Goal: Information Seeking & Learning: Learn about a topic

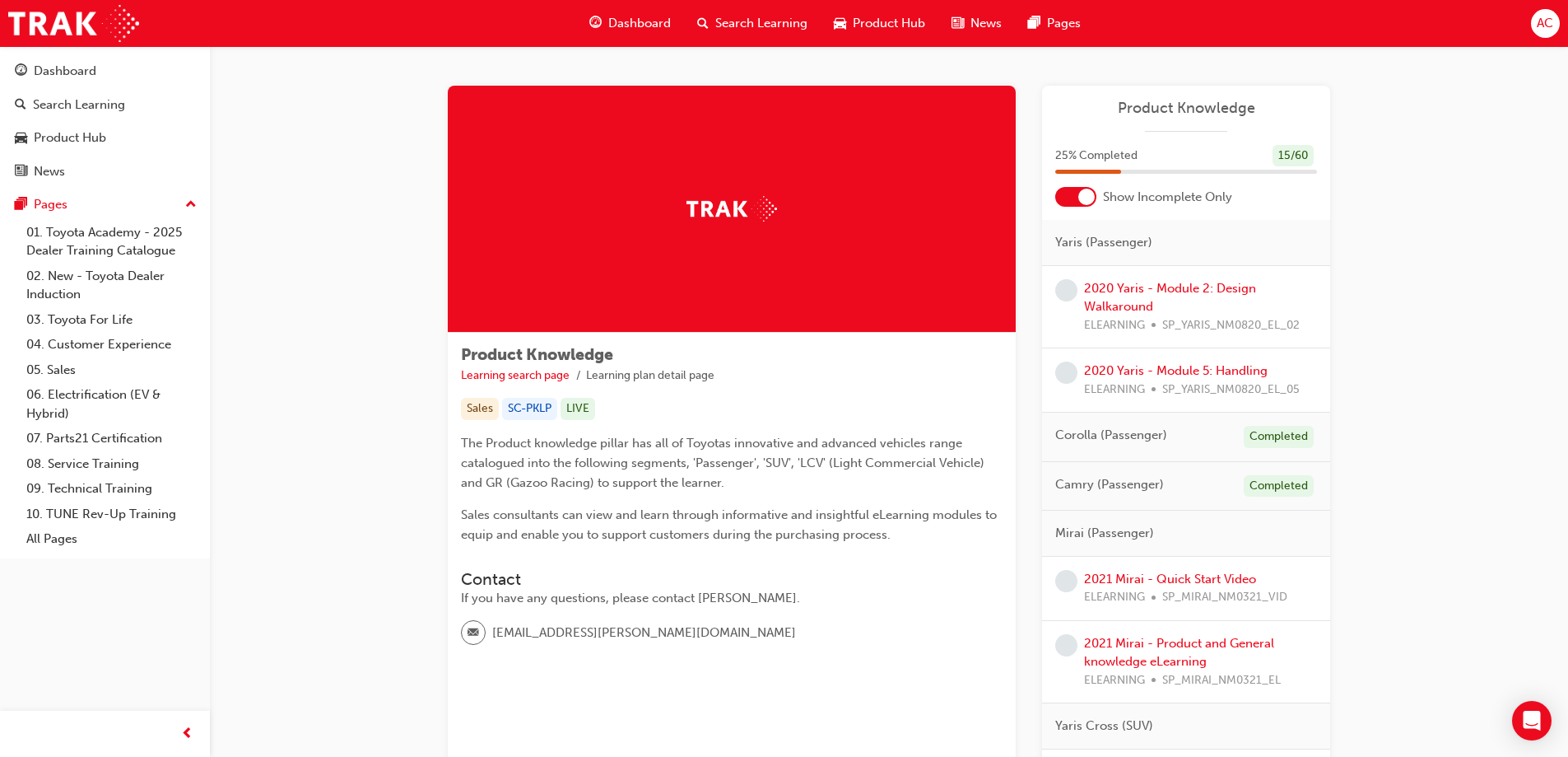
scroll to position [741, 0]
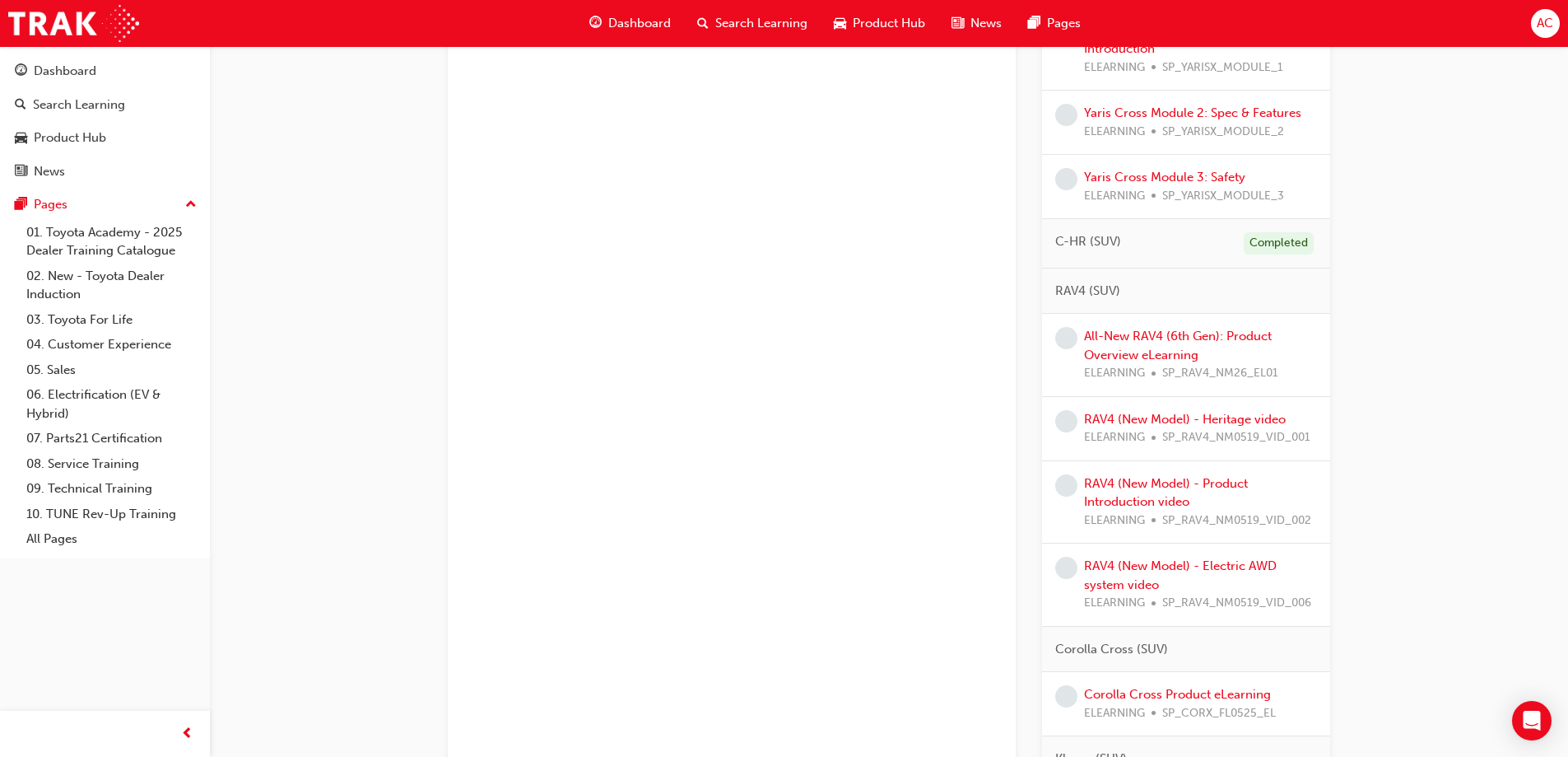
click at [639, 26] on span "Dashboard" at bounding box center [639, 23] width 63 height 19
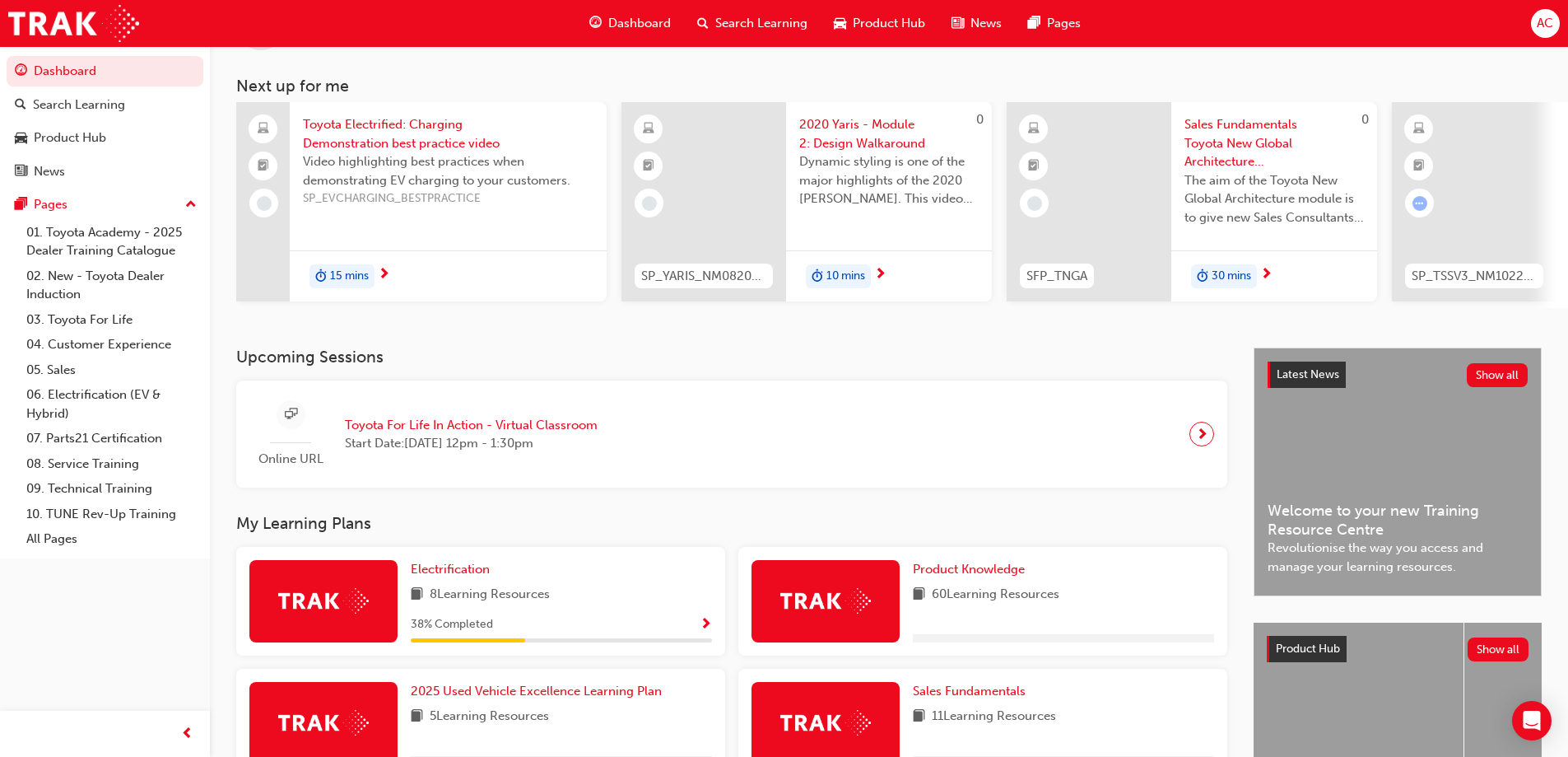
scroll to position [247, 0]
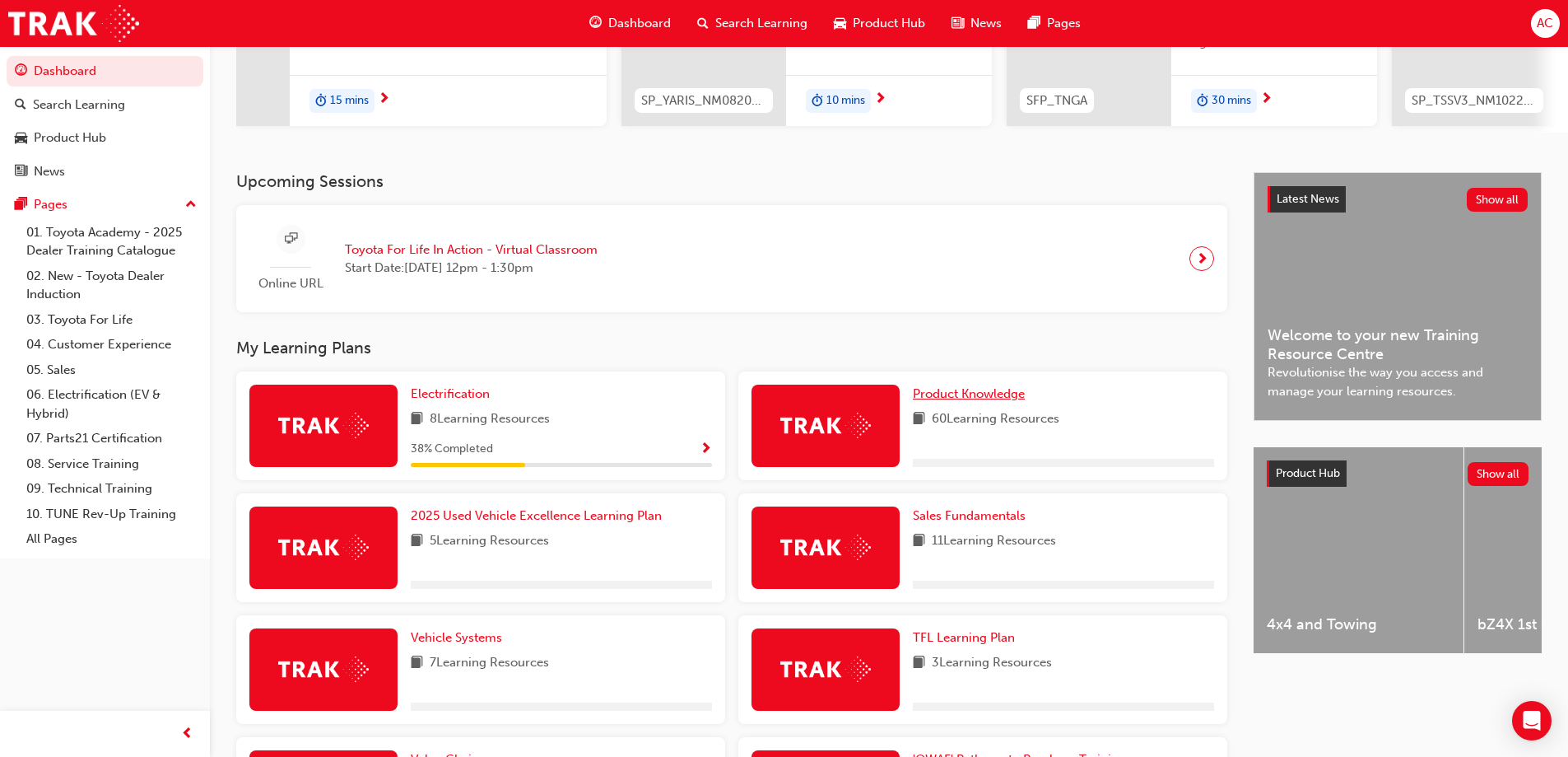
click at [941, 401] on span "Product Knowledge" at bounding box center [969, 393] width 112 height 15
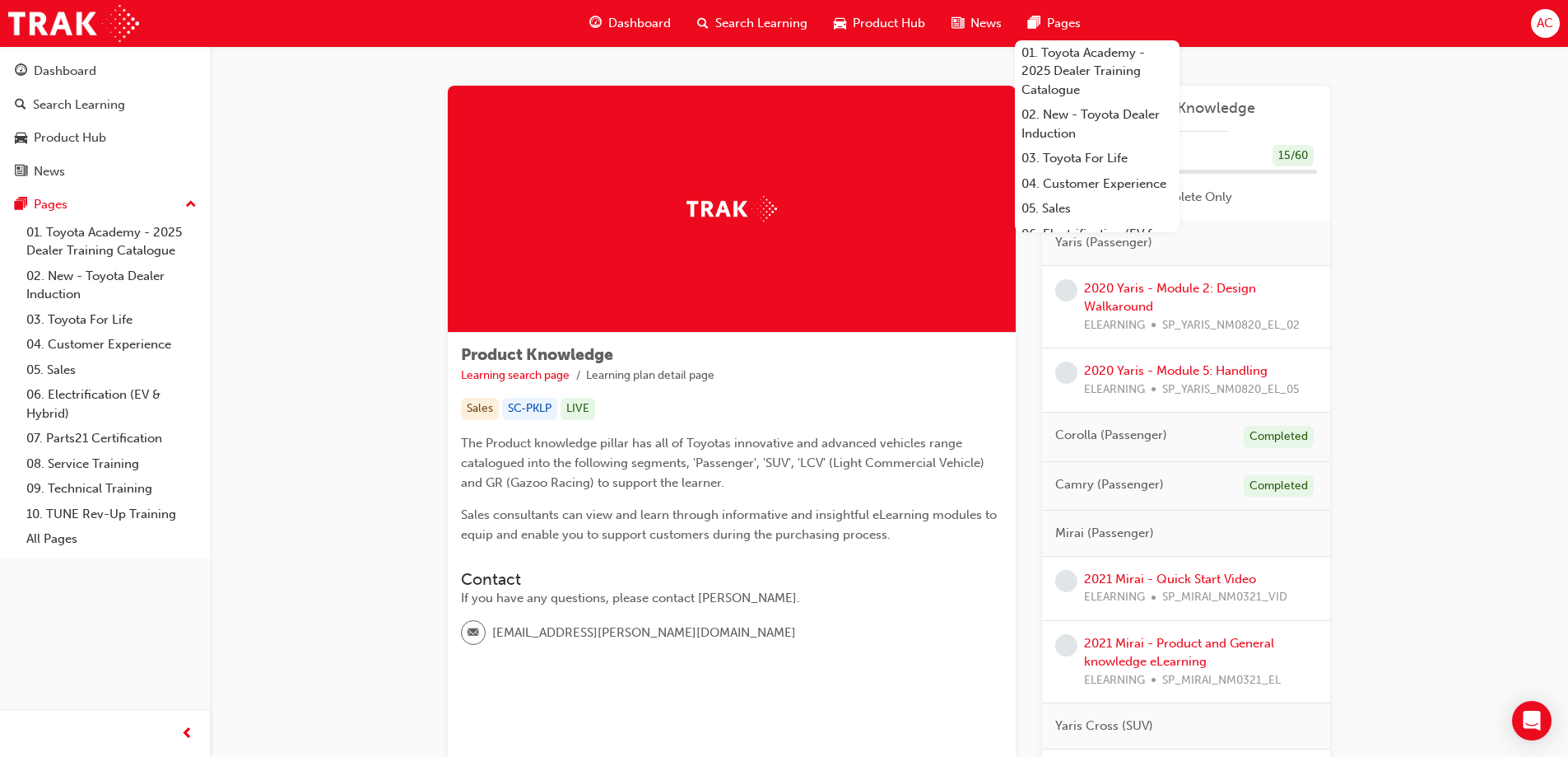
click at [656, 19] on span "Dashboard" at bounding box center [639, 23] width 63 height 19
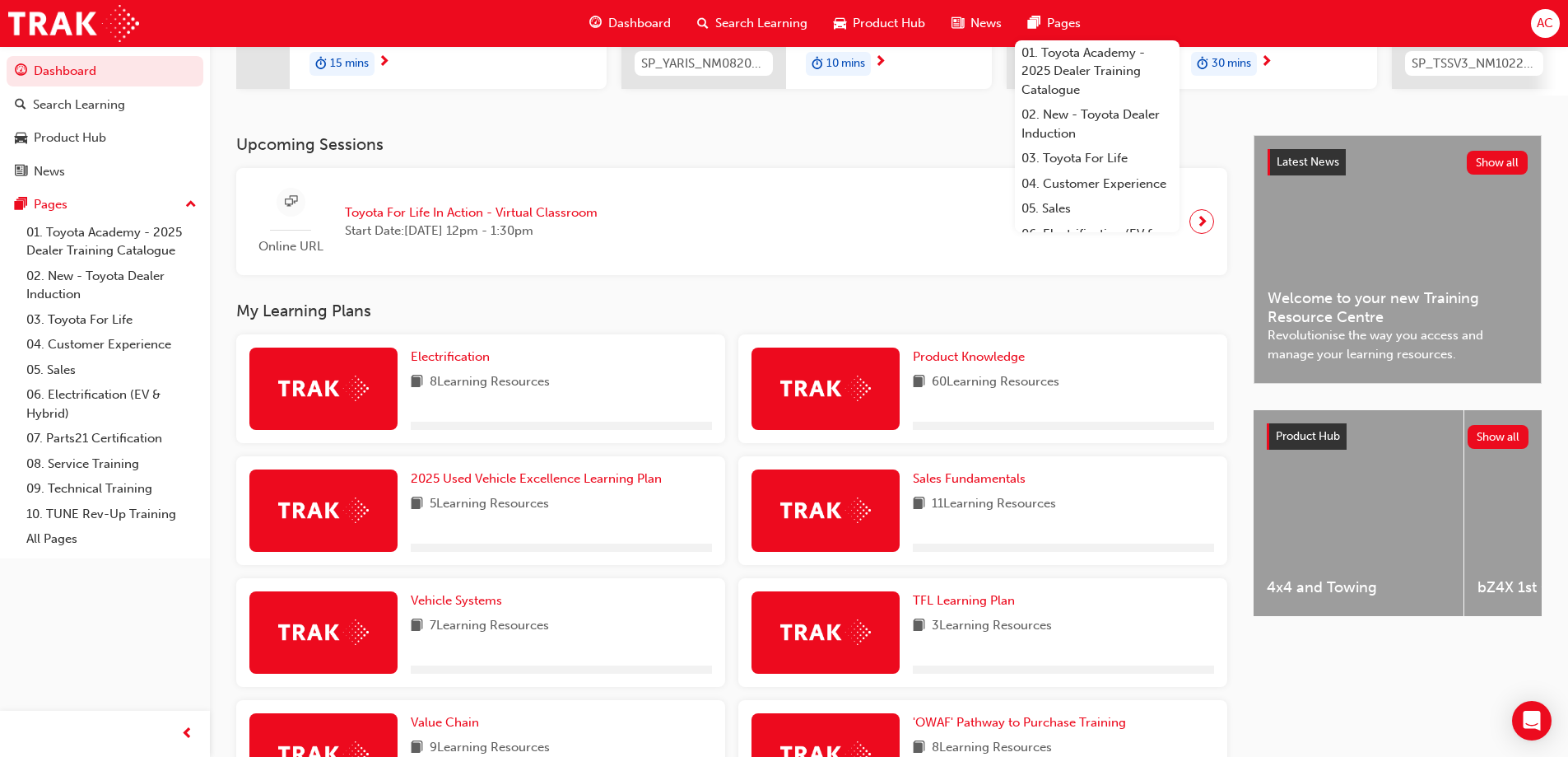
scroll to position [329, 0]
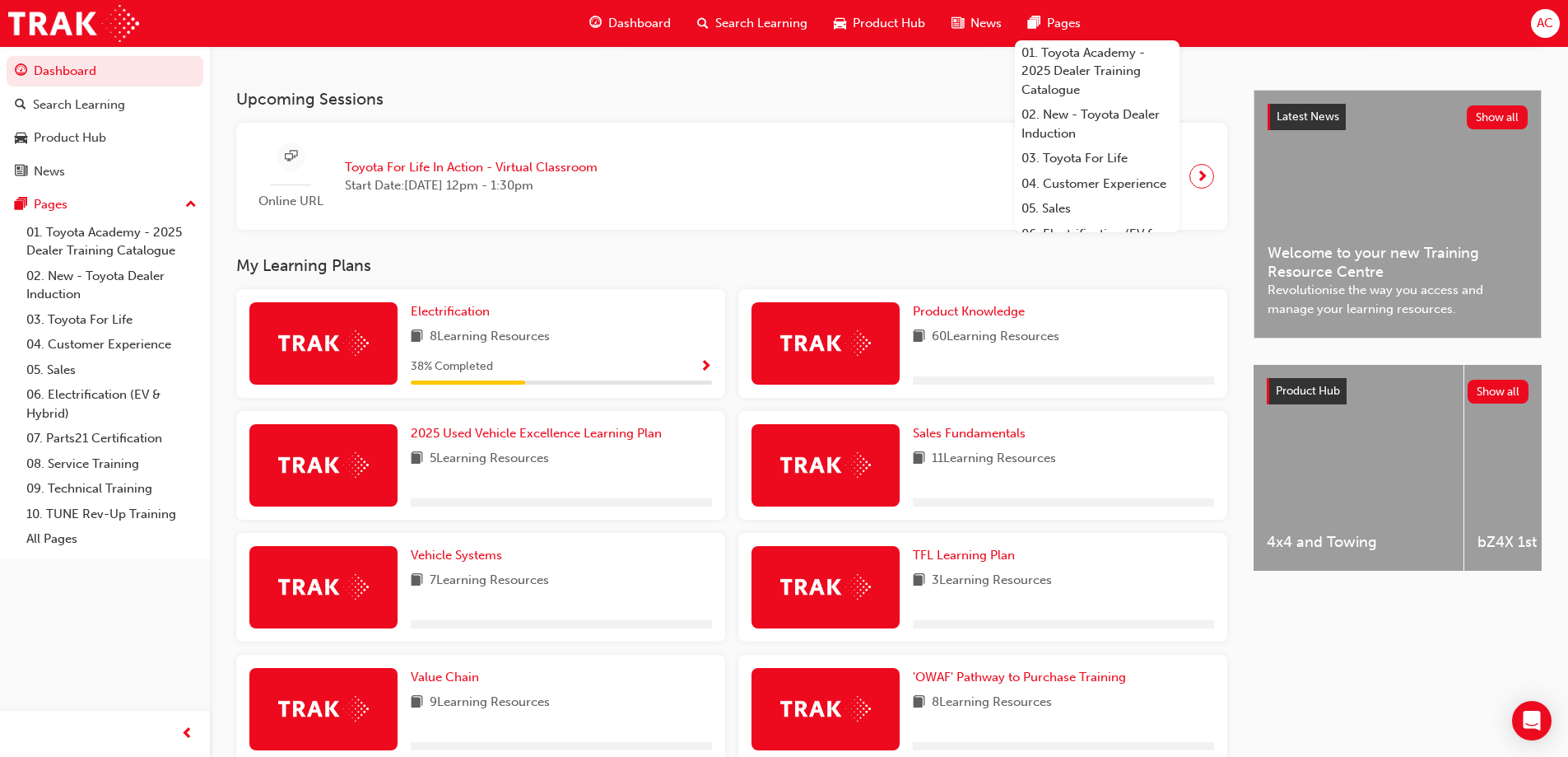
click at [1050, 305] on div "Product Knowledge 60 Learning Resources" at bounding box center [983, 343] width 489 height 109
click at [1004, 319] on span "Product Knowledge" at bounding box center [969, 311] width 112 height 15
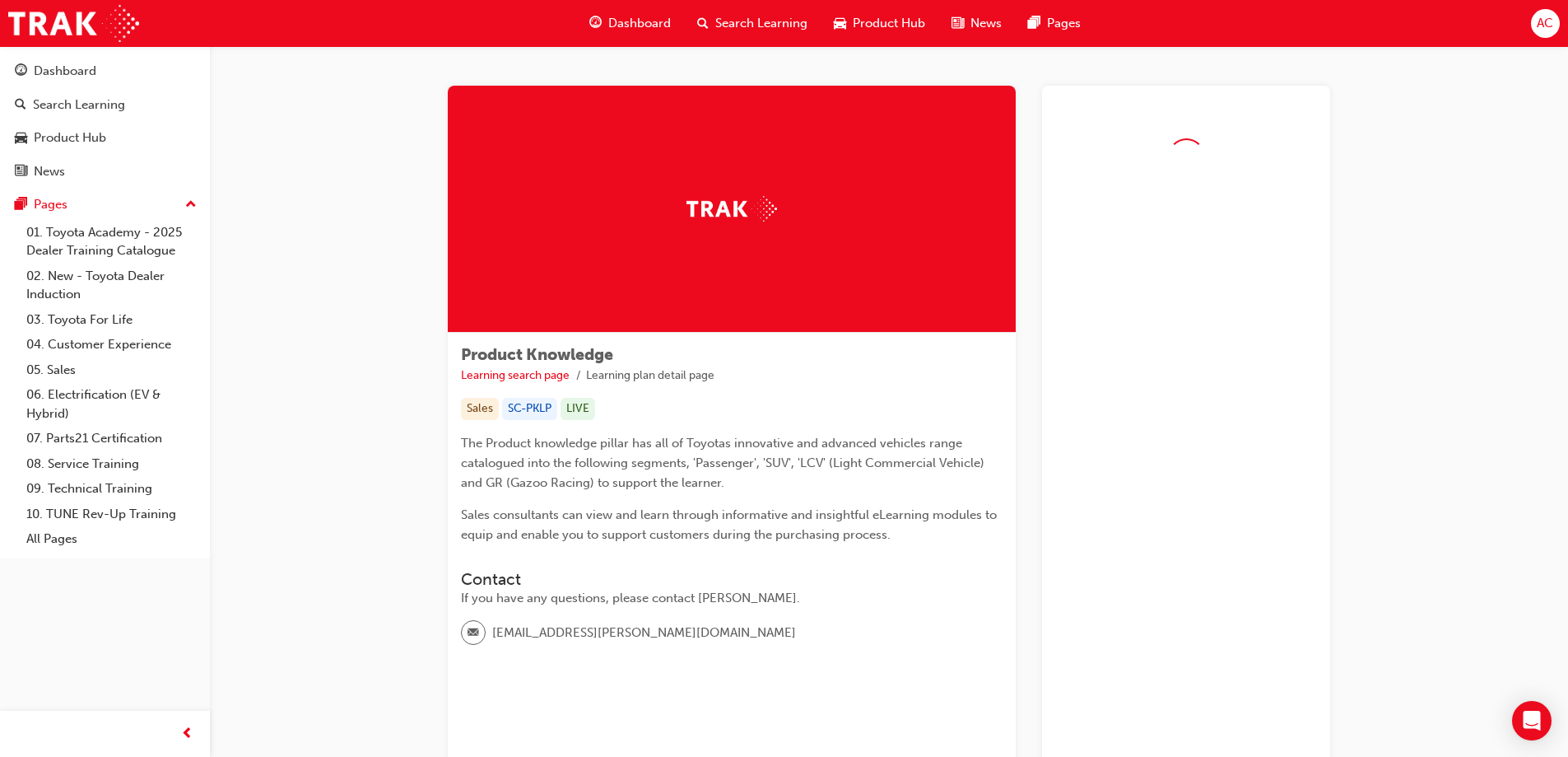
click at [1038, 4] on div "Dashboard Search Learning Product Hub News Pages" at bounding box center [835, 23] width 531 height 47
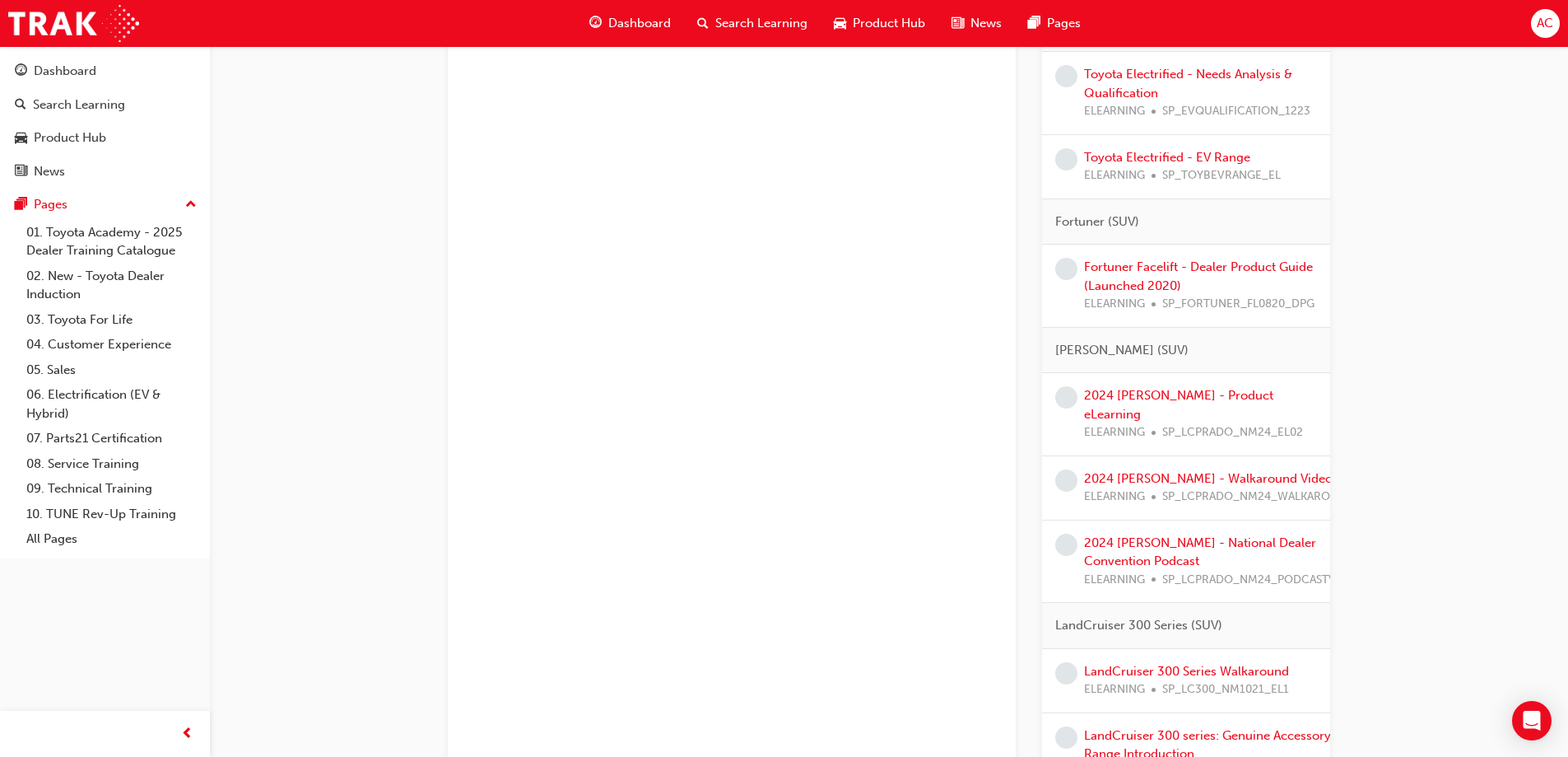
scroll to position [1811, 0]
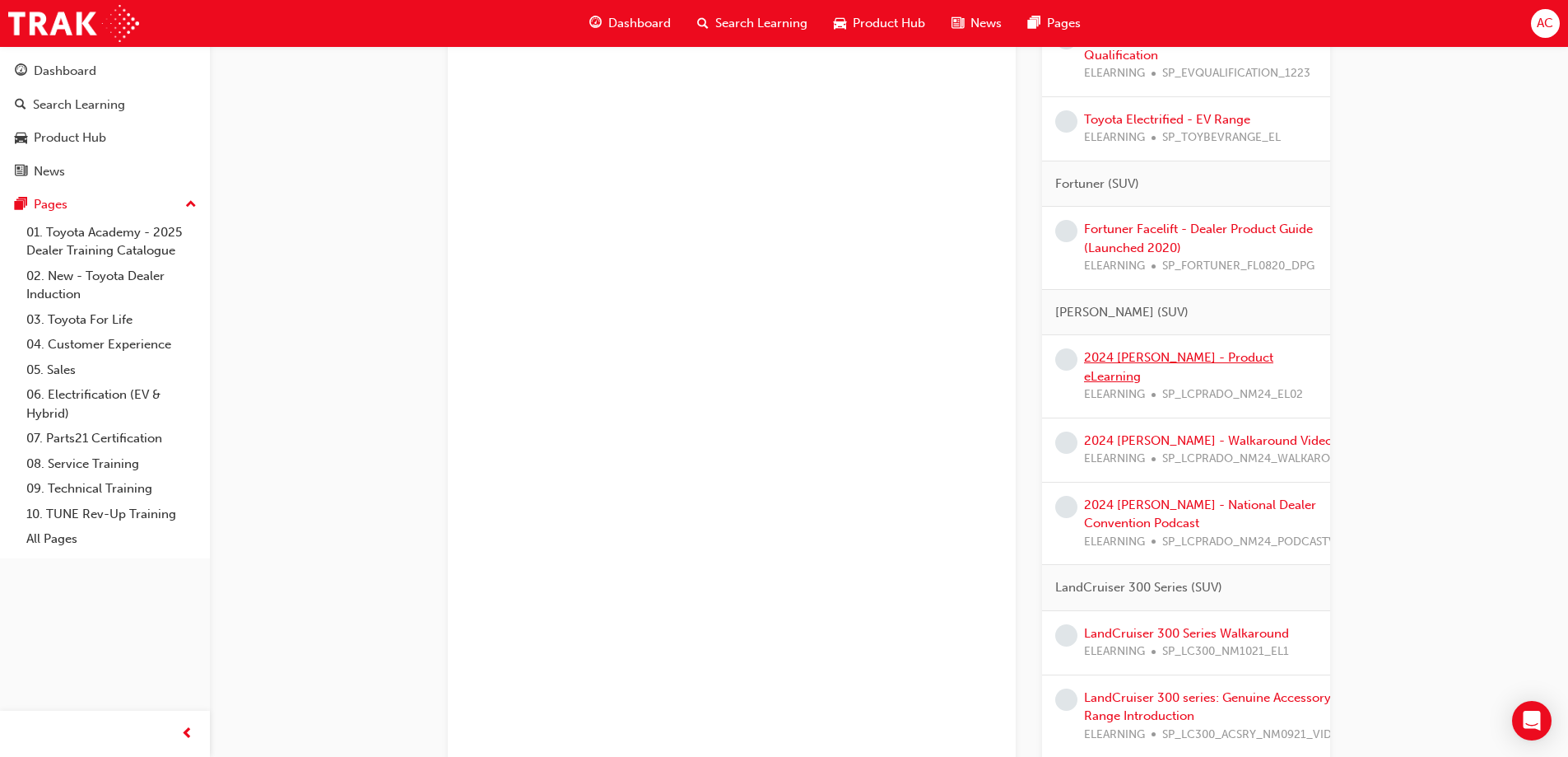
click at [1196, 381] on link "2024 [PERSON_NAME] - Product eLearning" at bounding box center [1179, 367] width 189 height 34
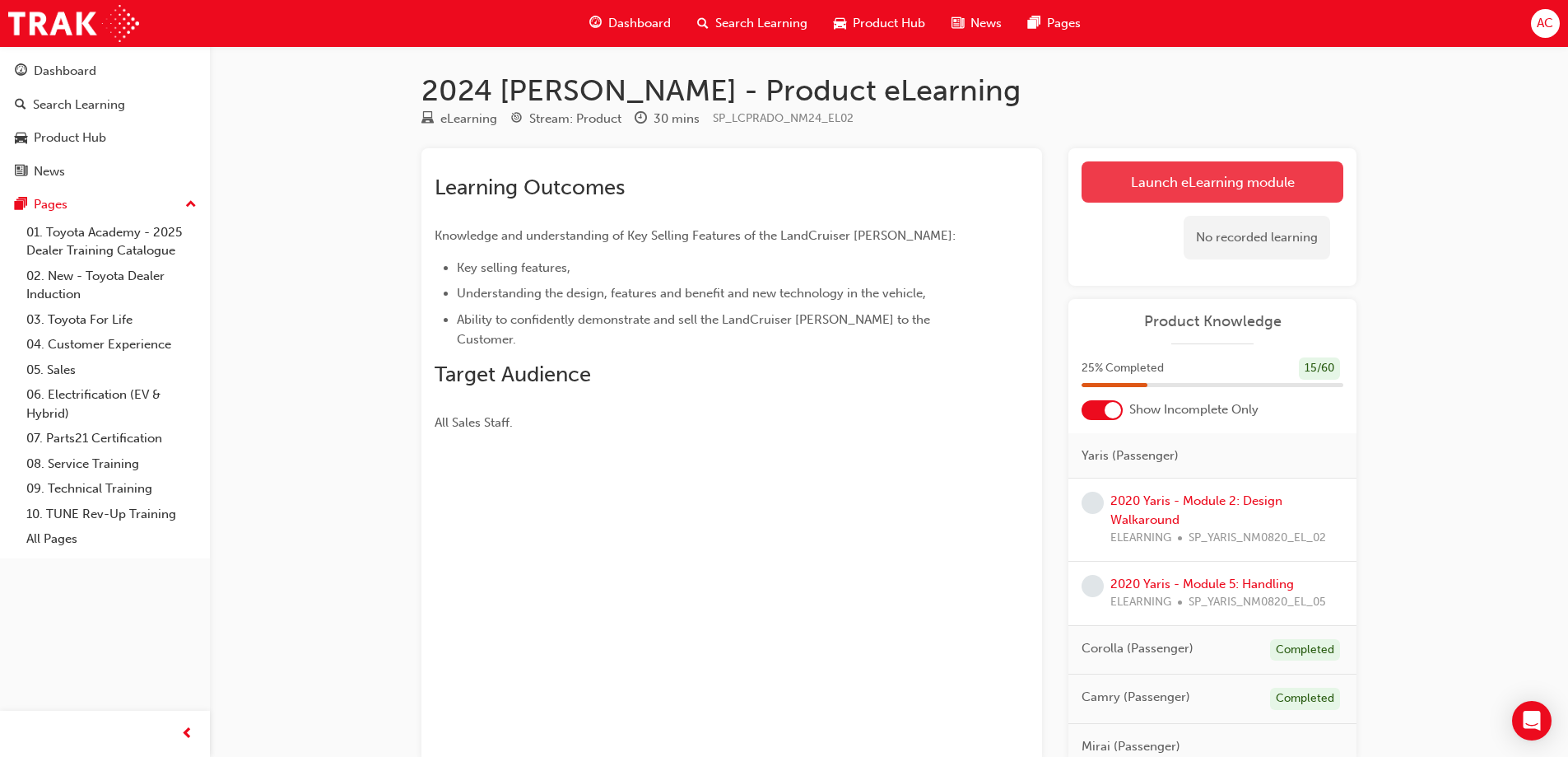
click at [1140, 166] on link "Launch eLearning module" at bounding box center [1213, 182] width 262 height 41
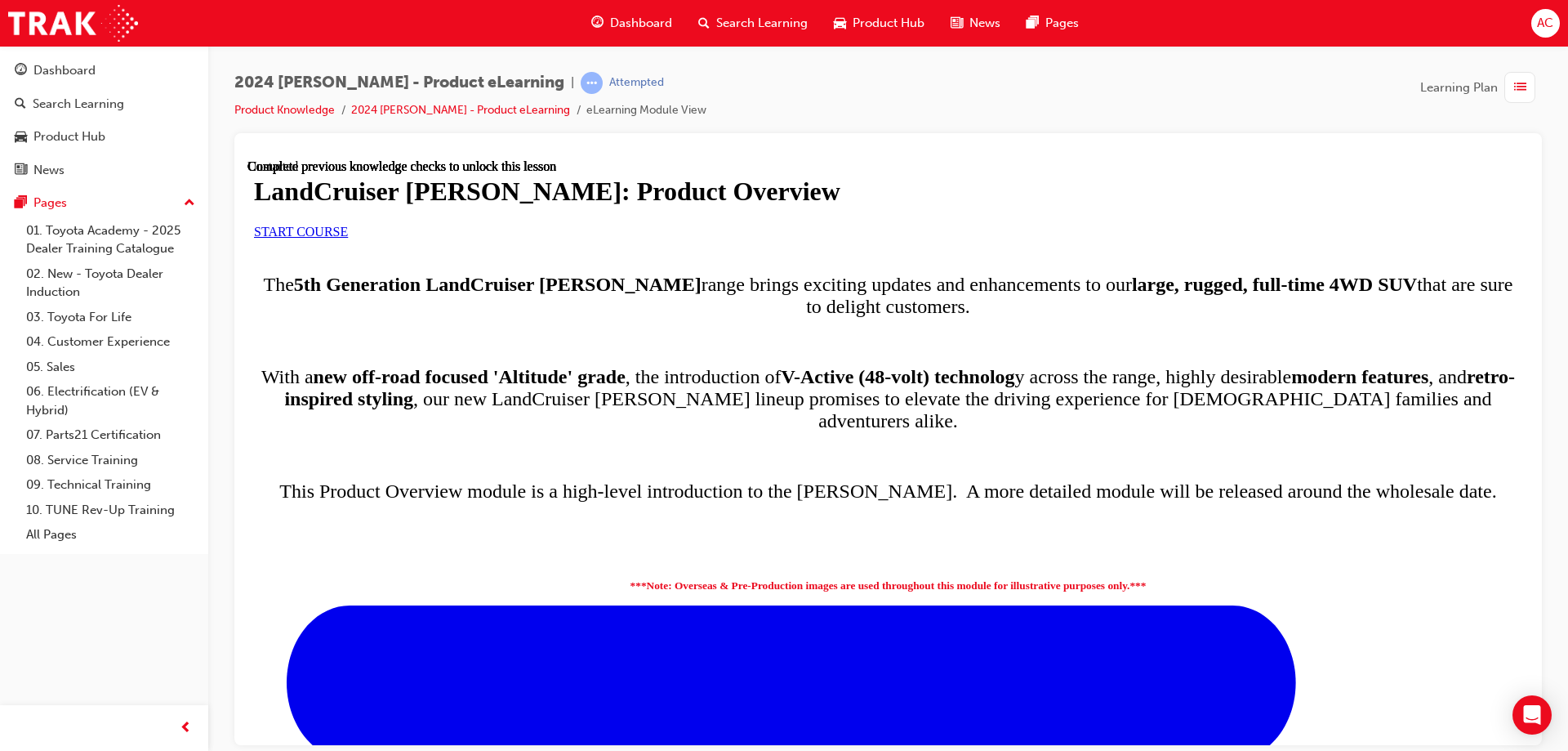
click at [348, 238] on link "START COURSE" at bounding box center [300, 231] width 94 height 14
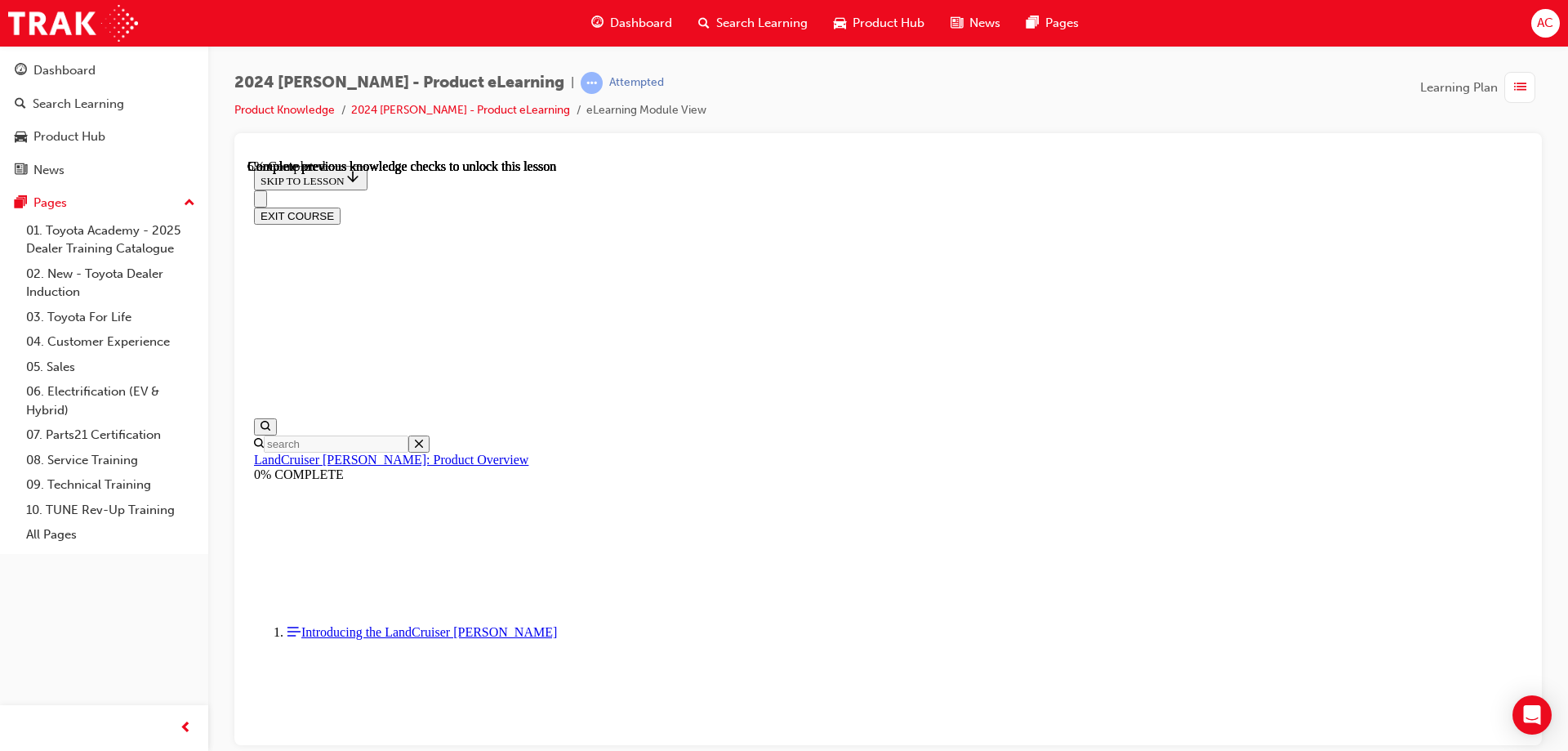
scroll to position [165, 0]
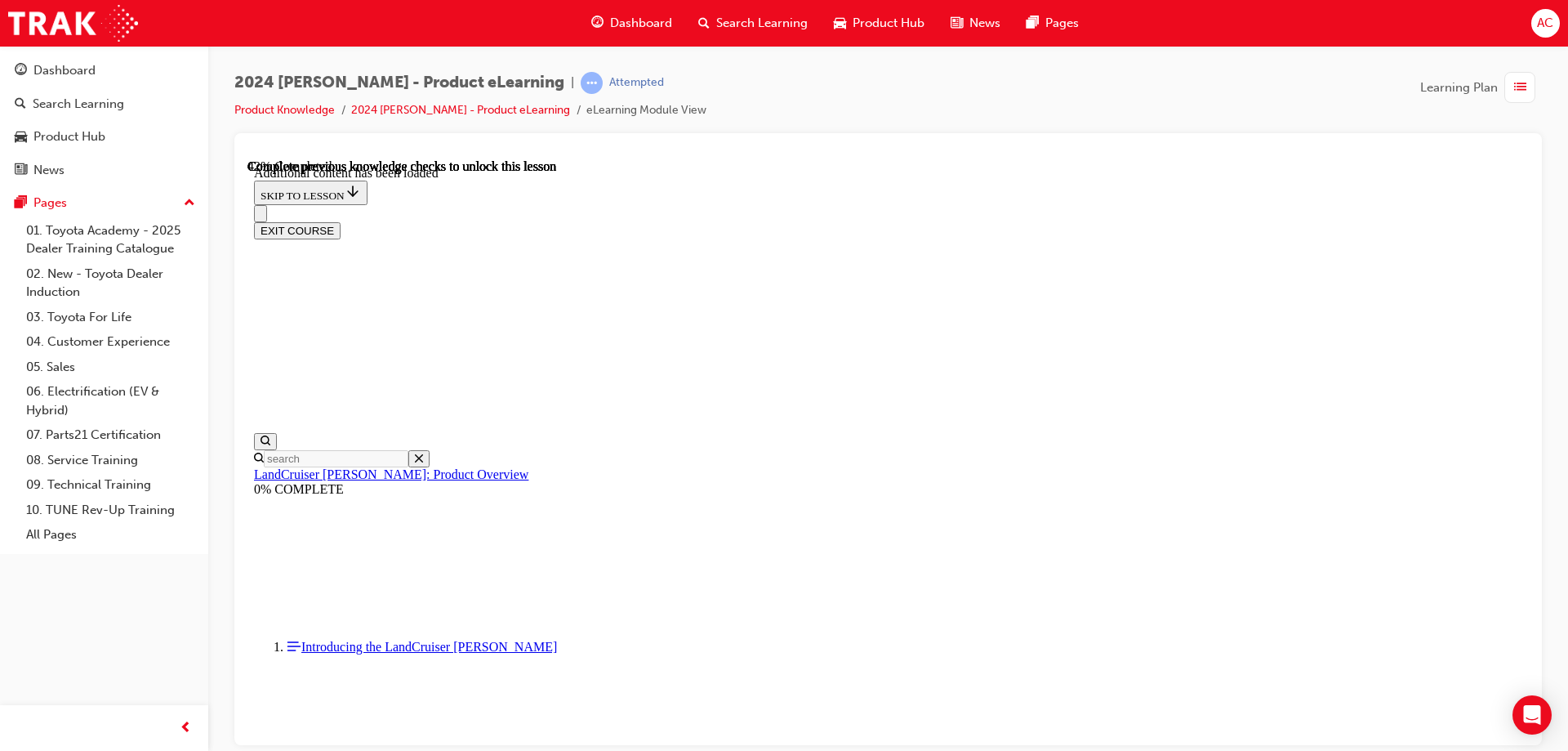
scroll to position [2089, 0]
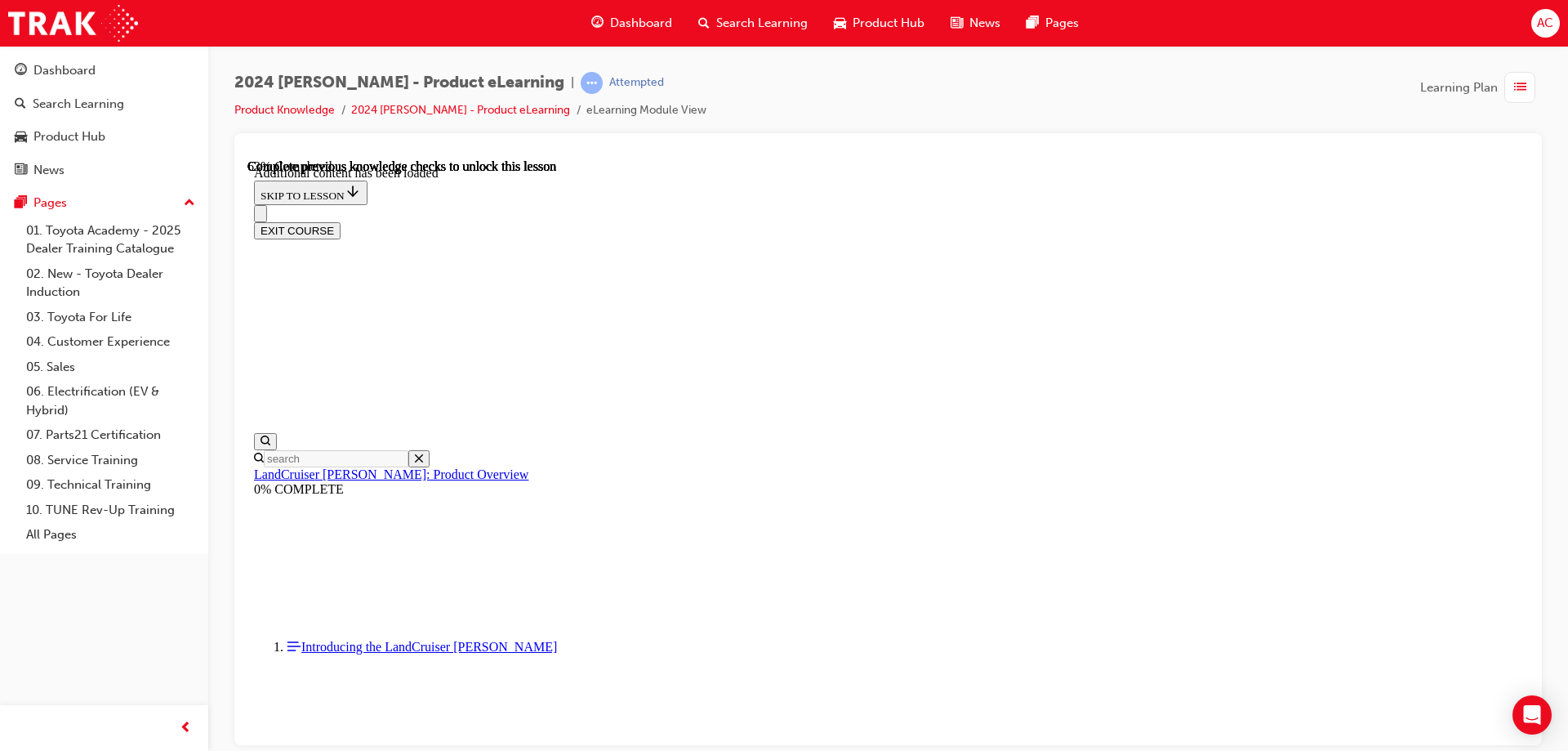
drag, startPoint x: 914, startPoint y: 726, endPoint x: 1193, endPoint y: 490, distance: 365.4
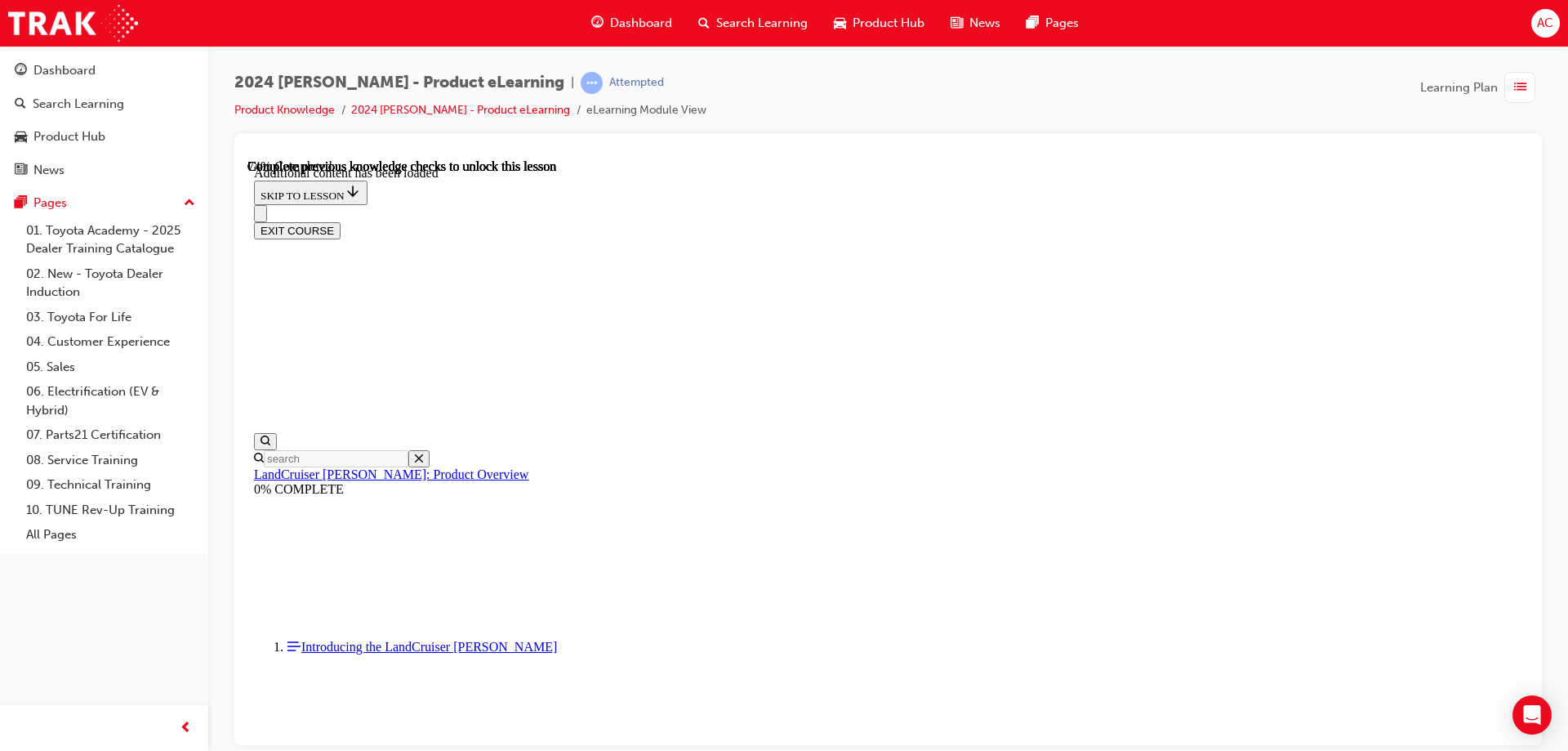
radio input "true"
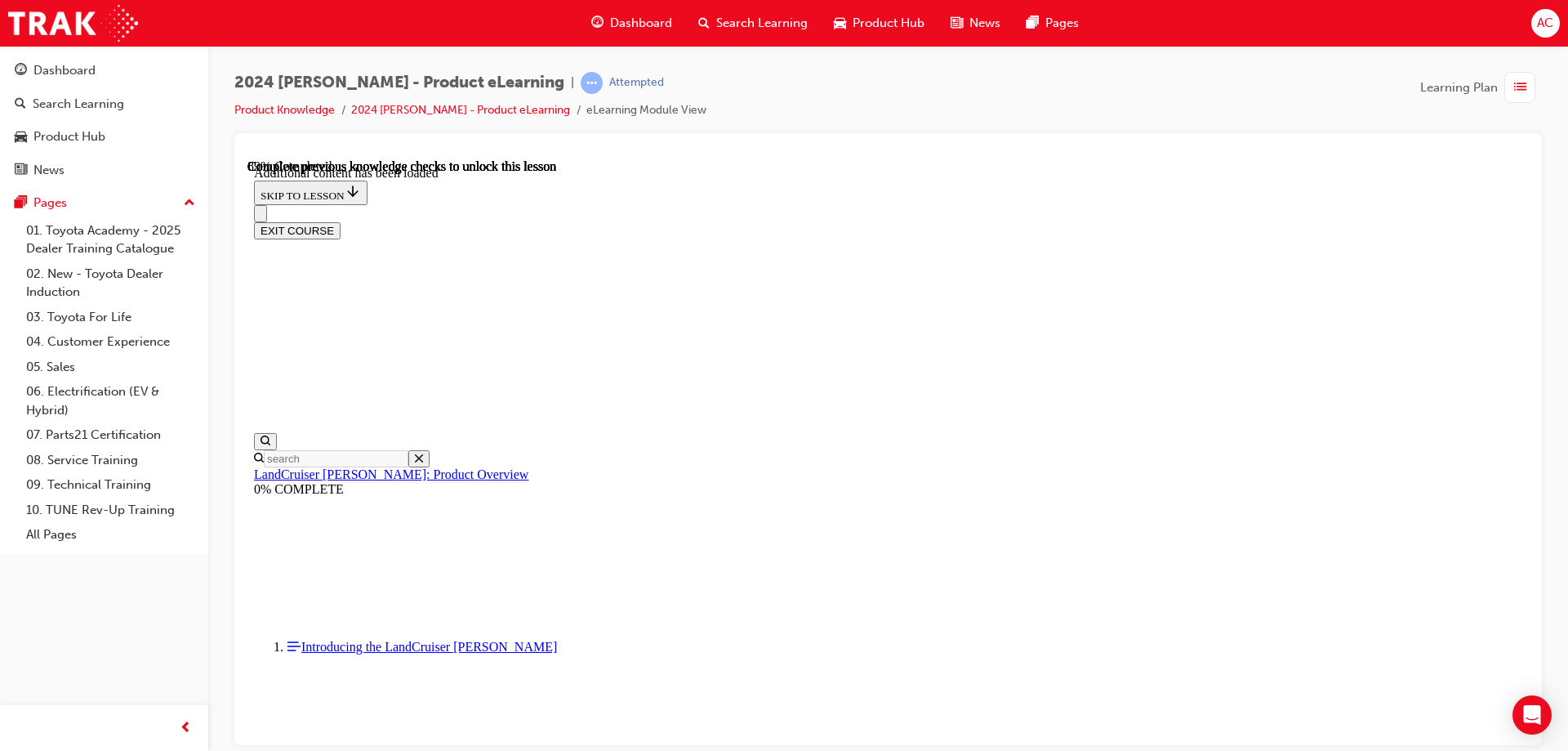
radio input "true"
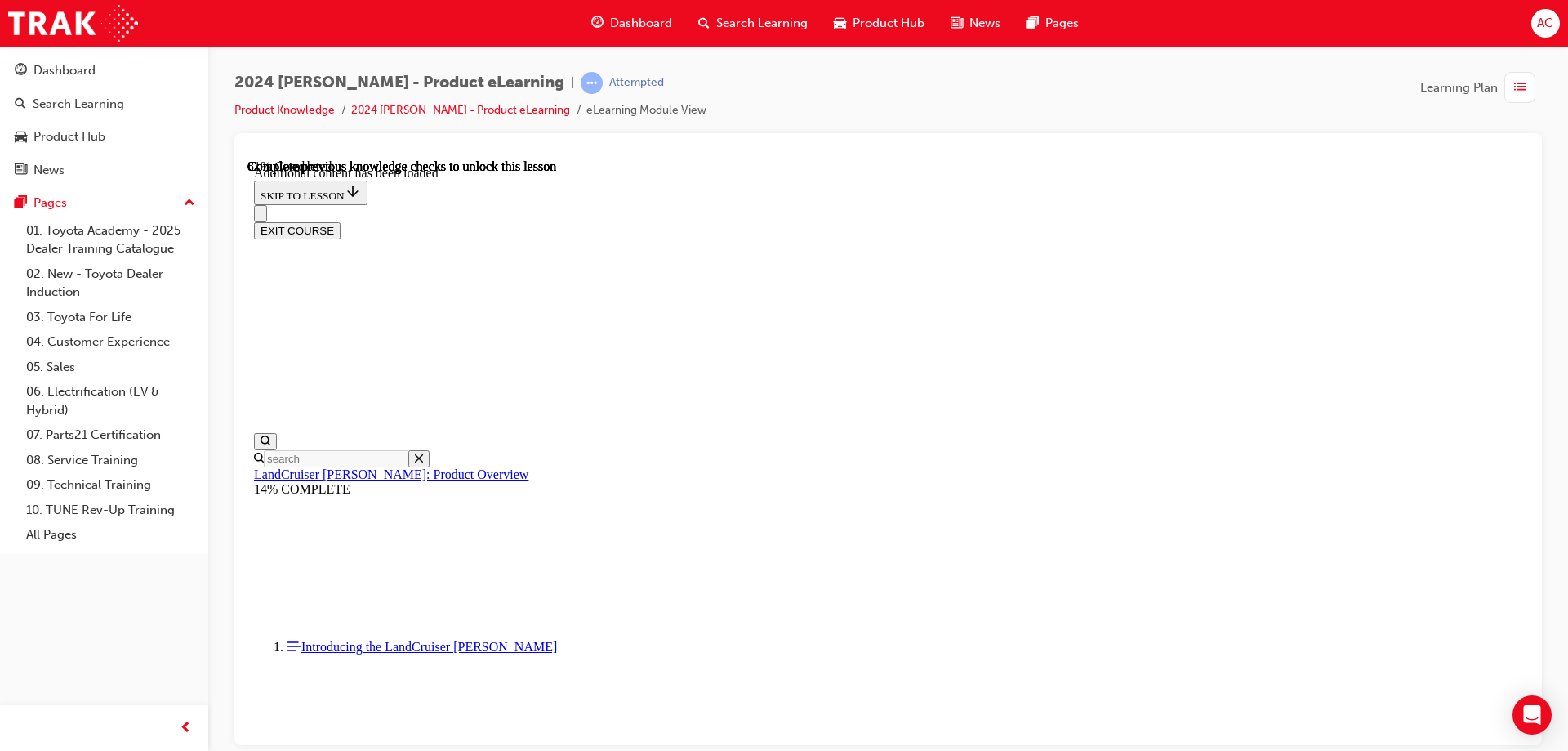
scroll to position [2763, 0]
radio input "true"
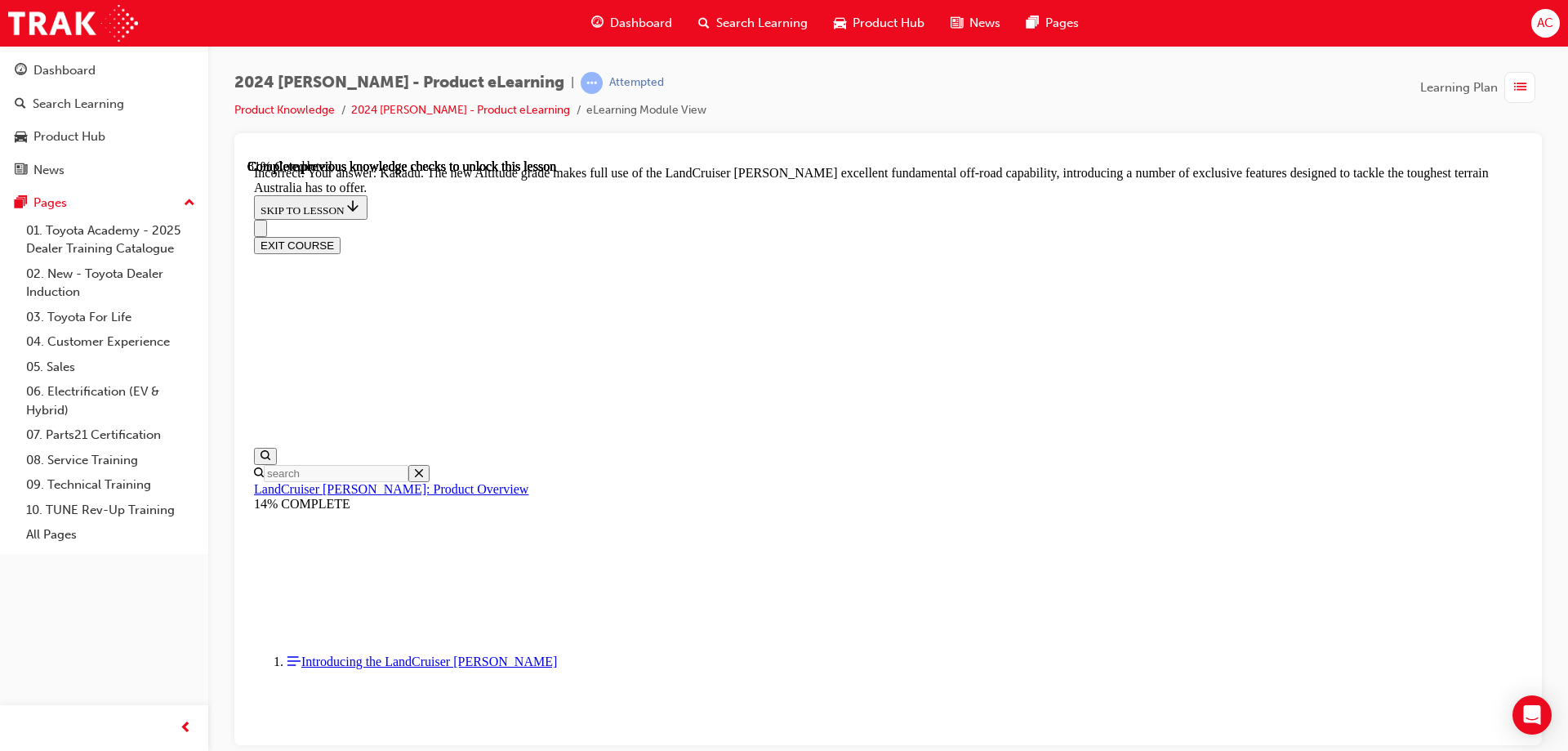
scroll to position [3244, 0]
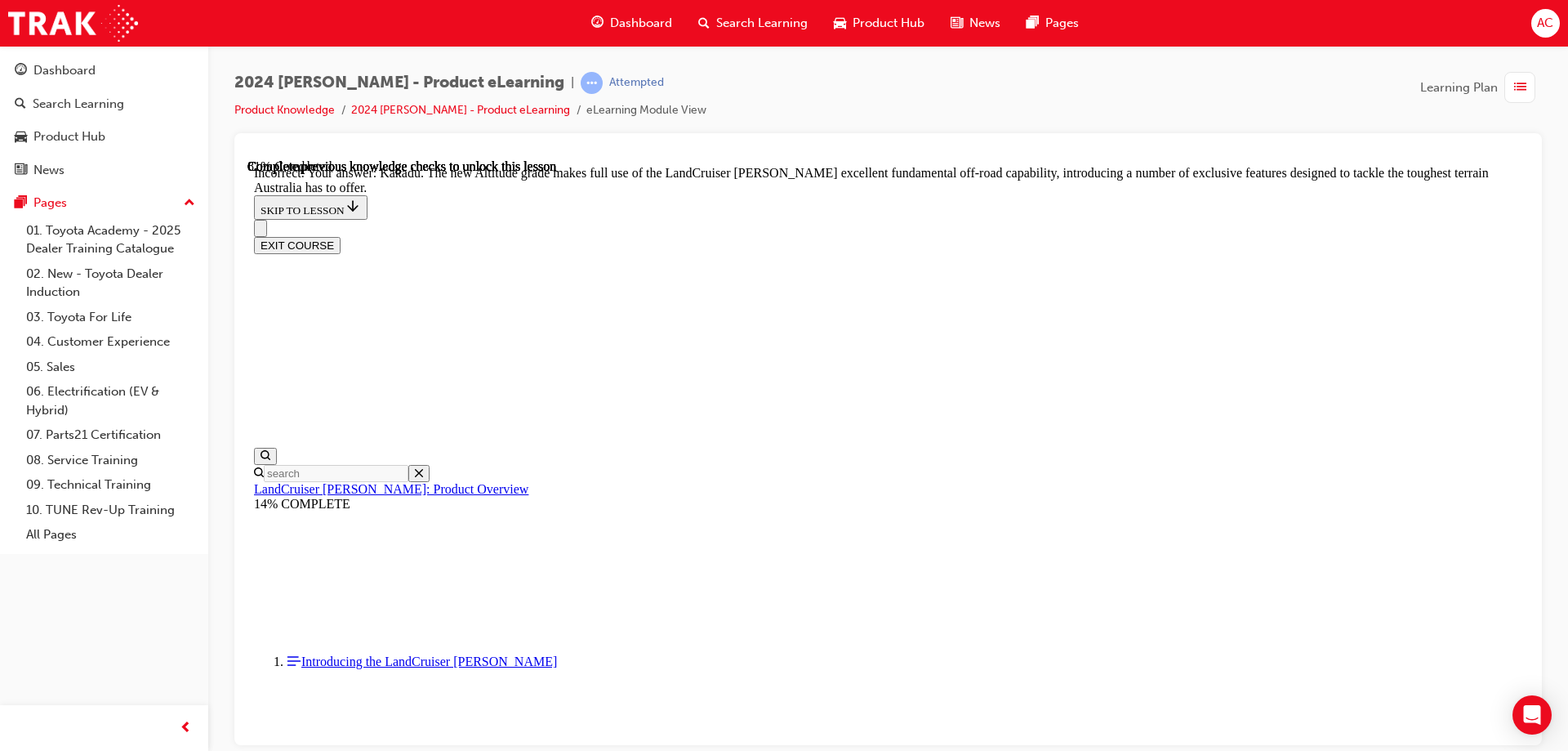
radio input "true"
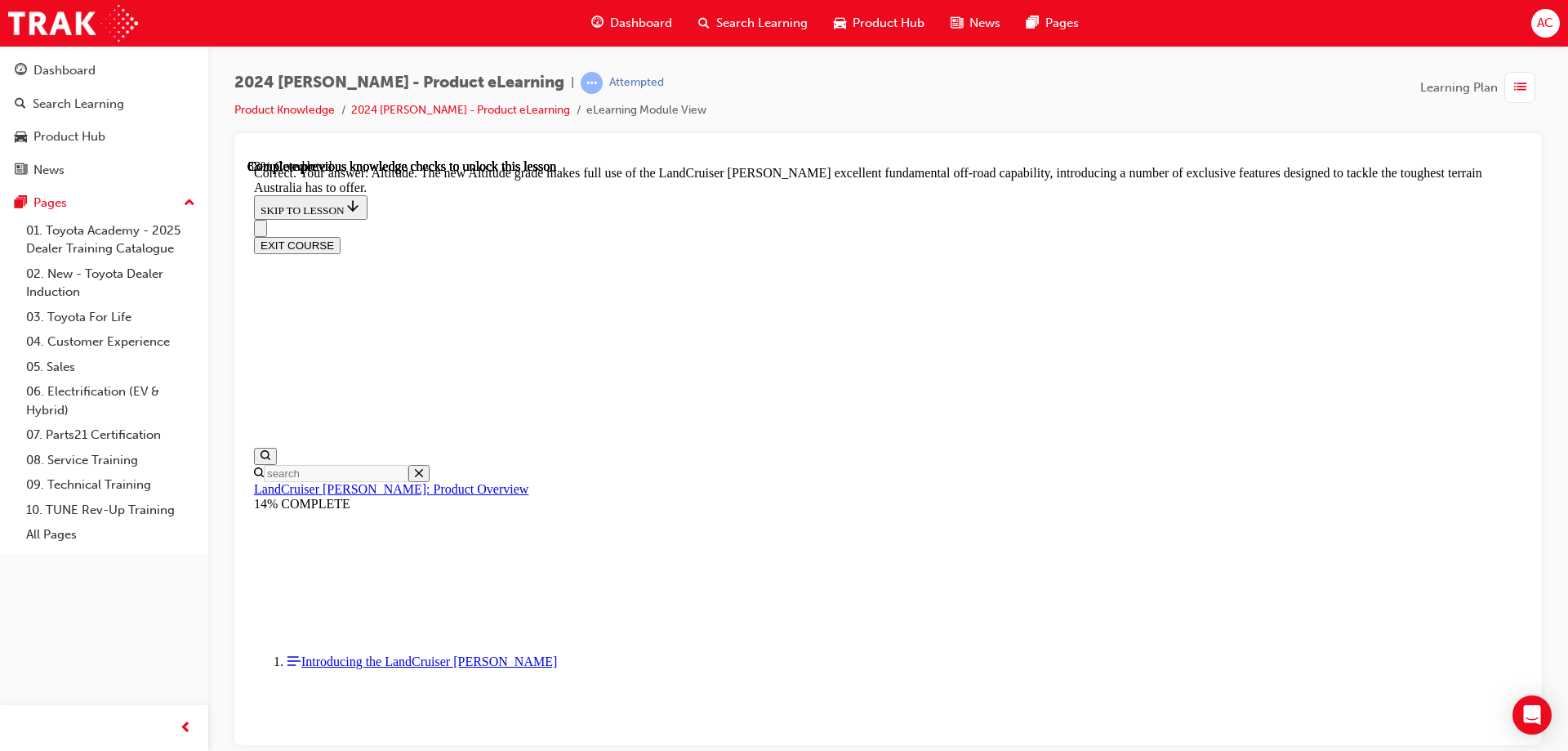
drag, startPoint x: 830, startPoint y: 312, endPoint x: 844, endPoint y: 312, distance: 14.0
checkbox input "true"
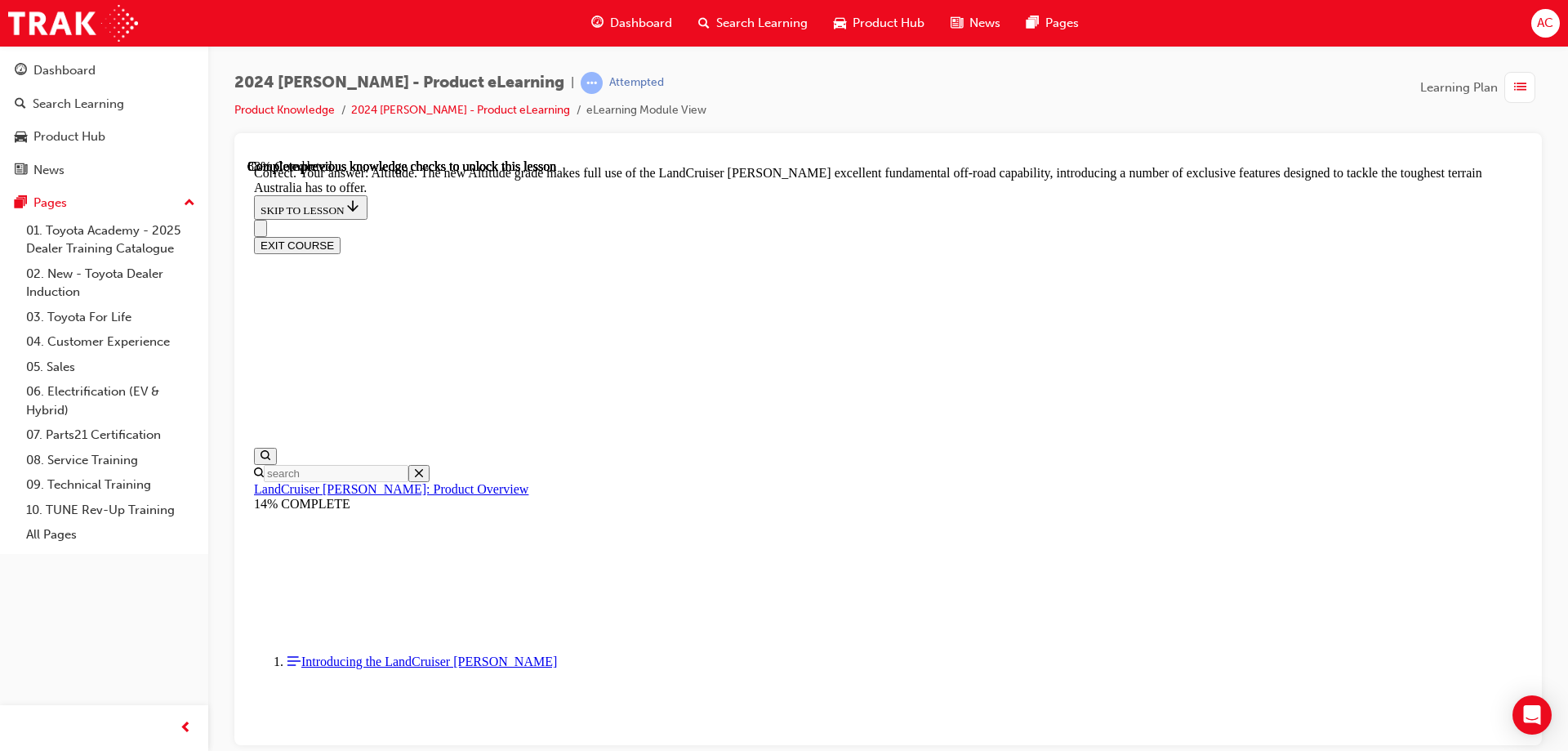
checkbox input "true"
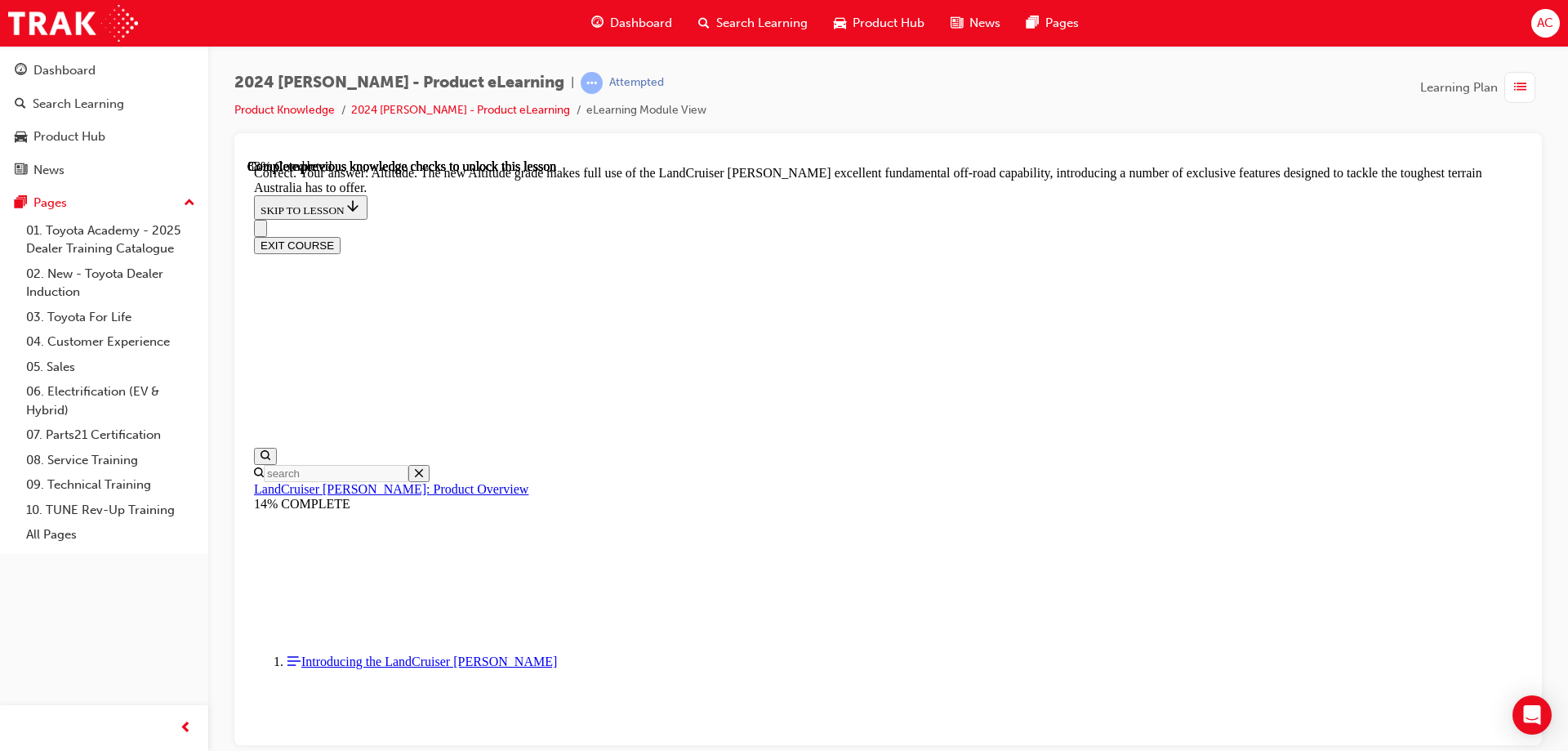
drag, startPoint x: 1002, startPoint y: 672, endPoint x: 1003, endPoint y: 705, distance: 33.0
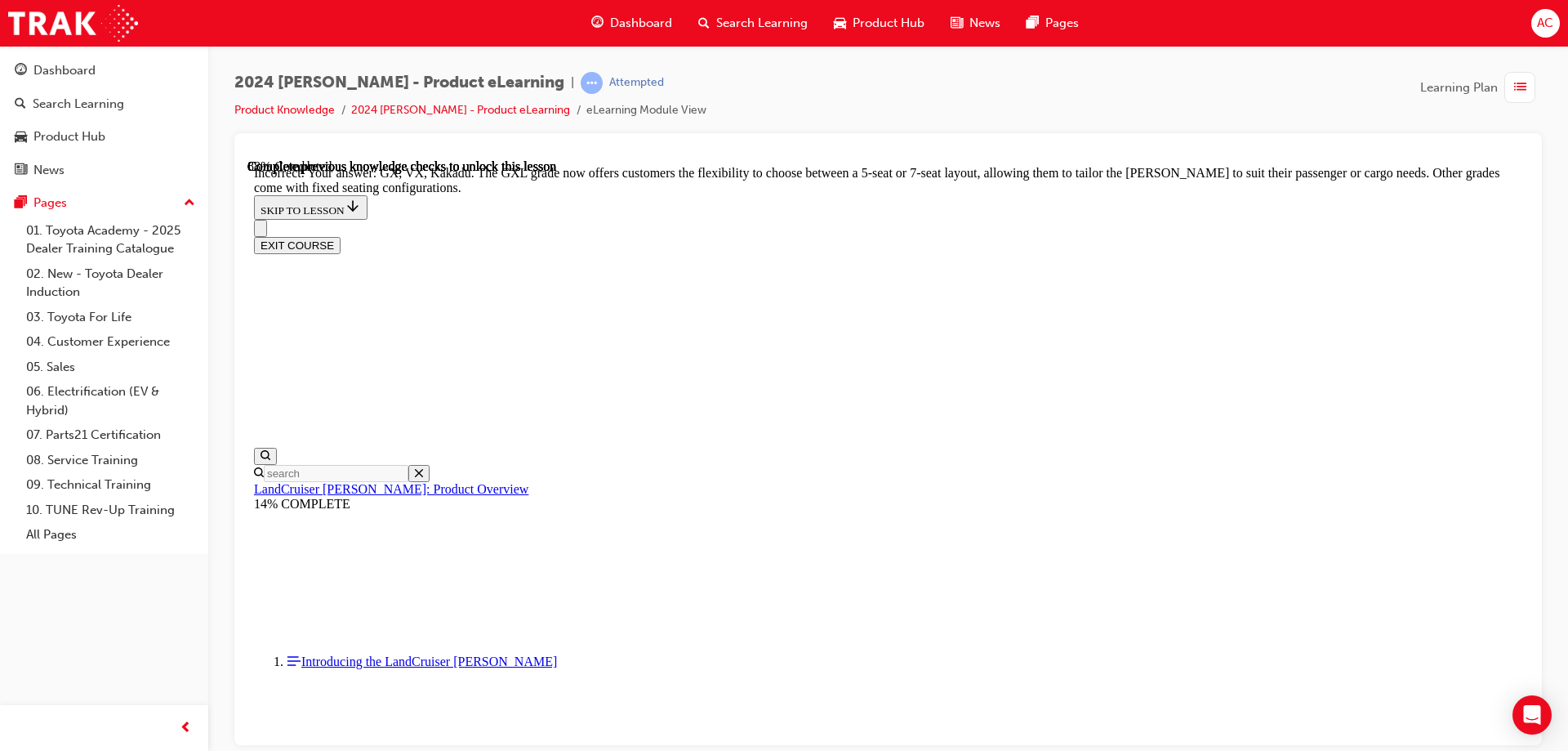
scroll to position [3684, 0]
checkbox input "true"
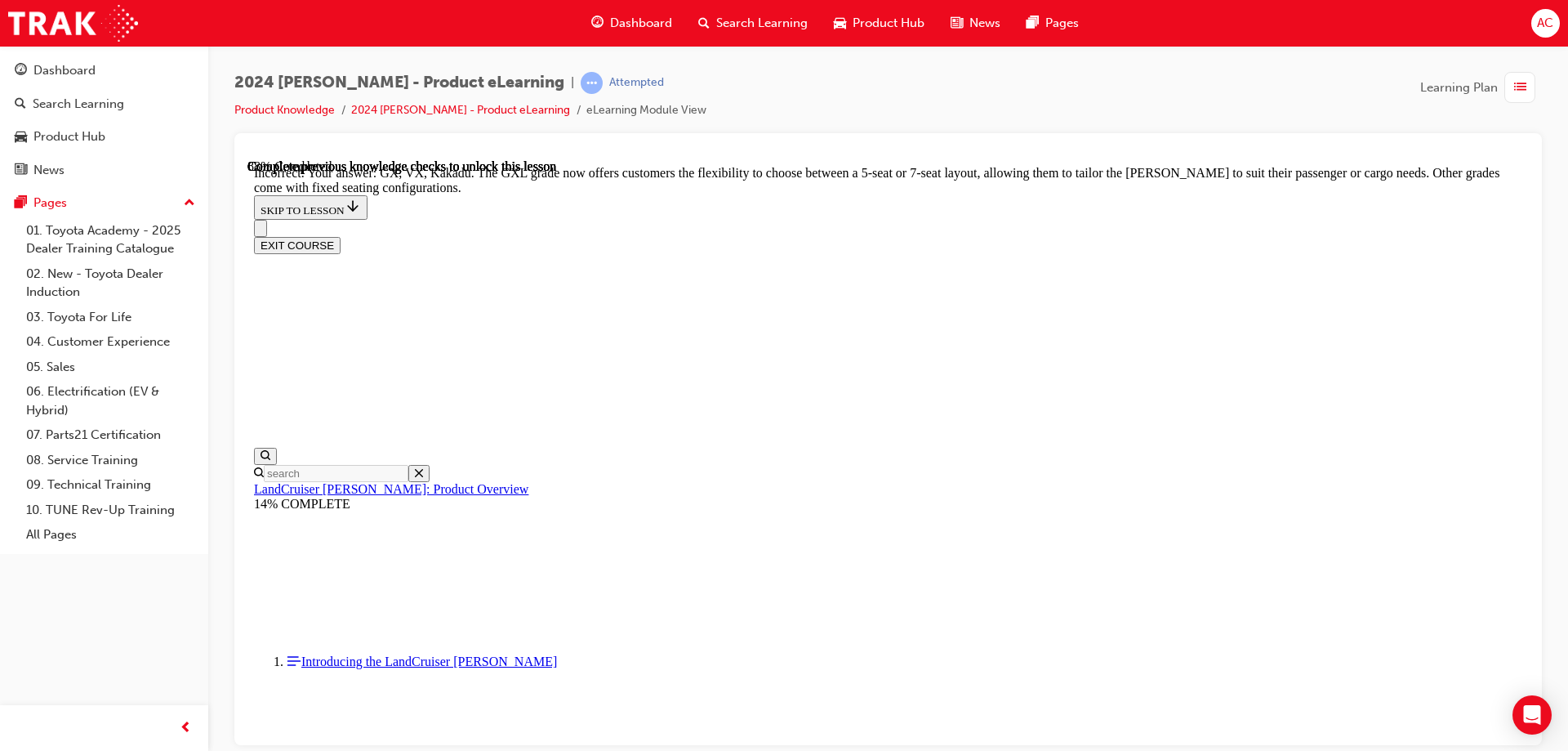
checkbox input "true"
checkbox input "false"
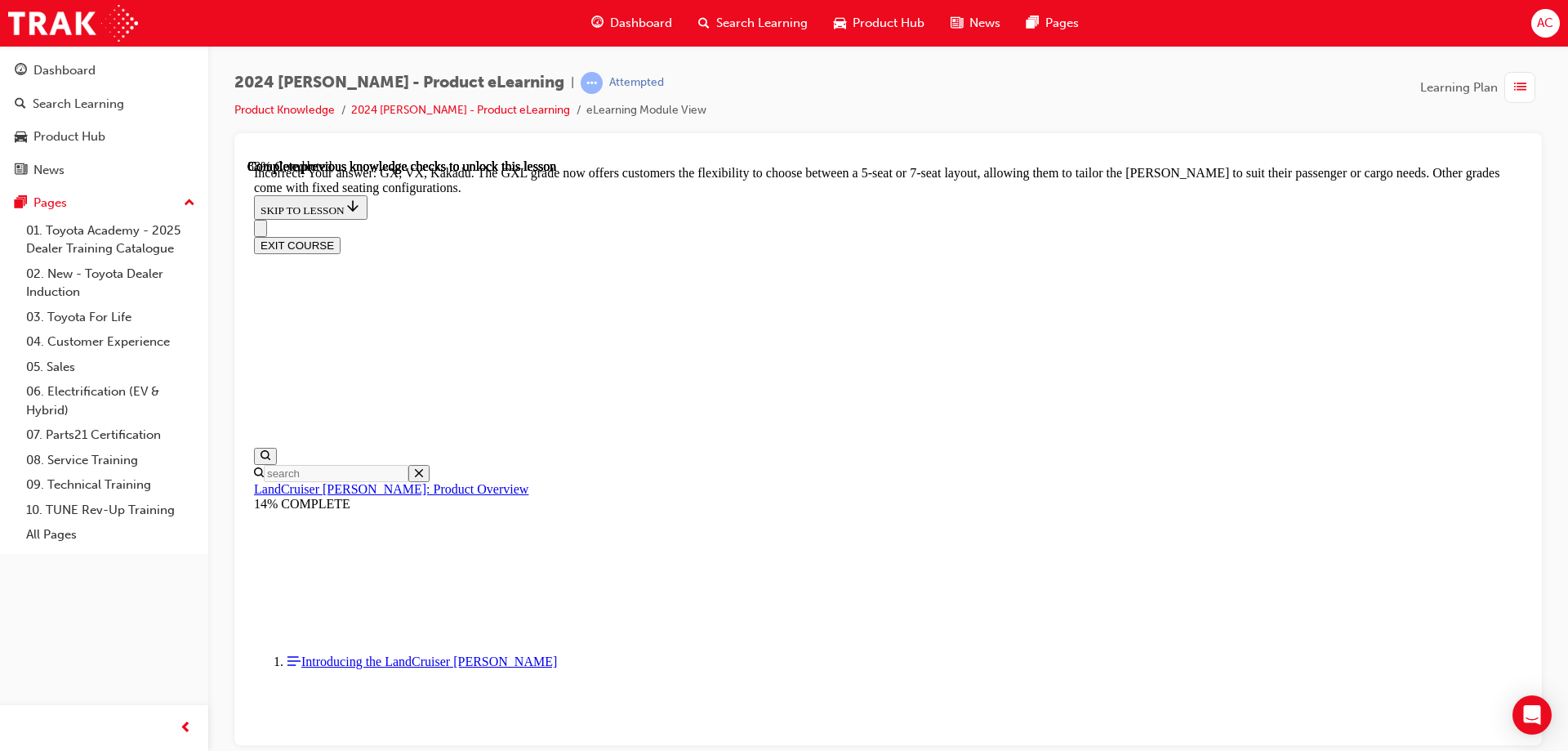
scroll to position [3881, 0]
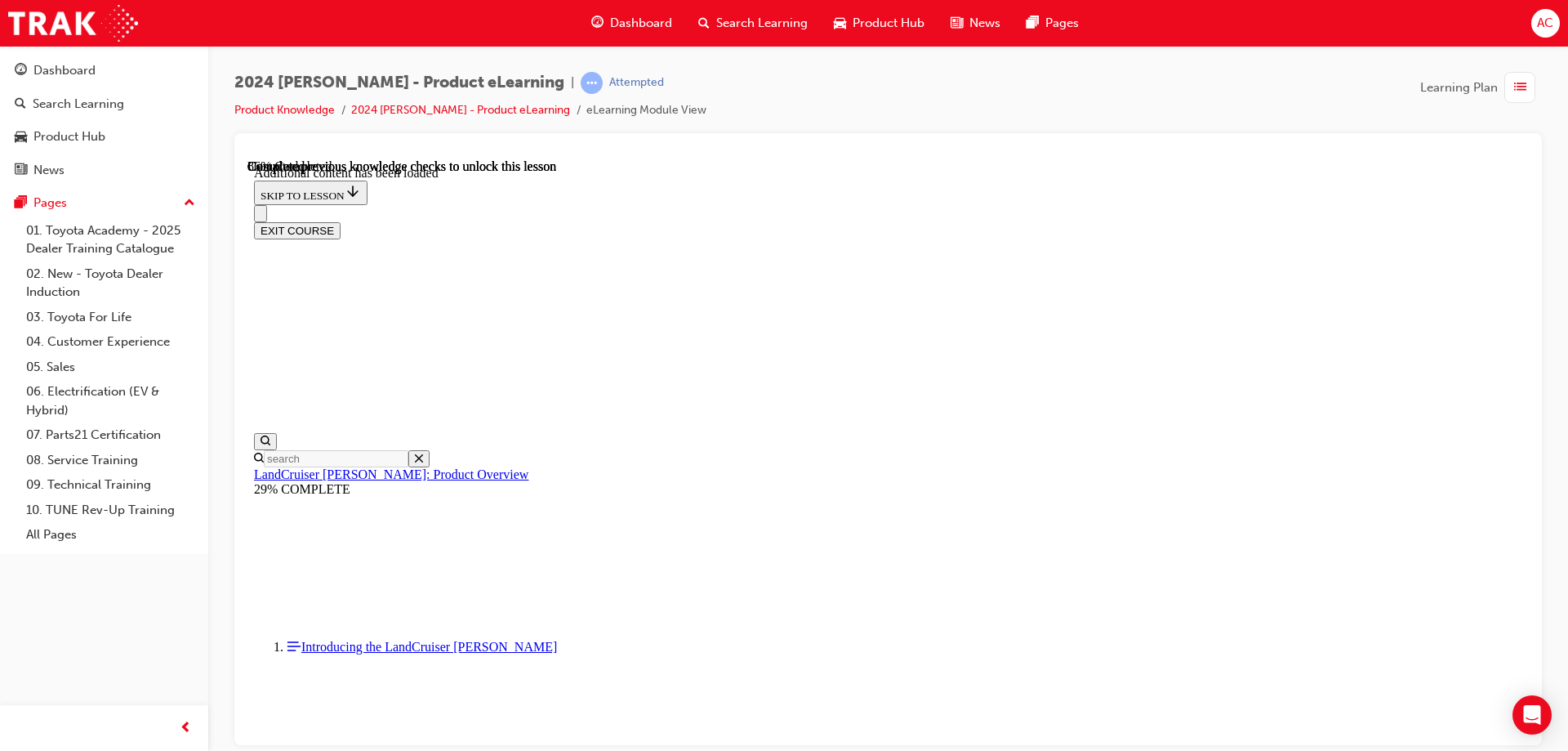
scroll to position [4127, 0]
radio input "true"
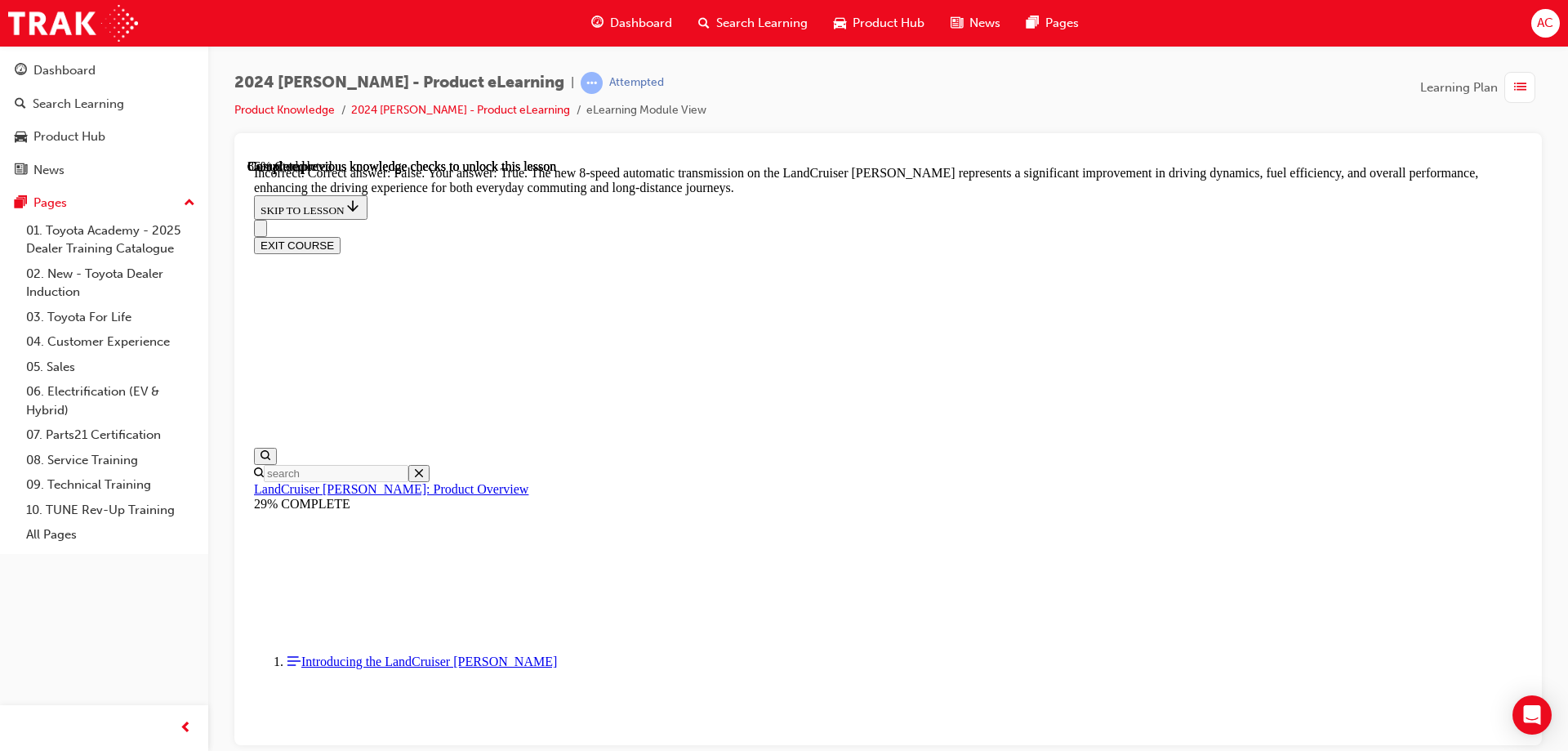
drag, startPoint x: 791, startPoint y: 650, endPoint x: 860, endPoint y: 646, distance: 69.1
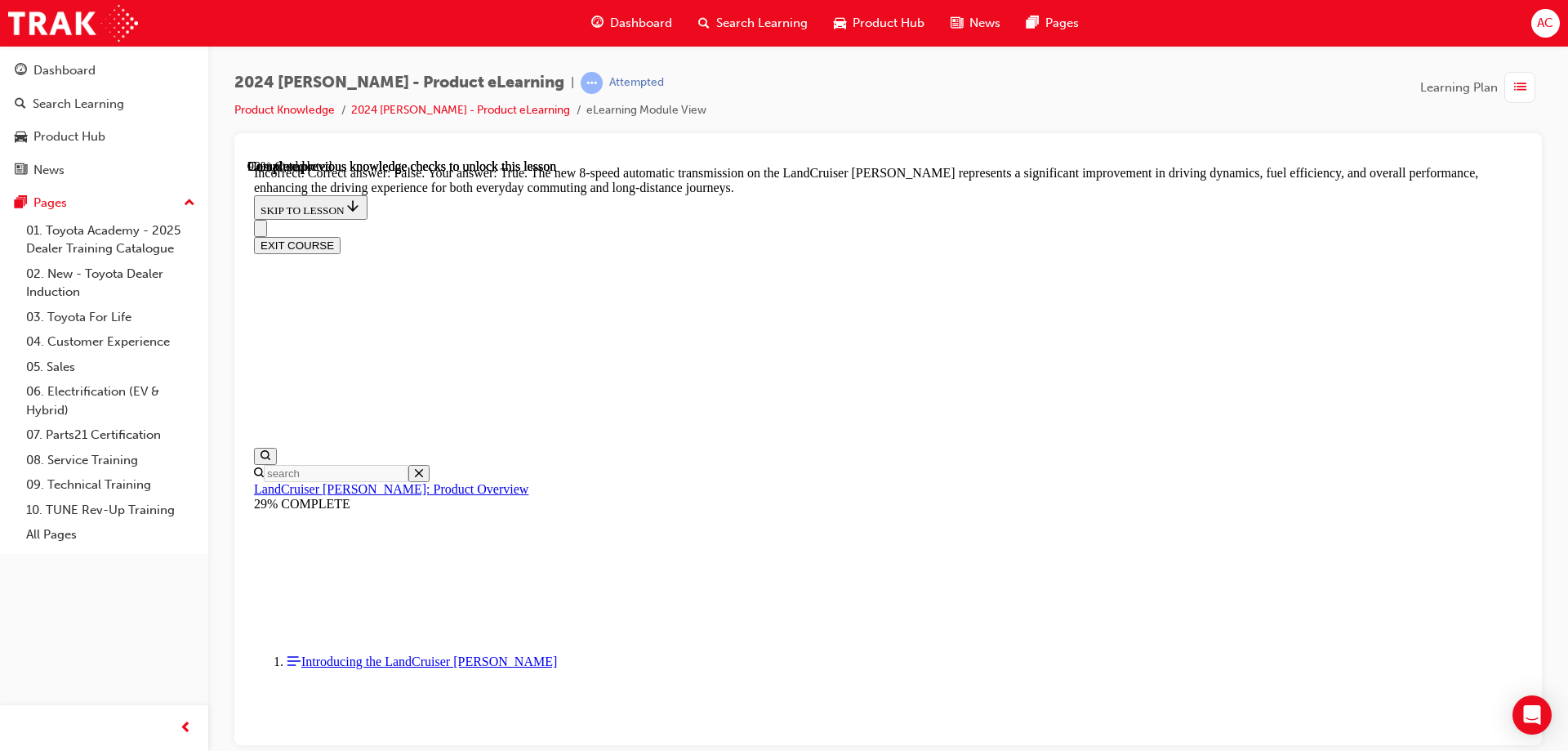
radio input "true"
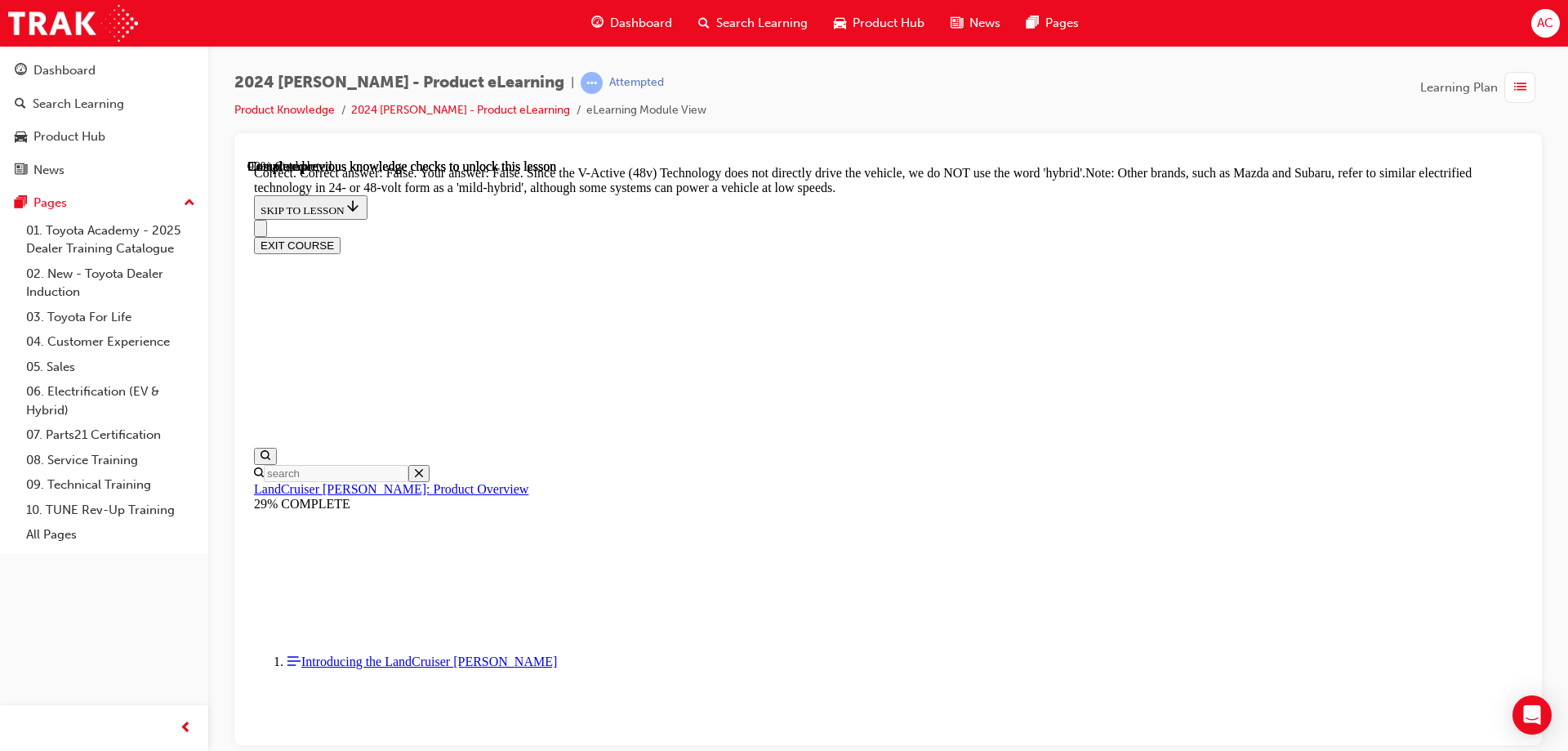
radio input "true"
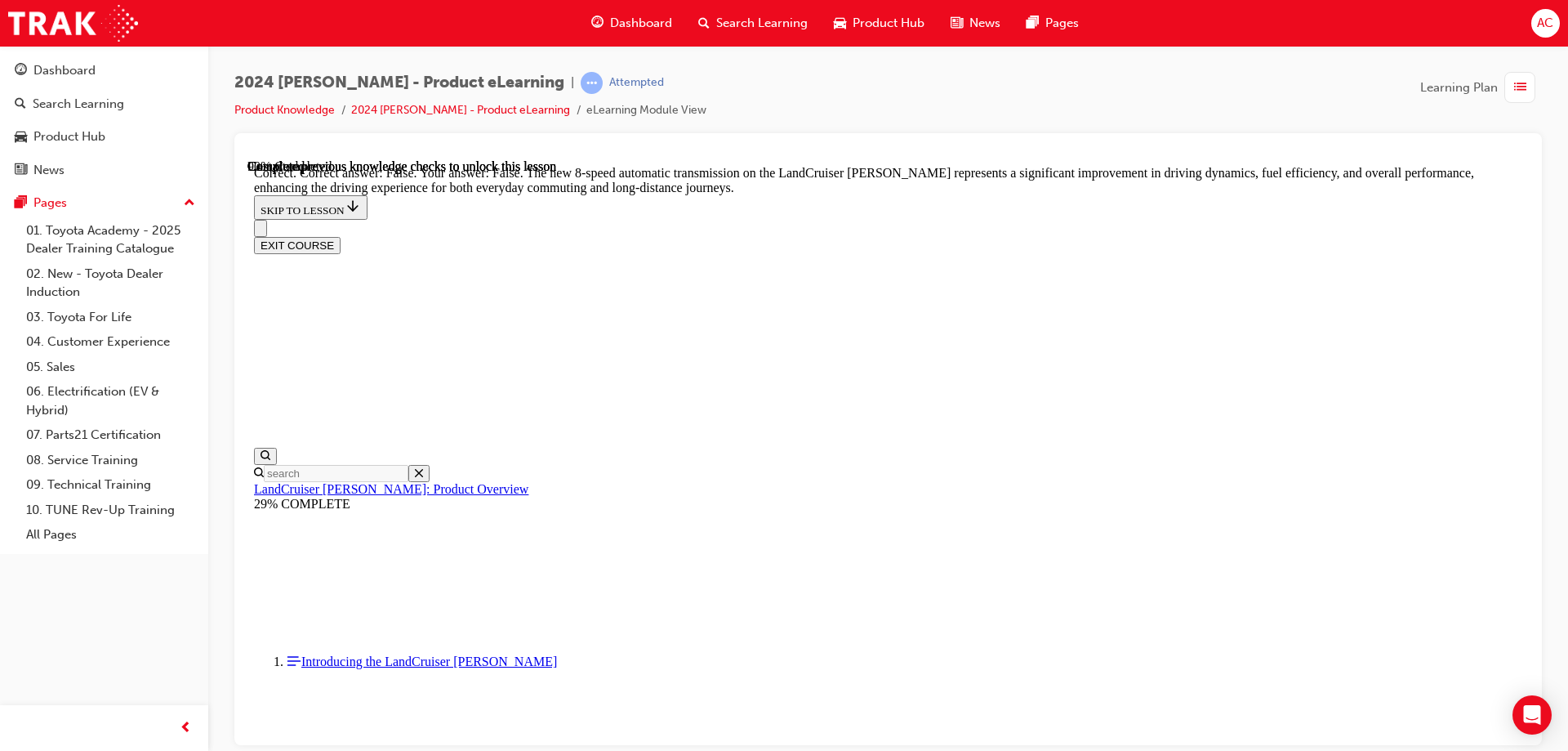
radio input "true"
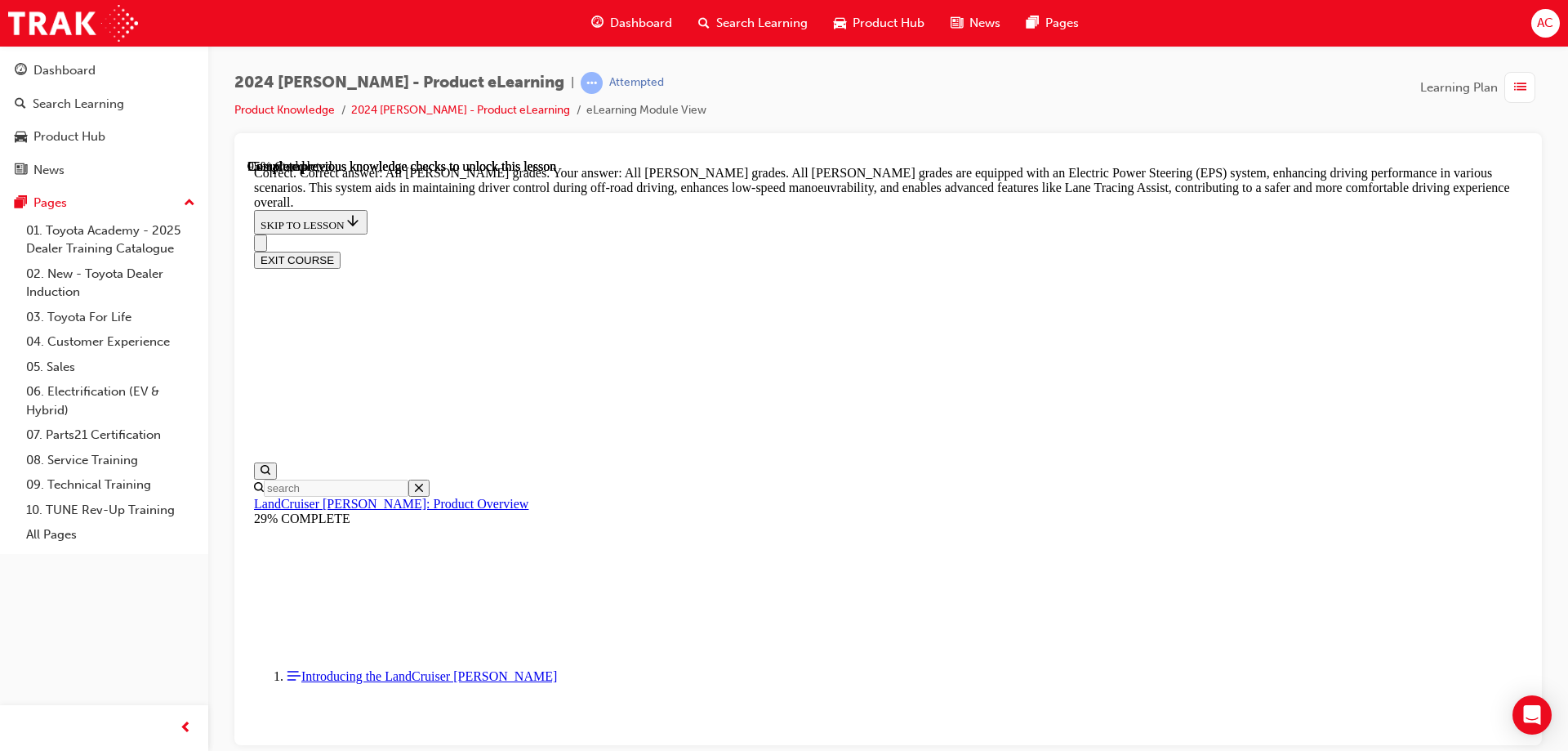
scroll to position [6117, 0]
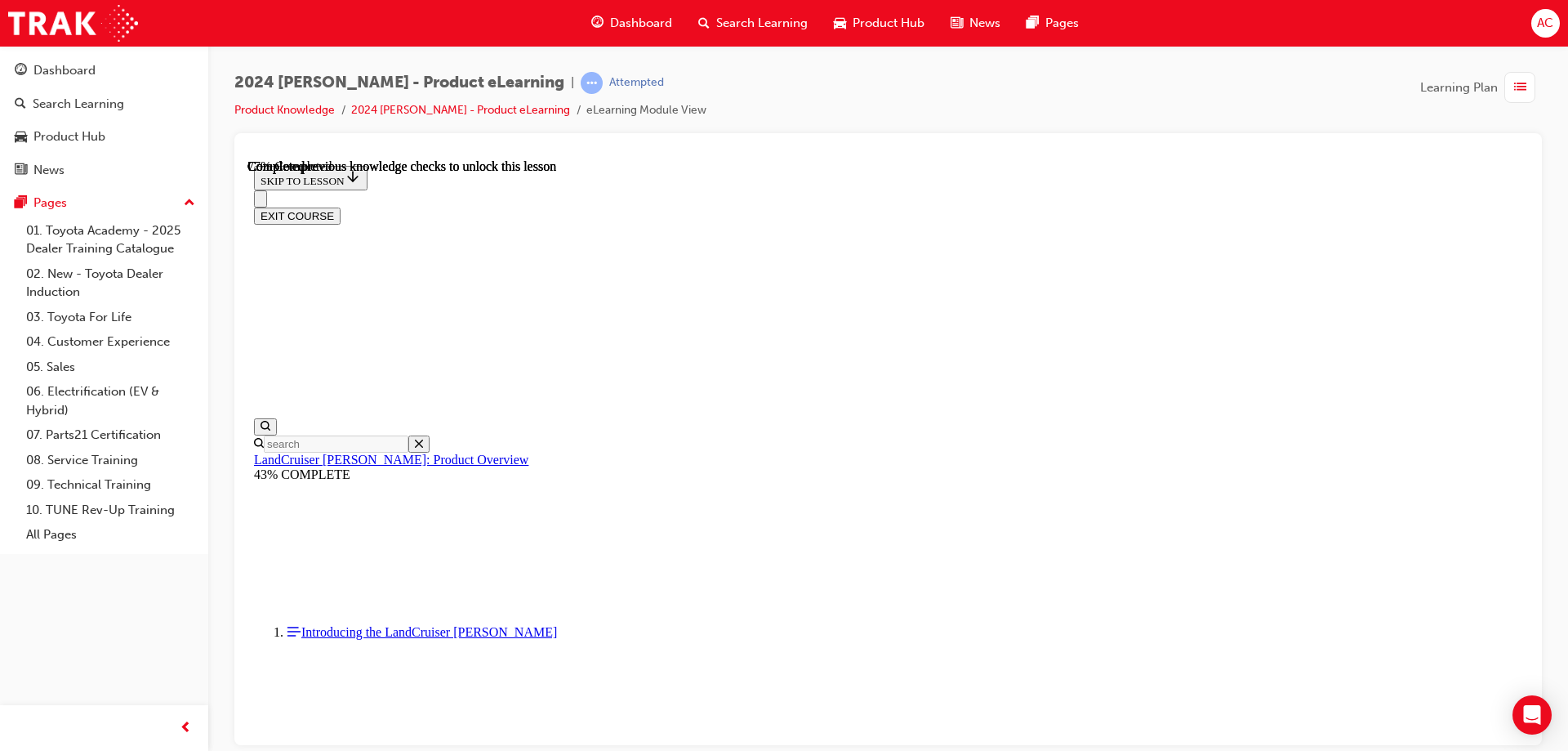
scroll to position [5268, 0]
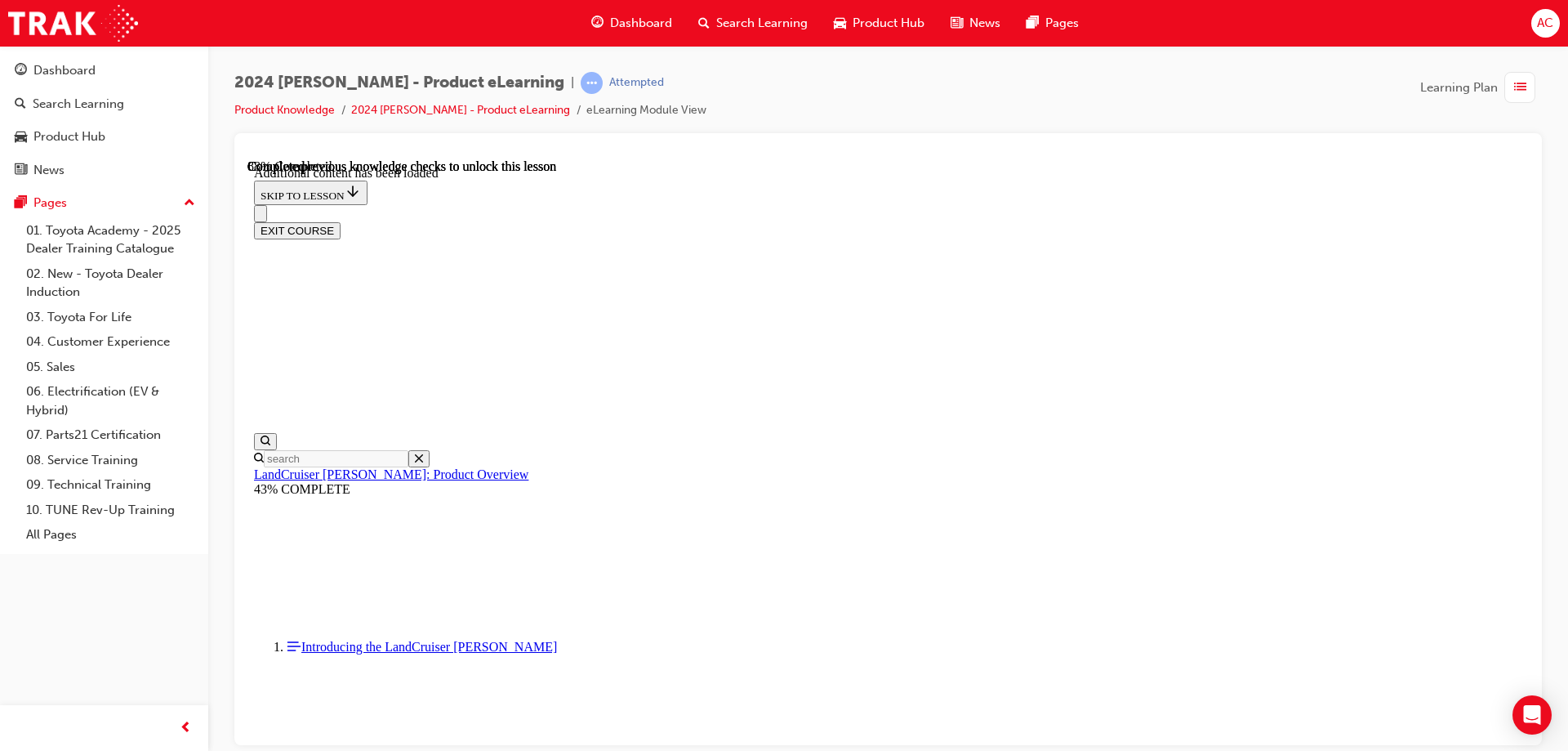
scroll to position [5784, 0]
checkbox input "true"
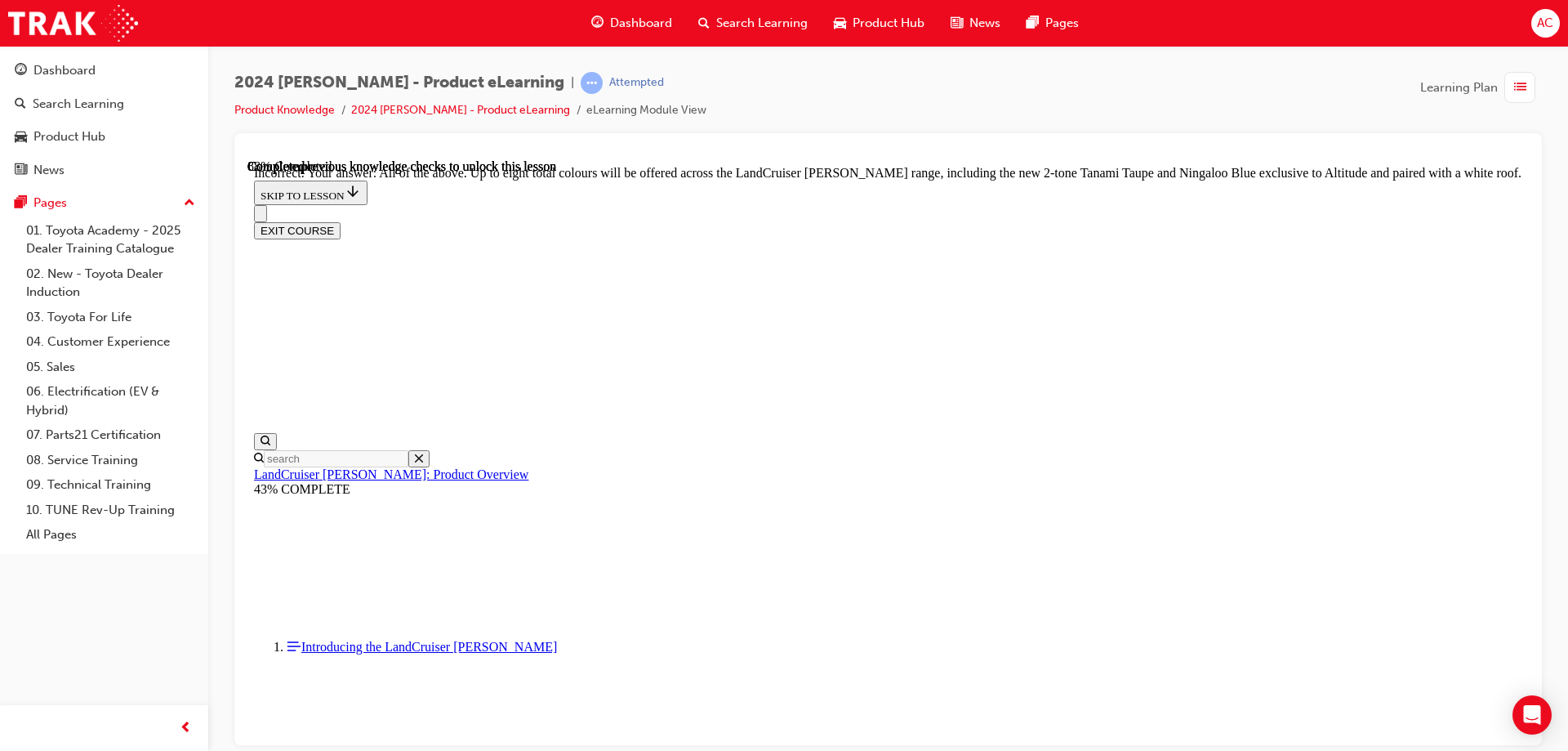
checkbox input "true"
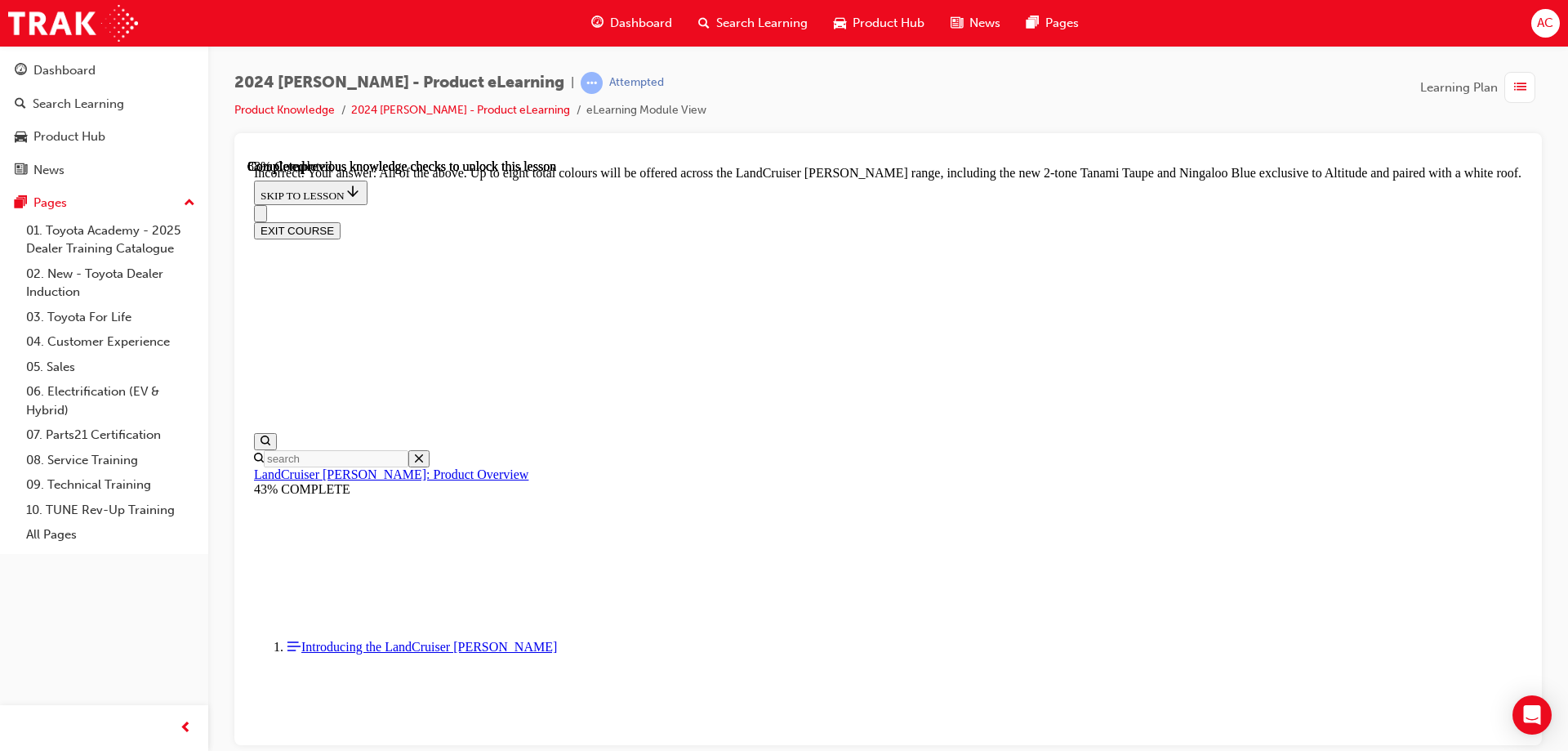
checkbox input "true"
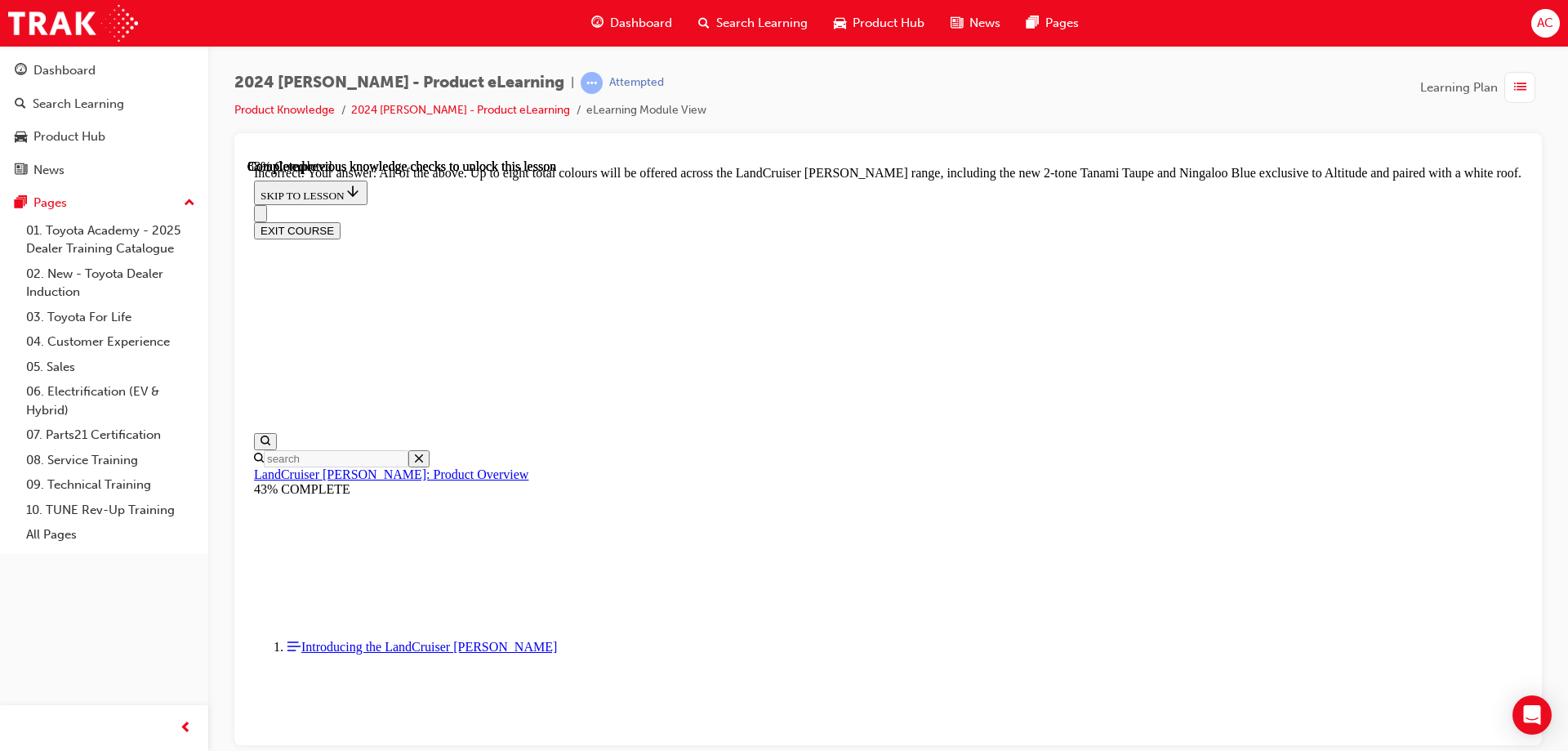
checkbox input "false"
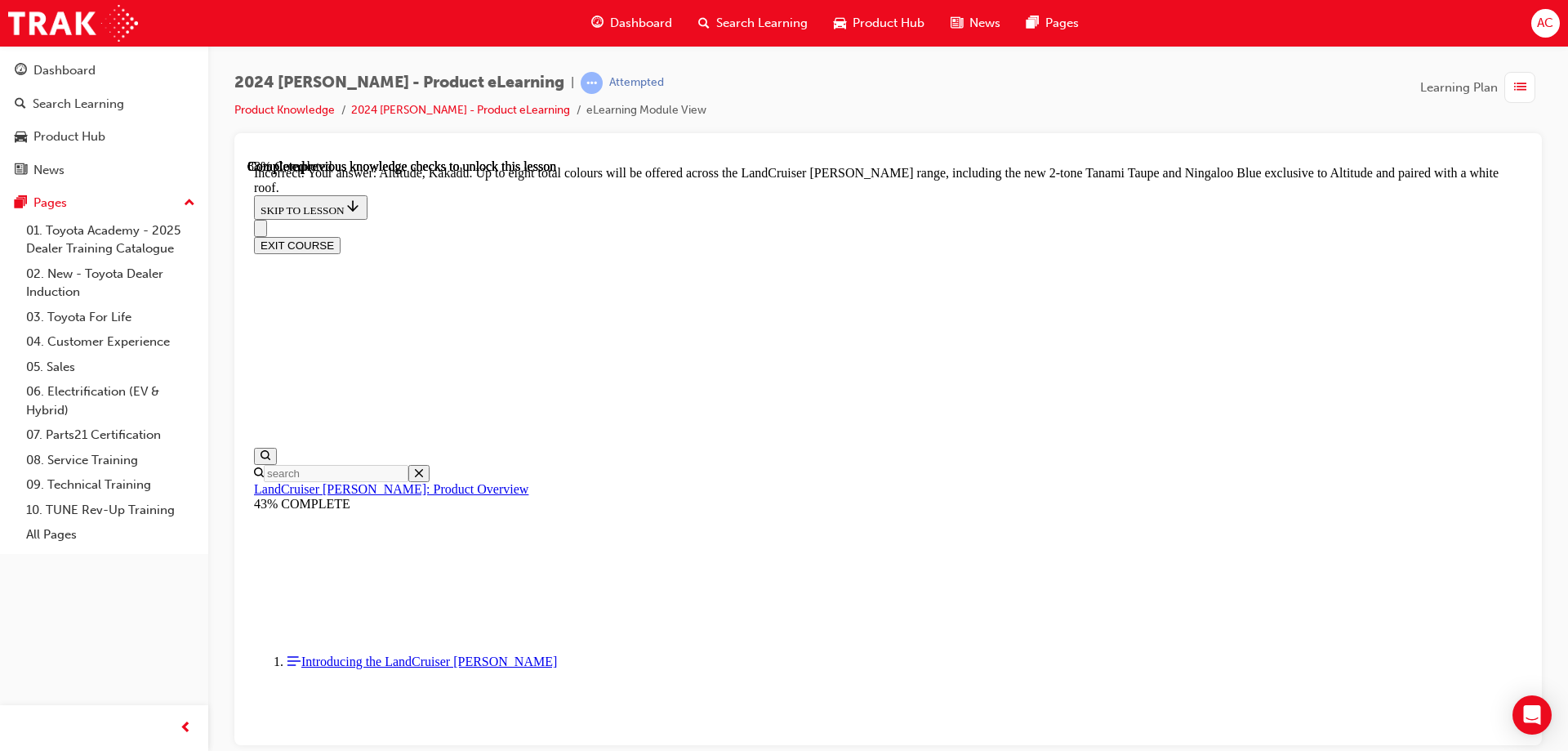
scroll to position [6043, 0]
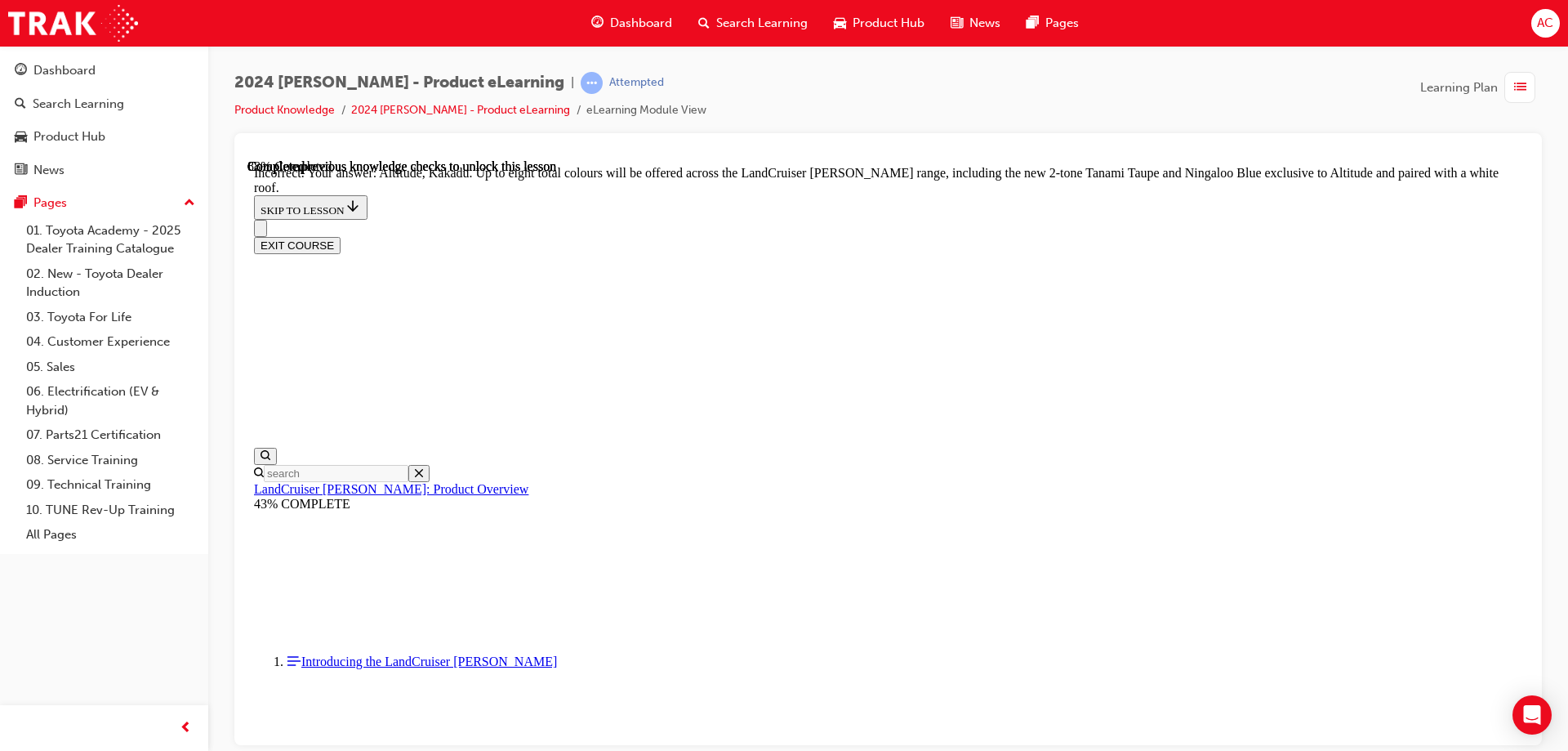
checkbox input "false"
checkbox input "true"
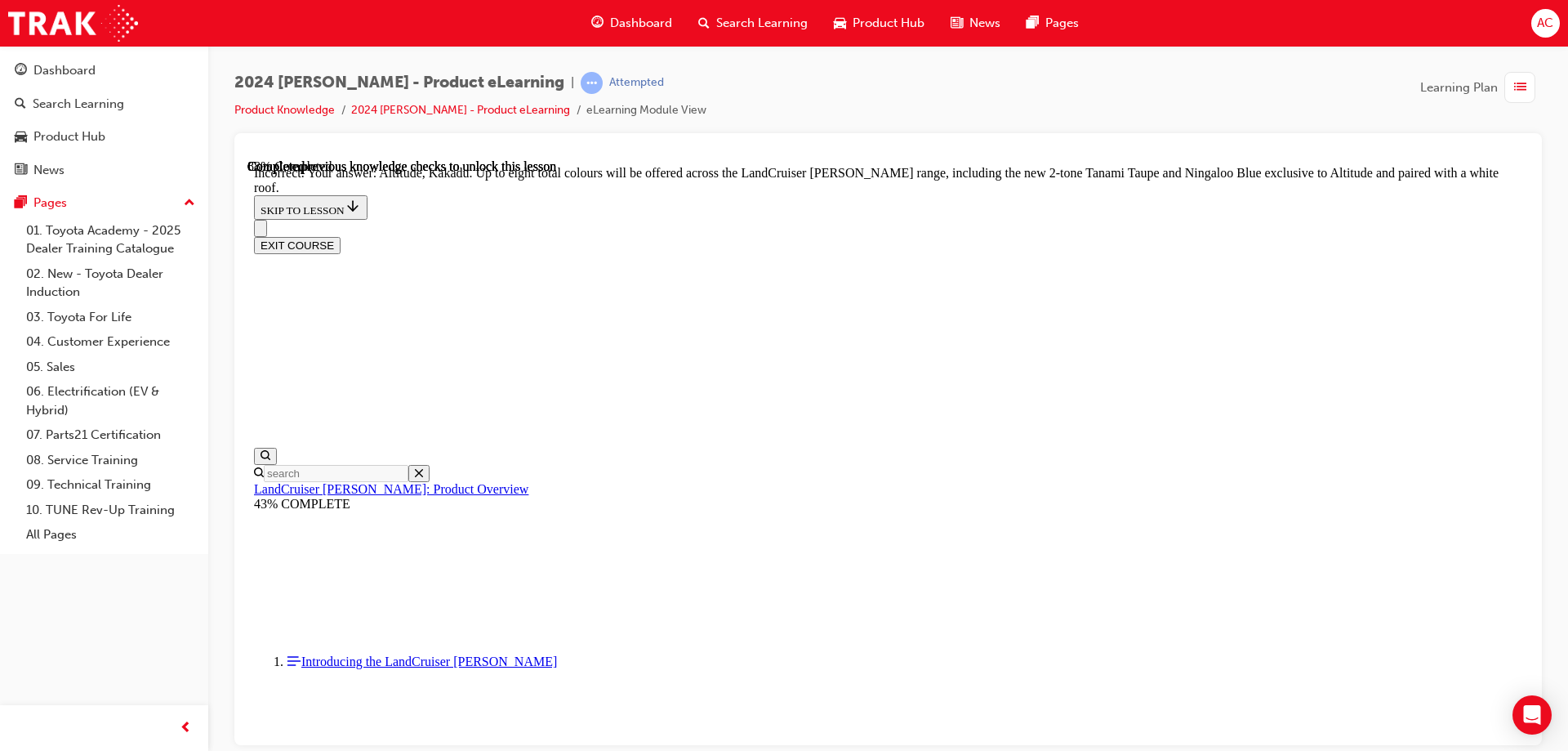
checkbox input "true"
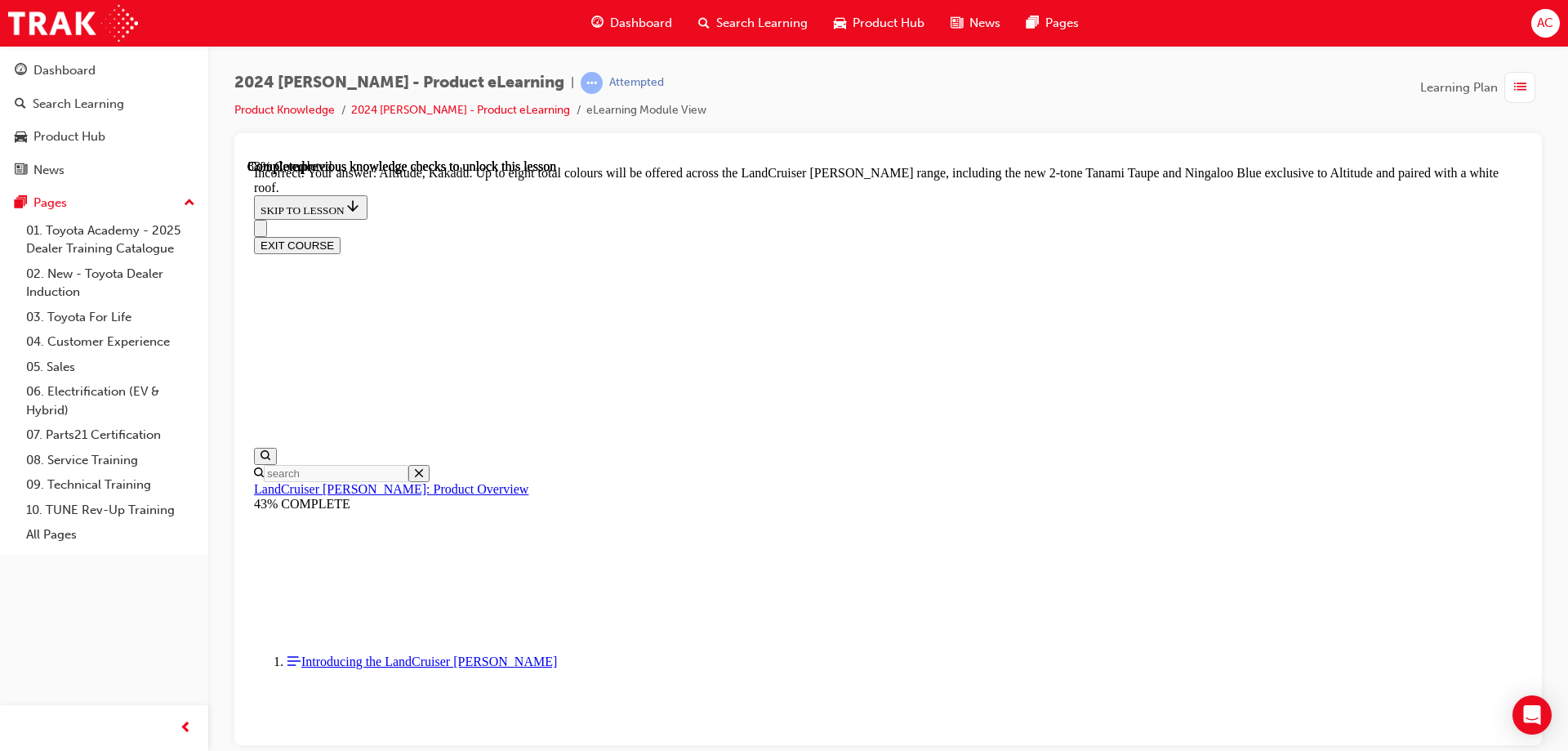
scroll to position [5912, 0]
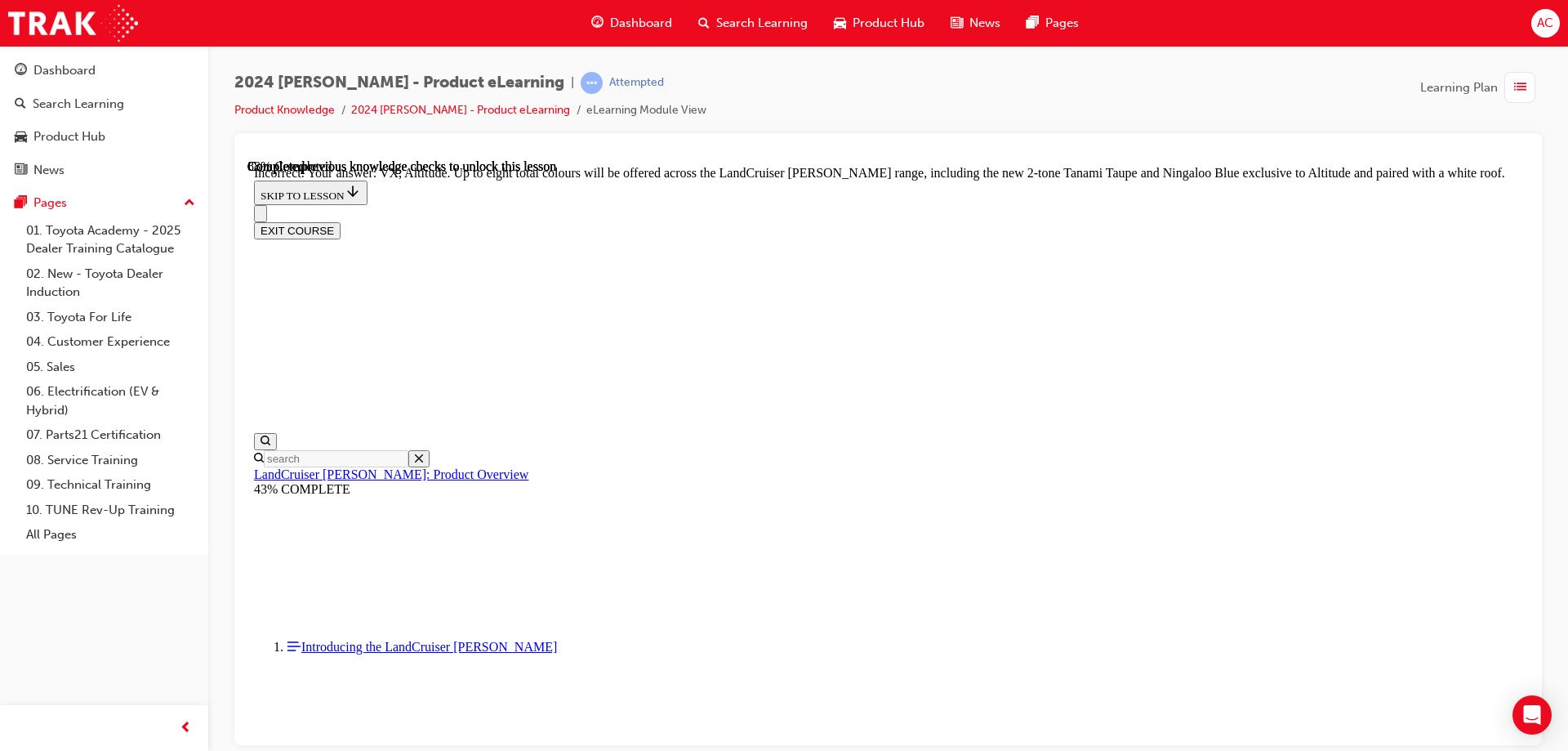
drag, startPoint x: 830, startPoint y: 413, endPoint x: 836, endPoint y: 360, distance: 53.3
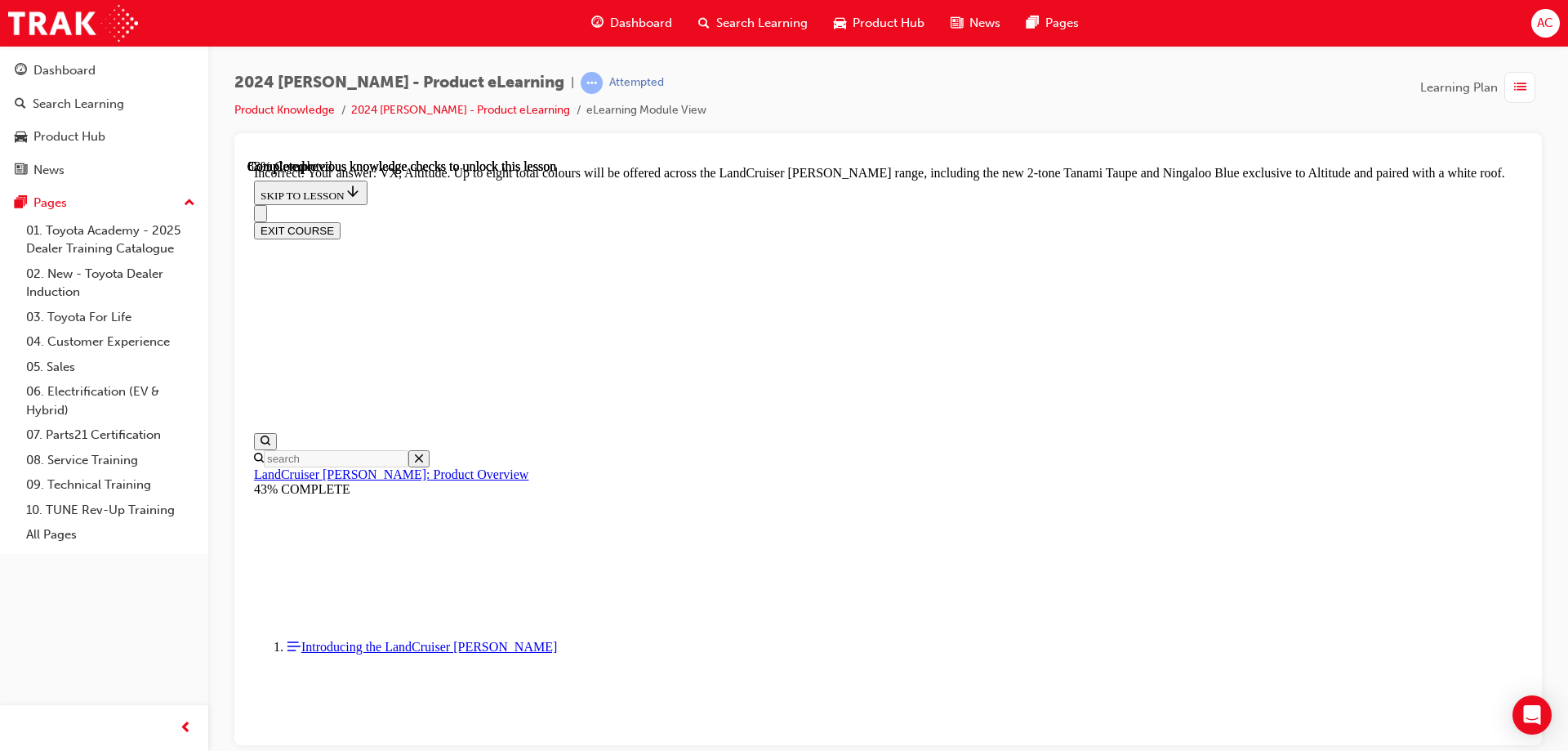
checkbox input "false"
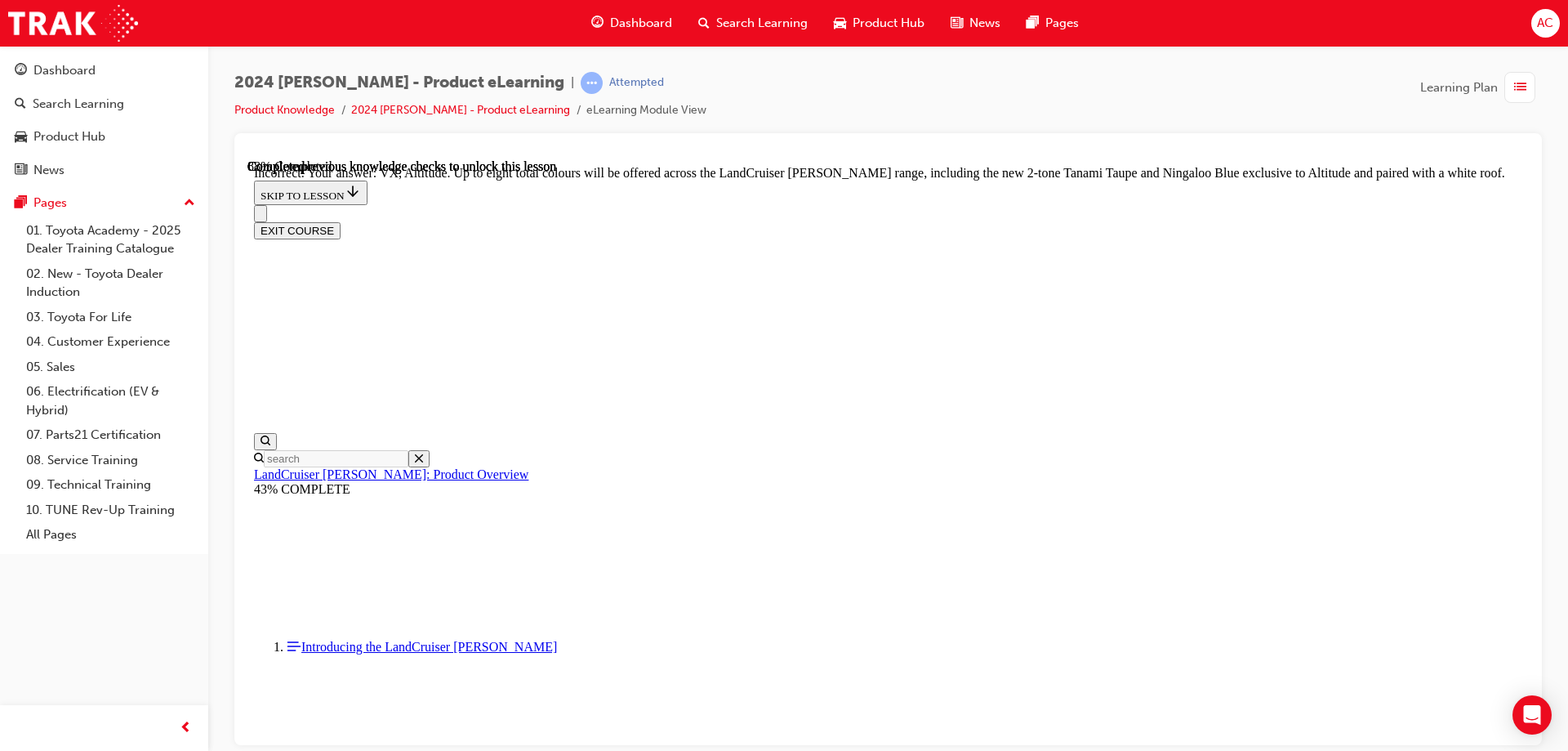
checkbox input "true"
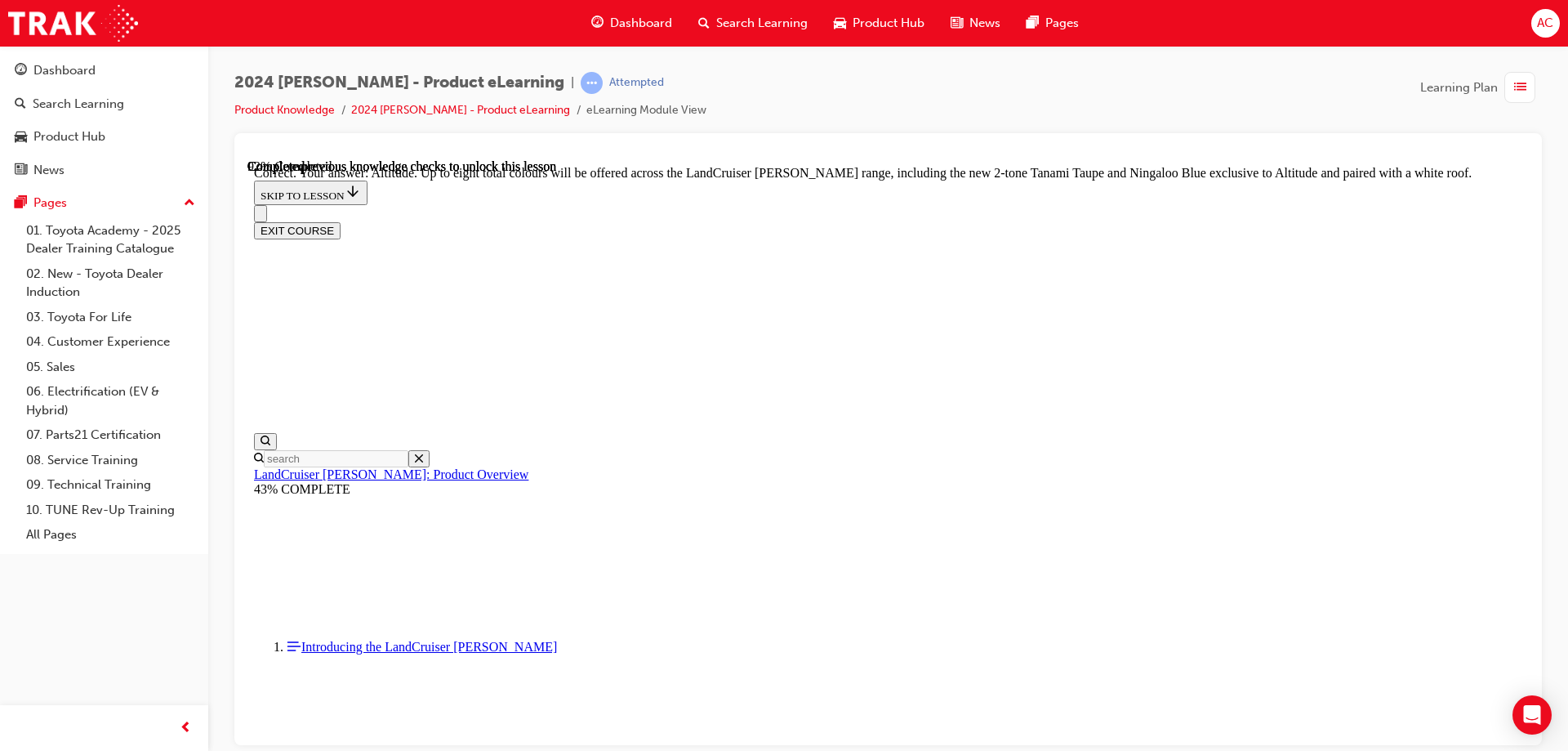
checkbox input "false"
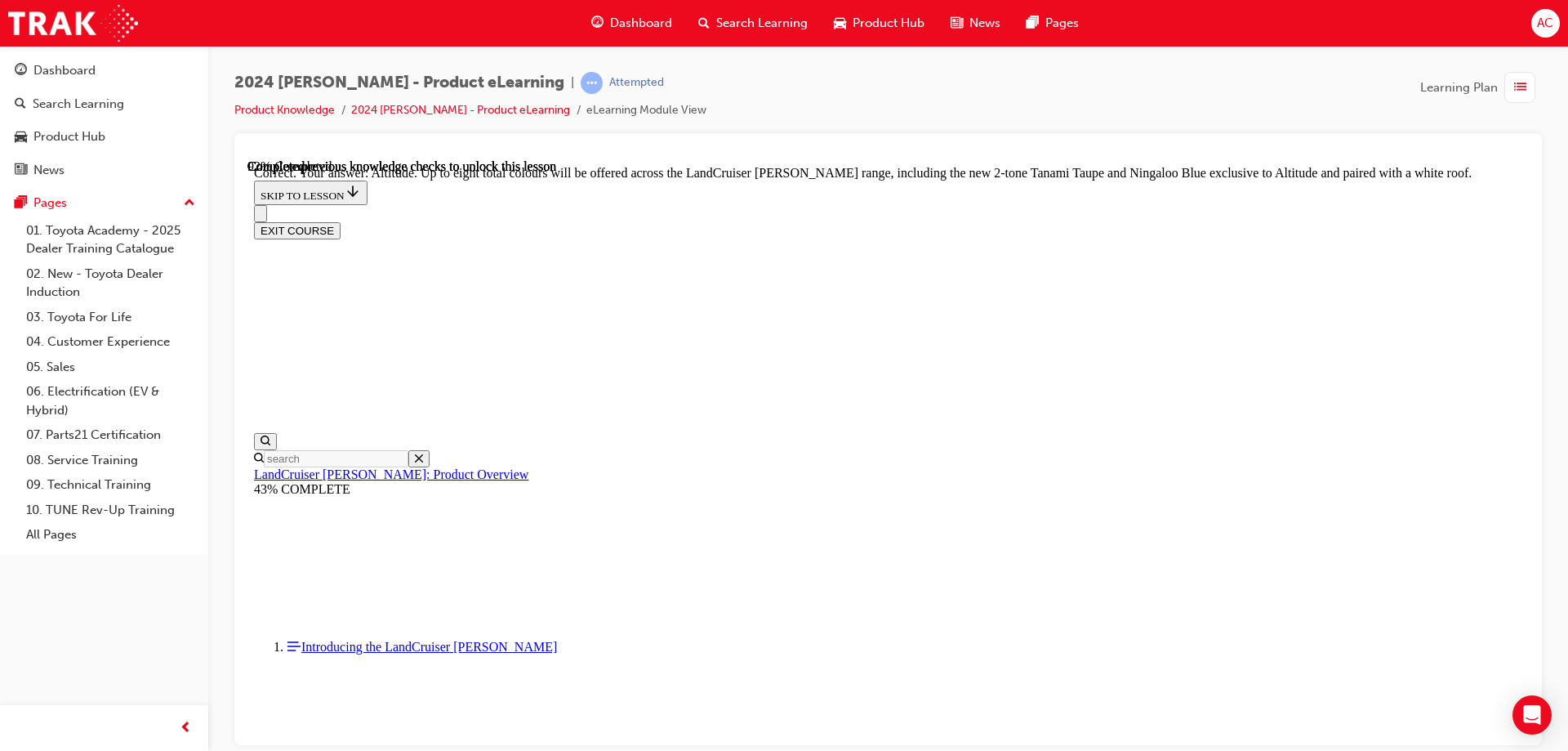
checkbox input "true"
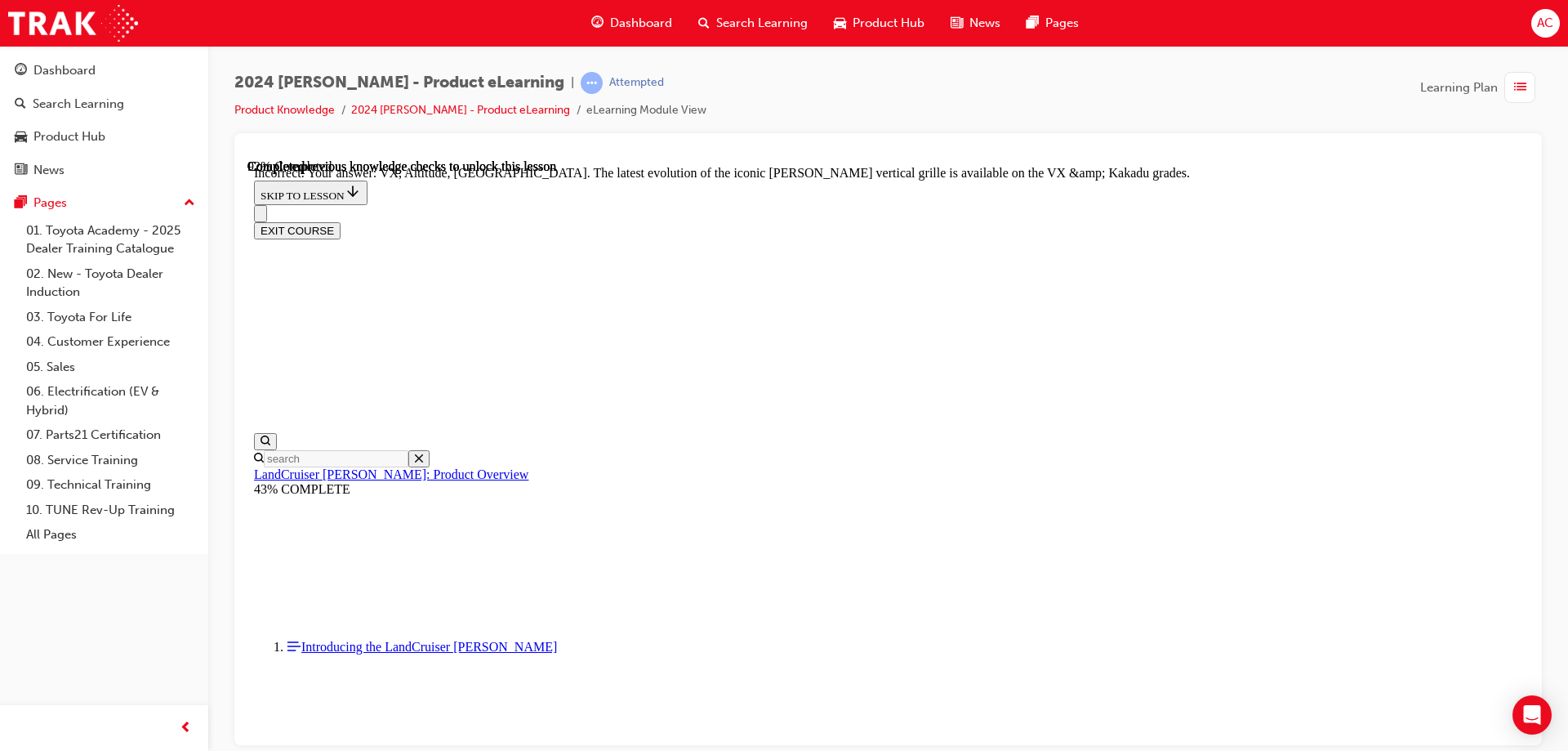
scroll to position [6668, 0]
checkbox input "false"
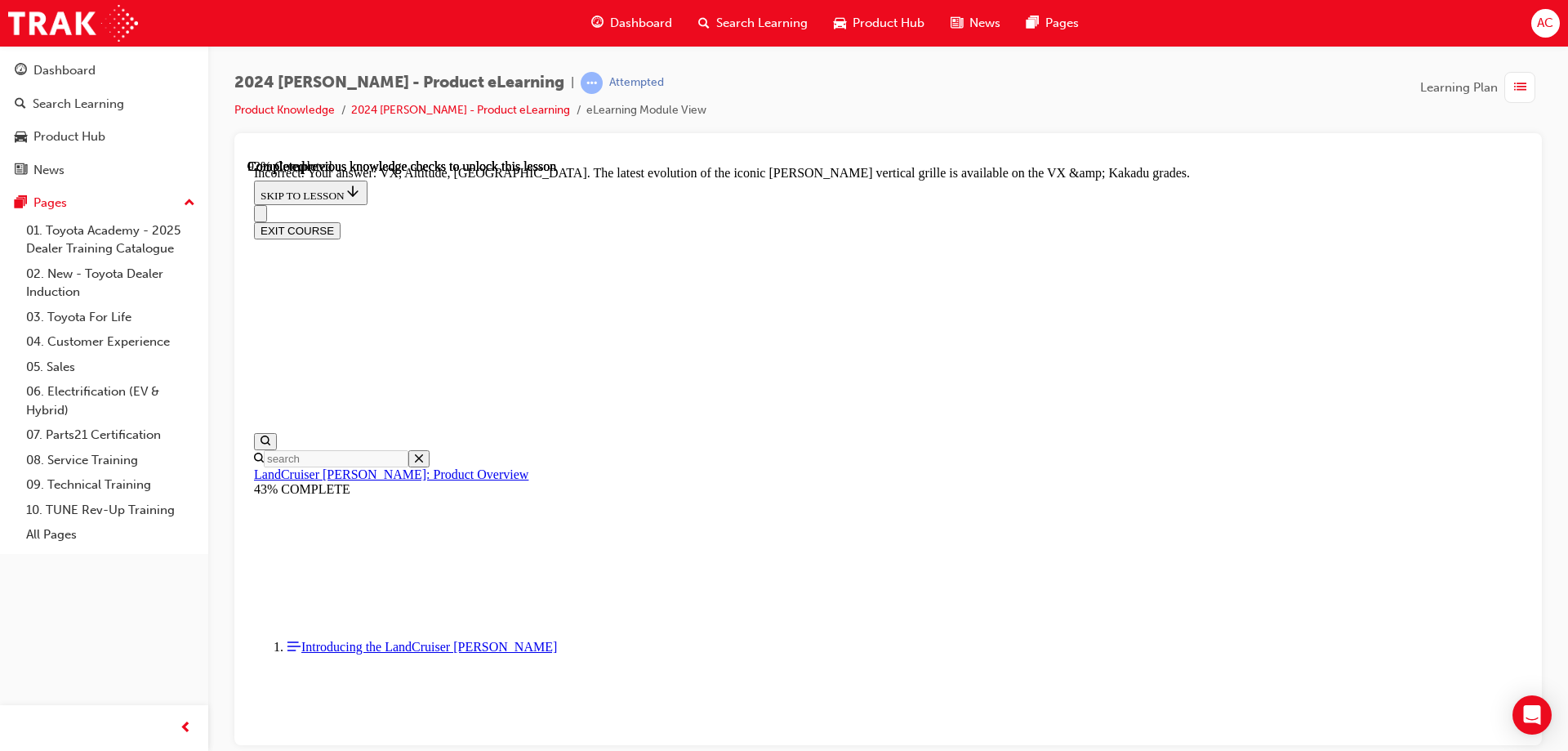
checkbox input "false"
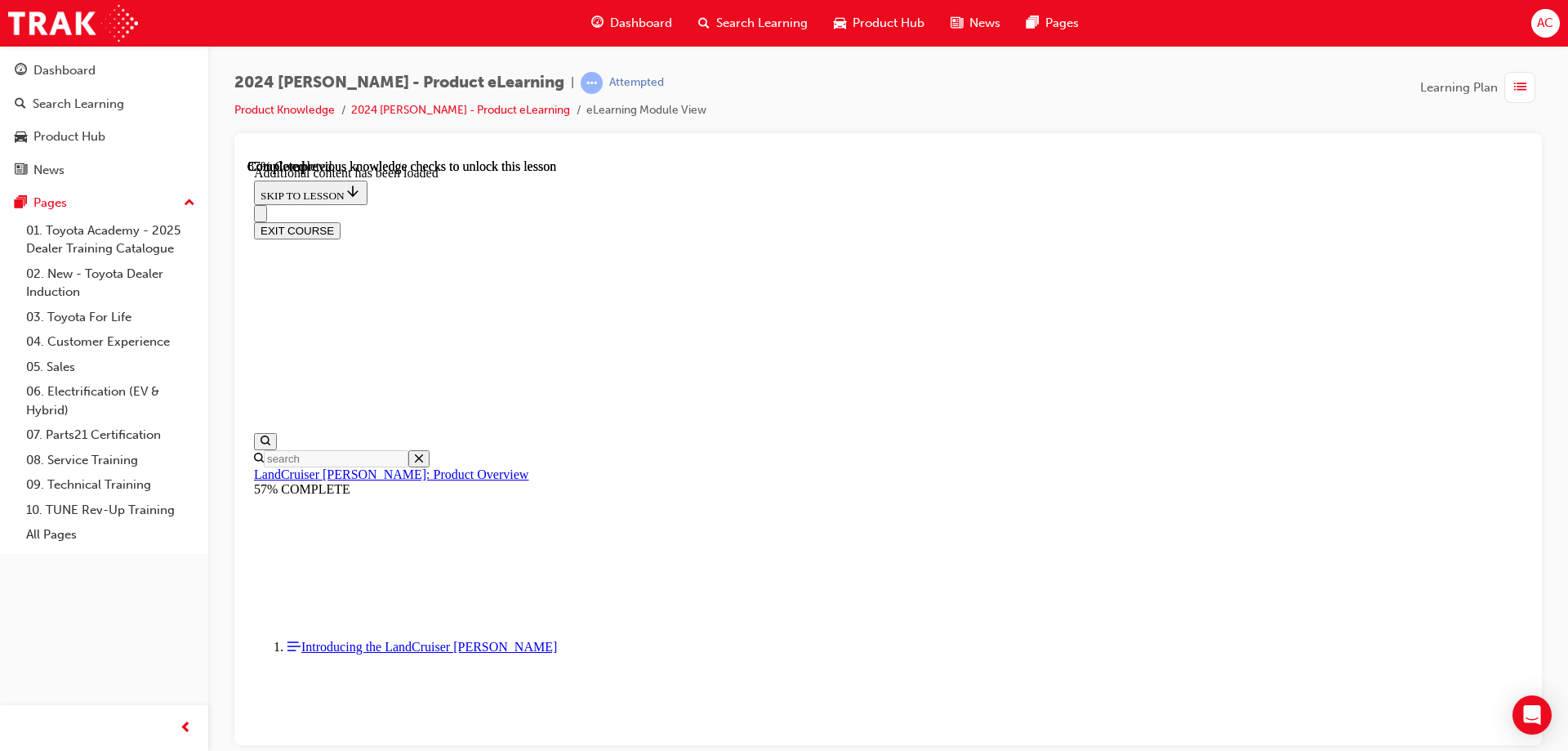
scroll to position [4230, 0]
radio input "true"
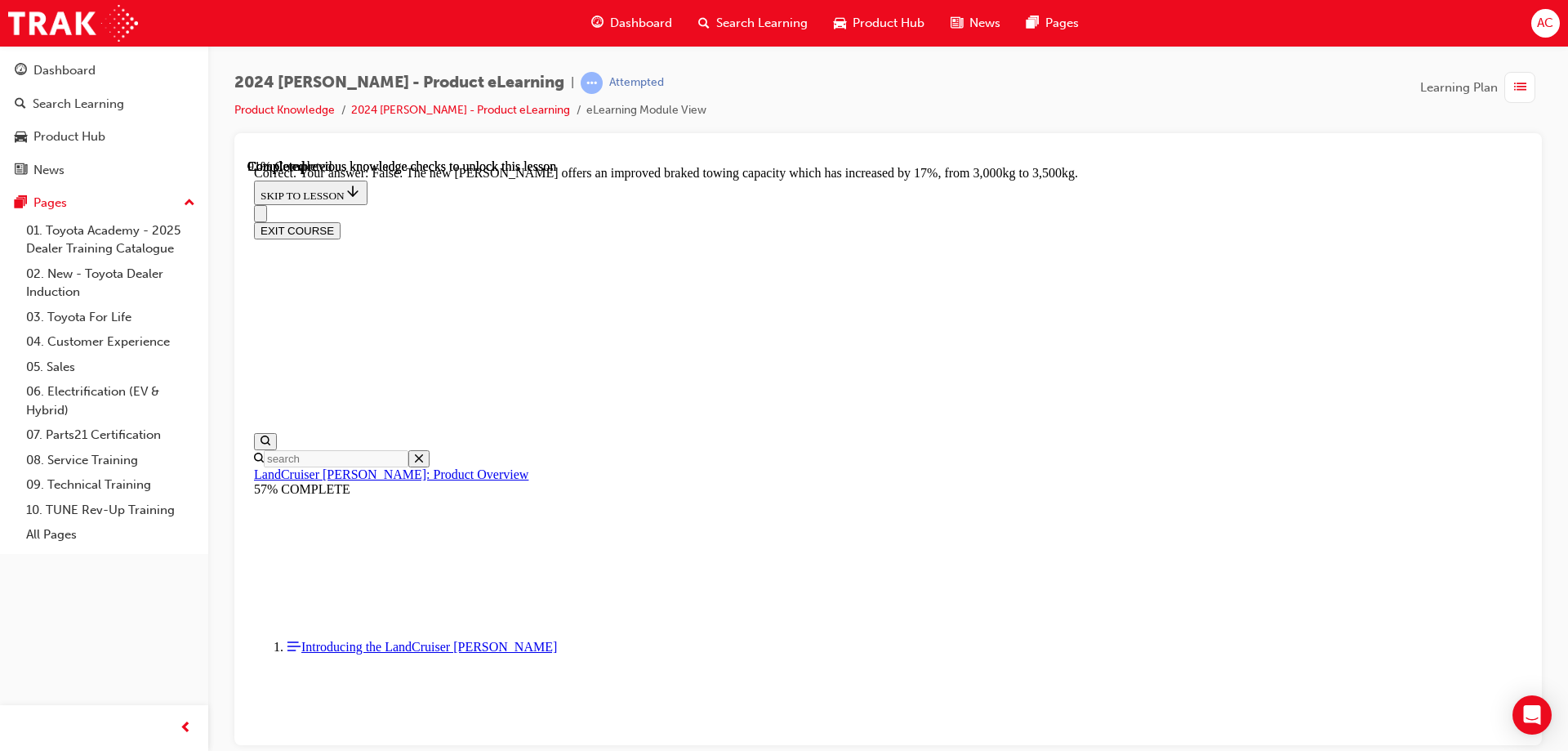
scroll to position [4883, 0]
radio input "true"
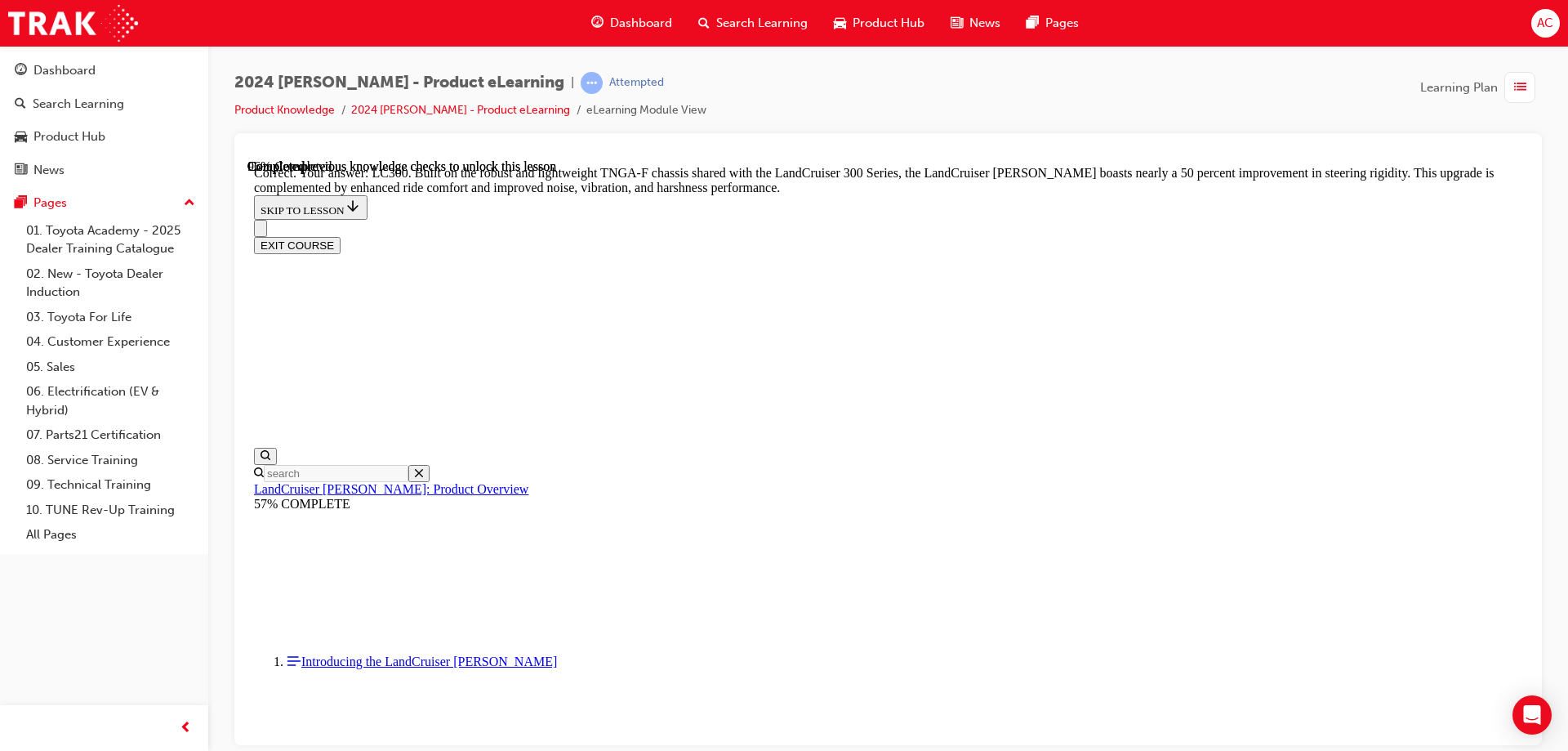
scroll to position [5337, 0]
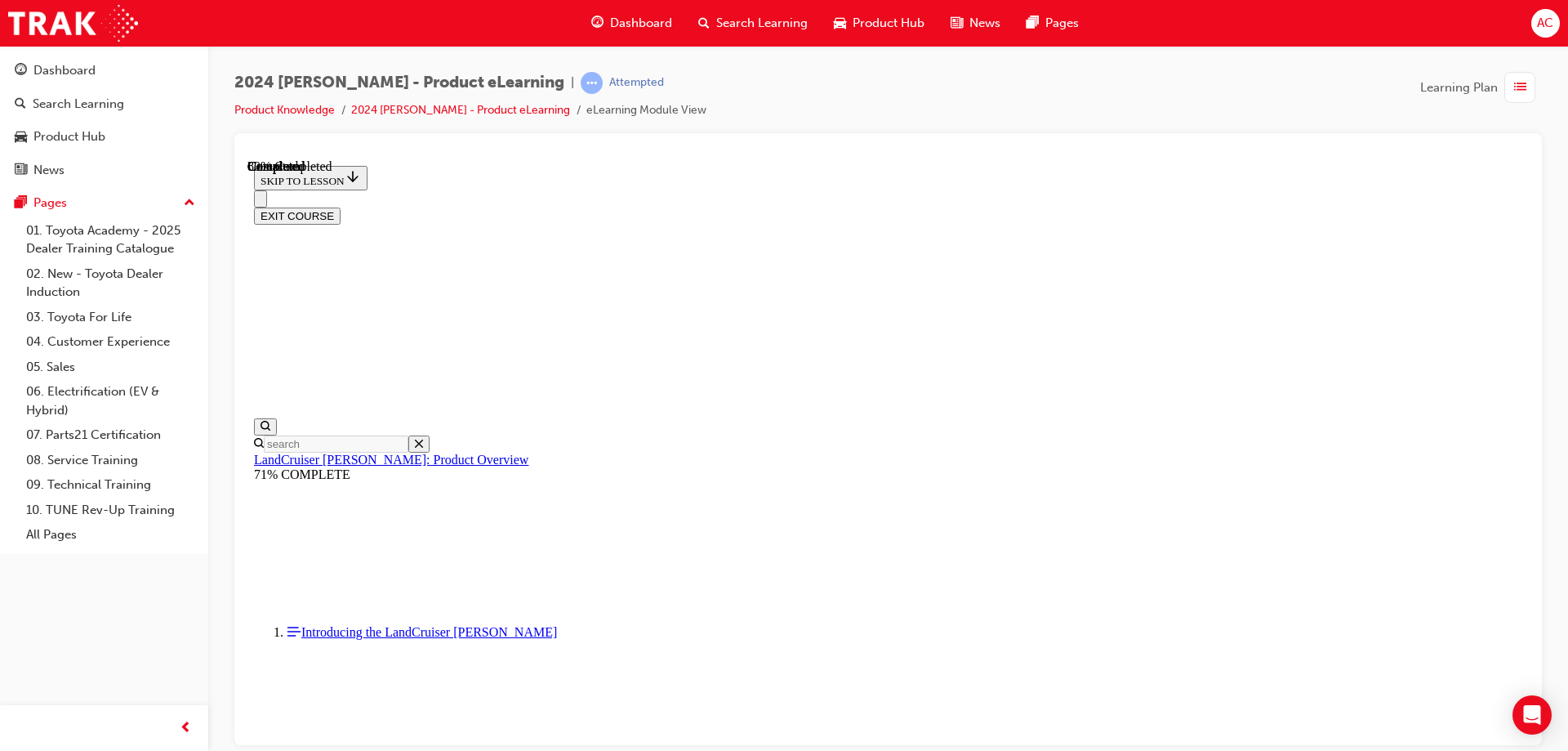
scroll to position [1819, 0]
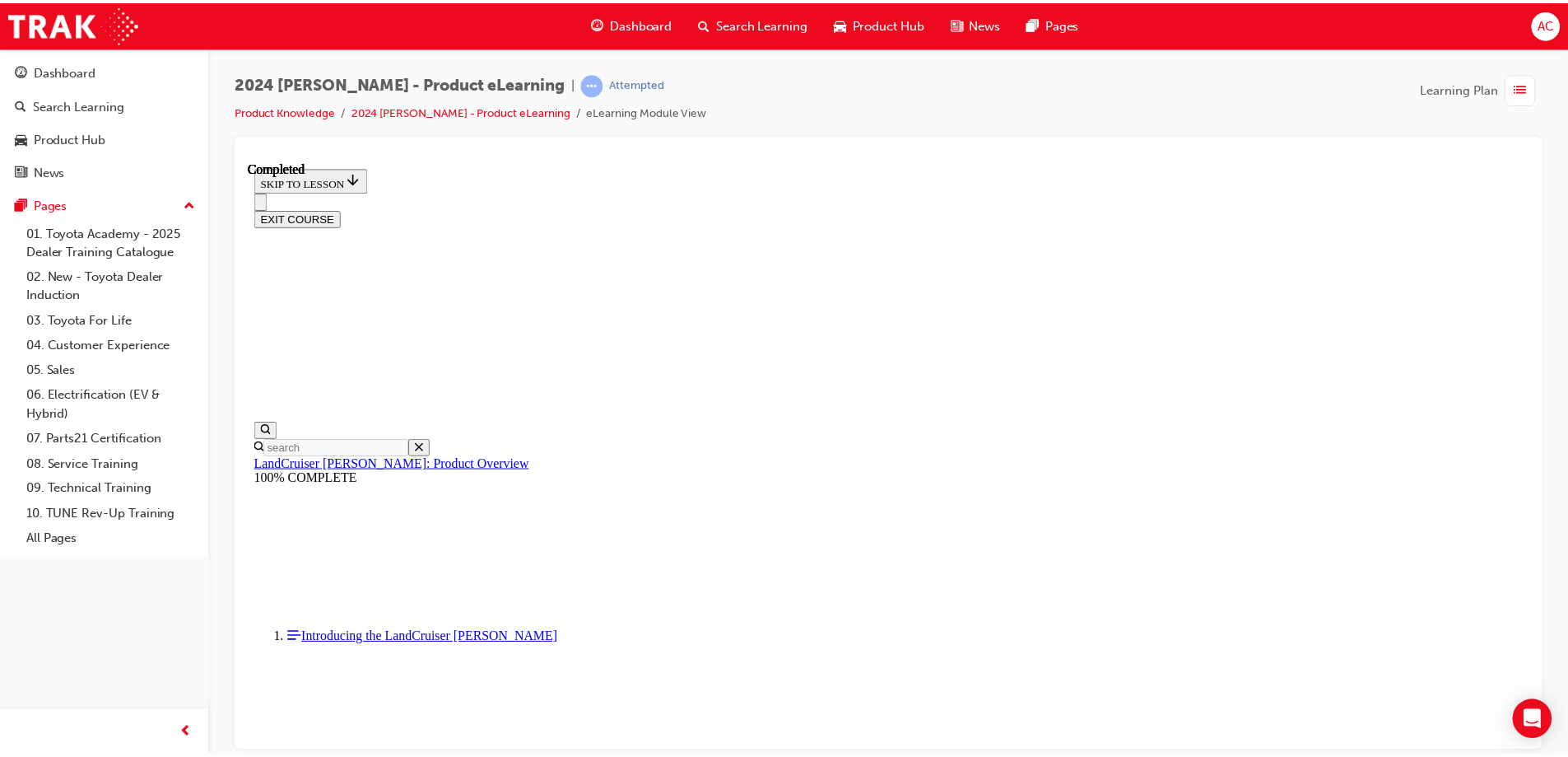
scroll to position [764, 0]
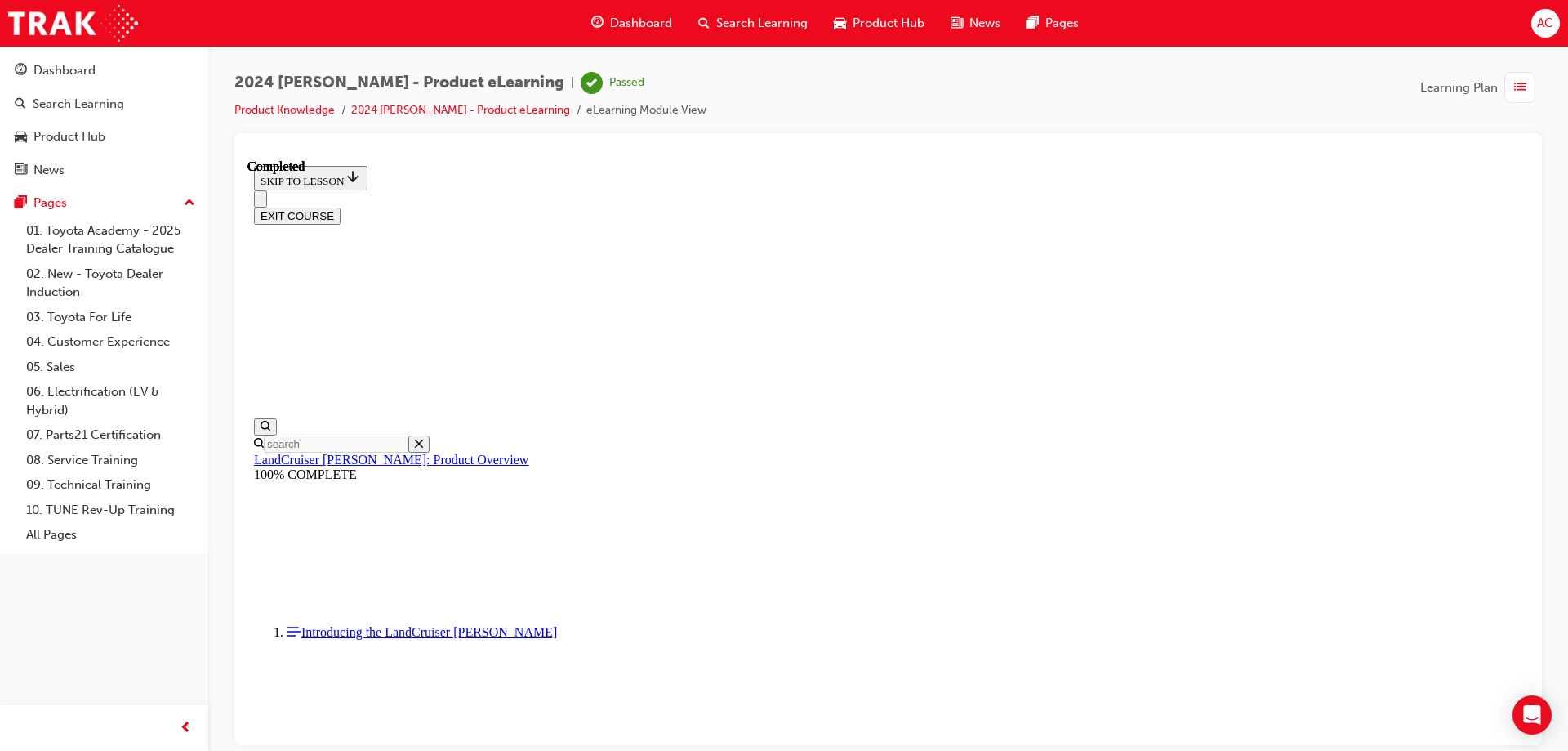
click at [660, 15] on span "Dashboard" at bounding box center [641, 23] width 62 height 18
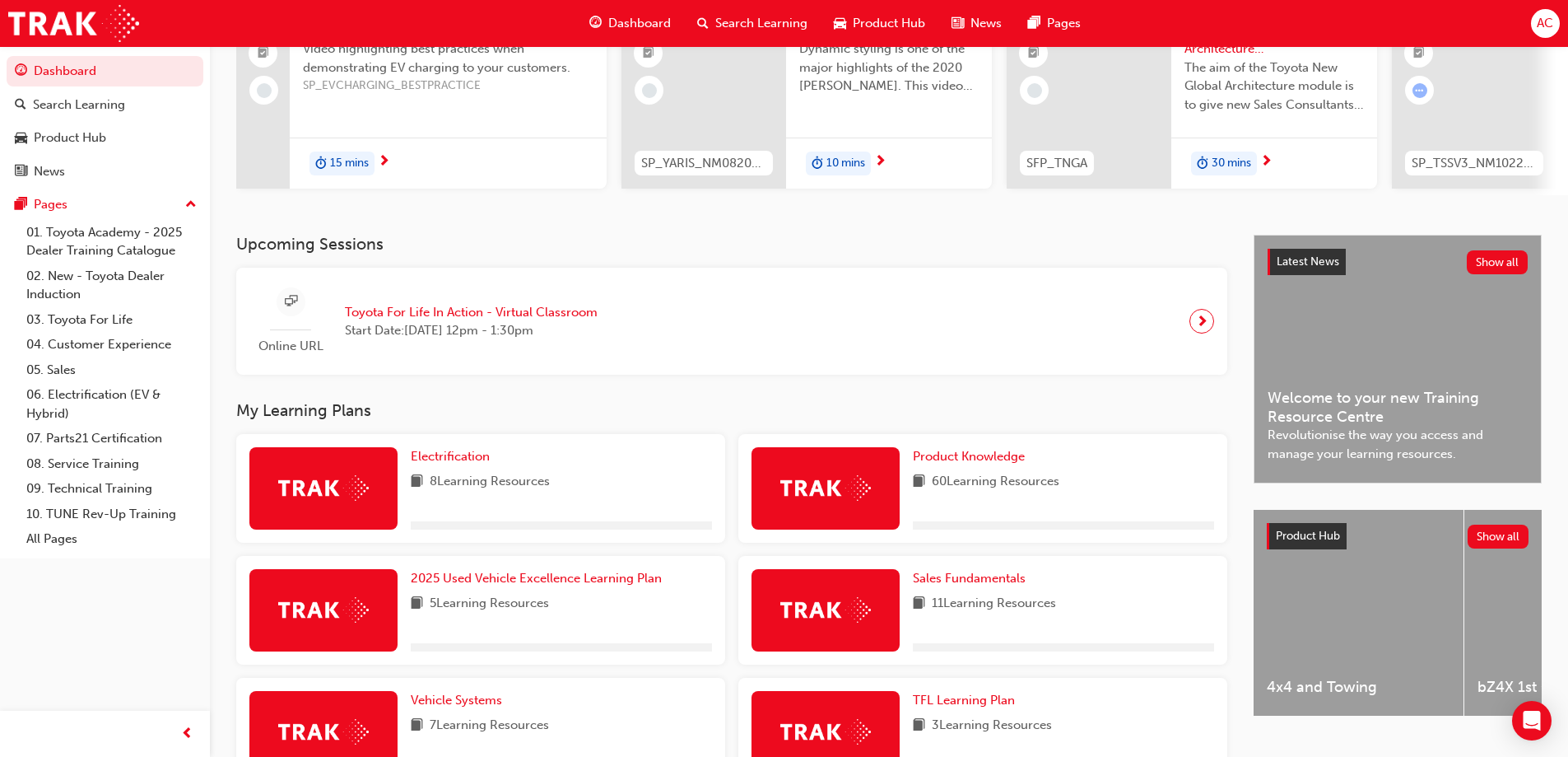
scroll to position [329, 0]
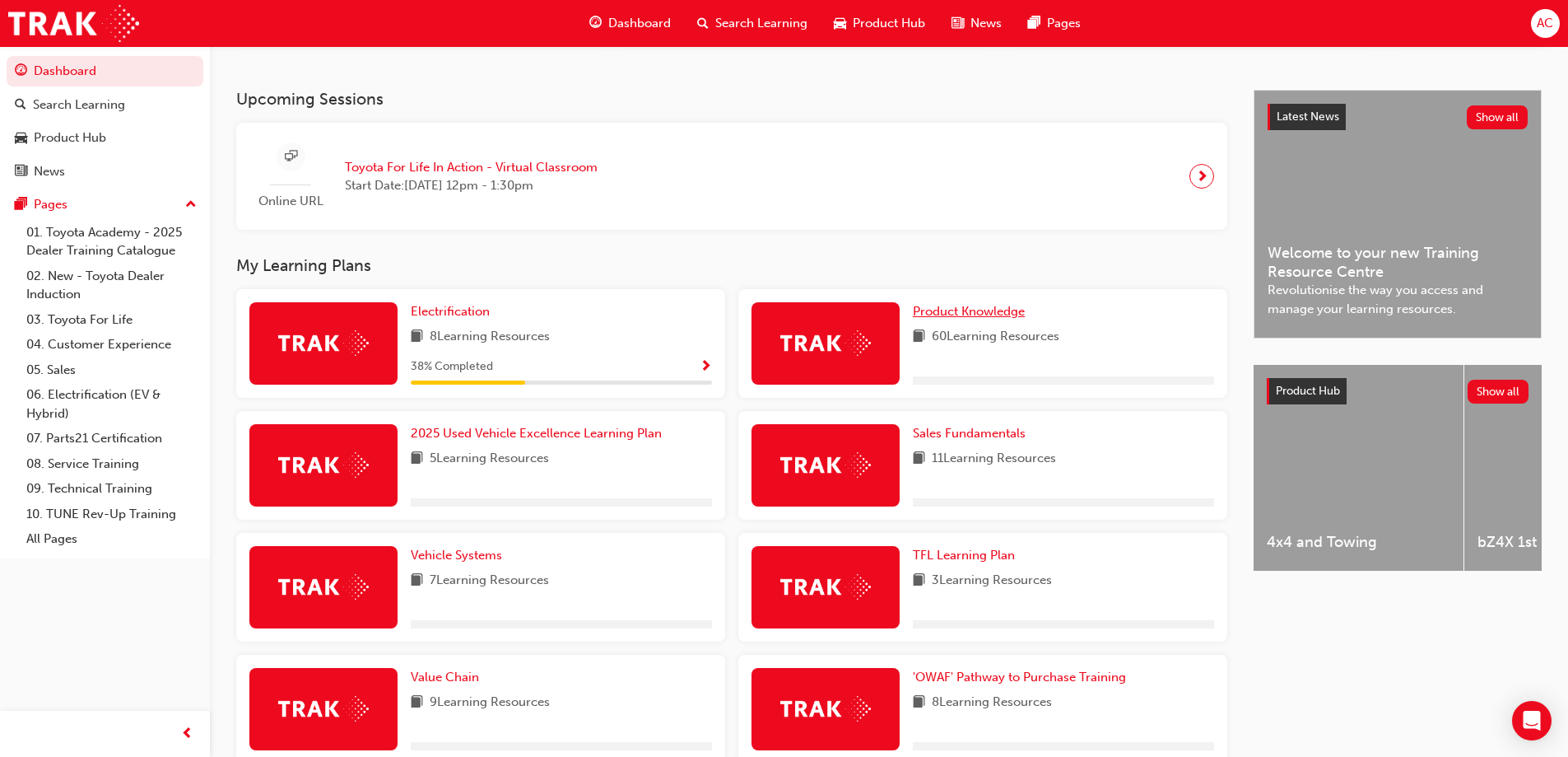
click at [992, 321] on link "Product Knowledge" at bounding box center [972, 311] width 119 height 19
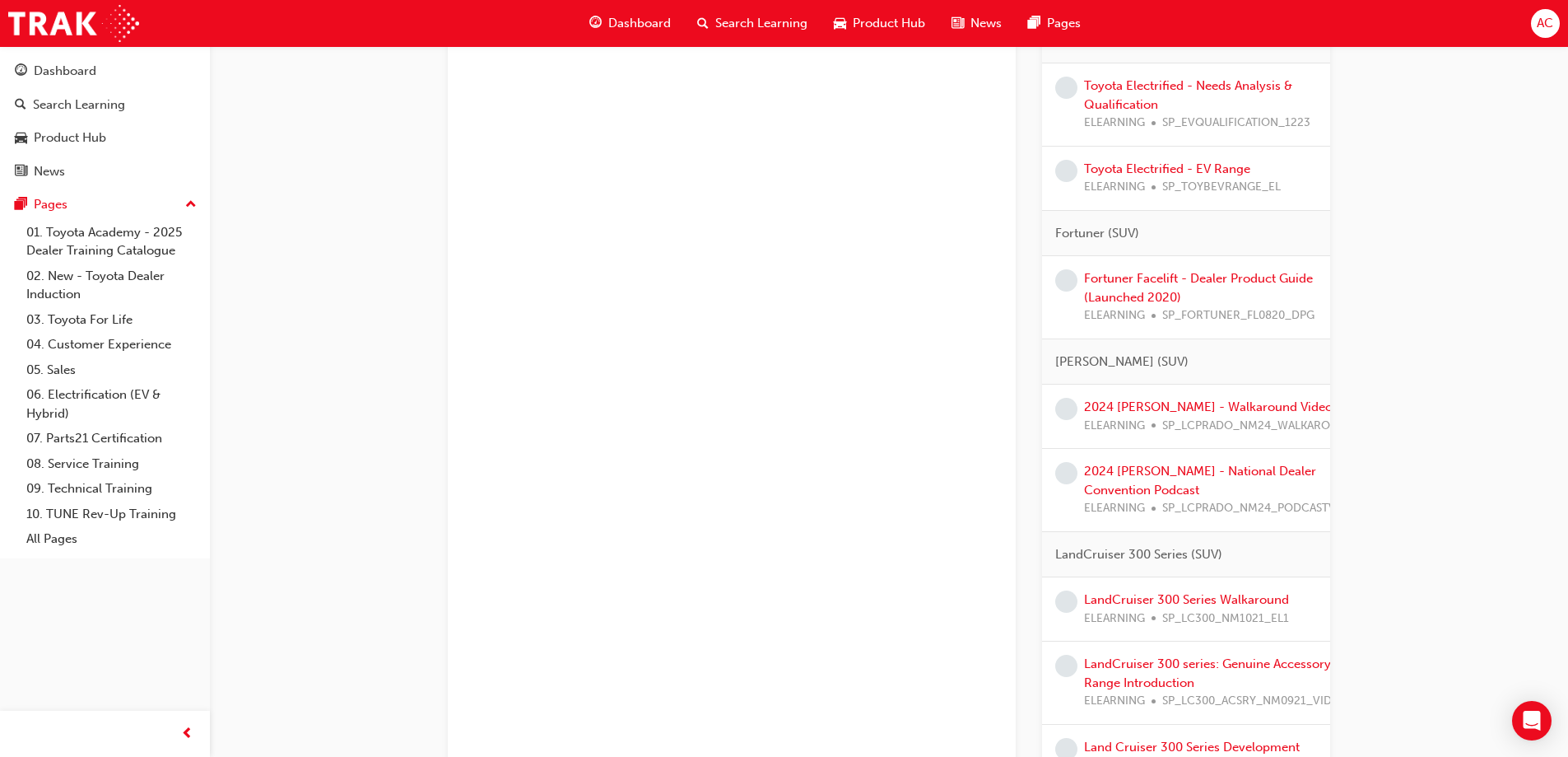
scroll to position [1811, 0]
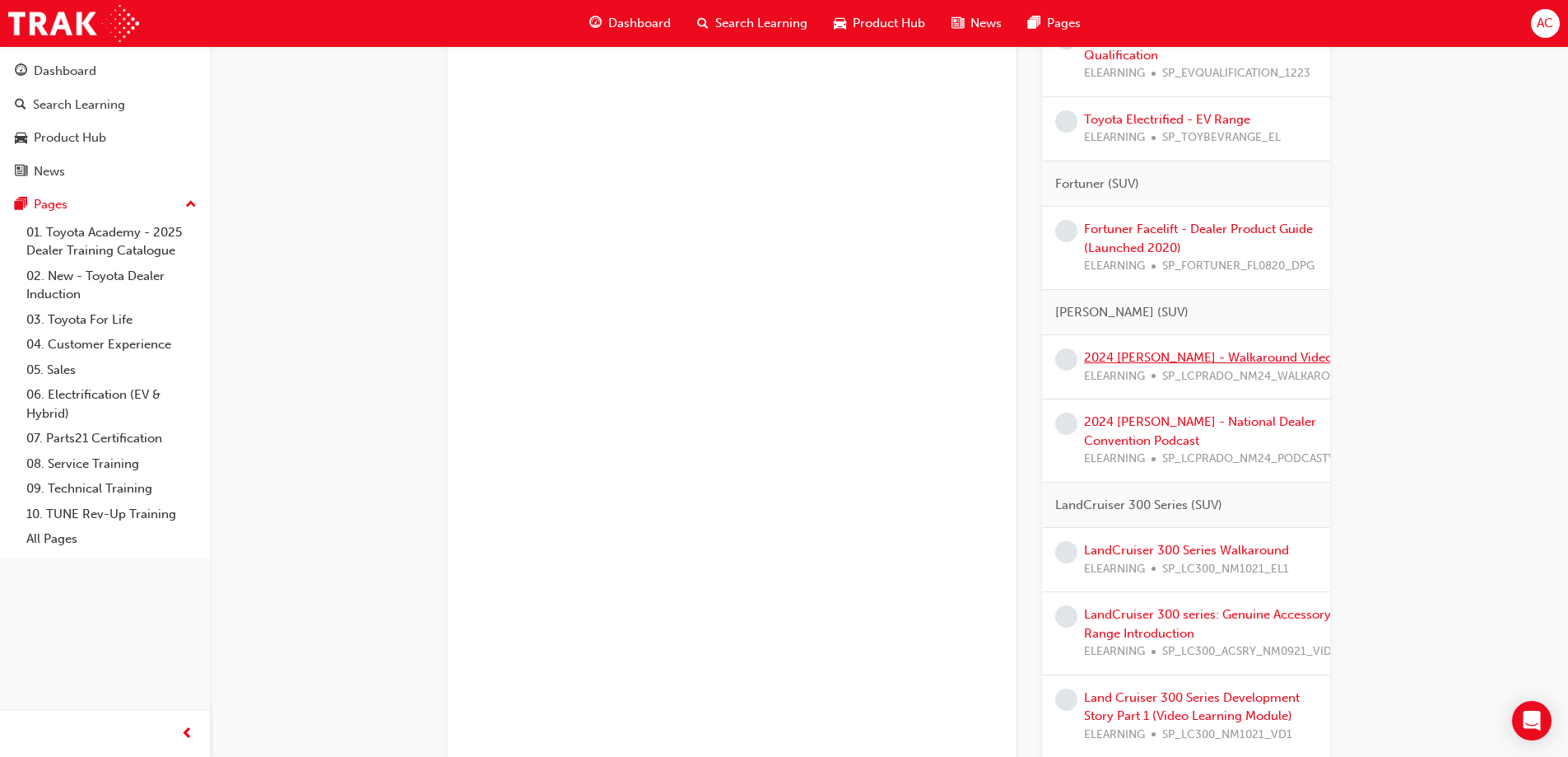
click at [1215, 365] on link "2024 [PERSON_NAME] - Walkaround Video" at bounding box center [1209, 357] width 249 height 15
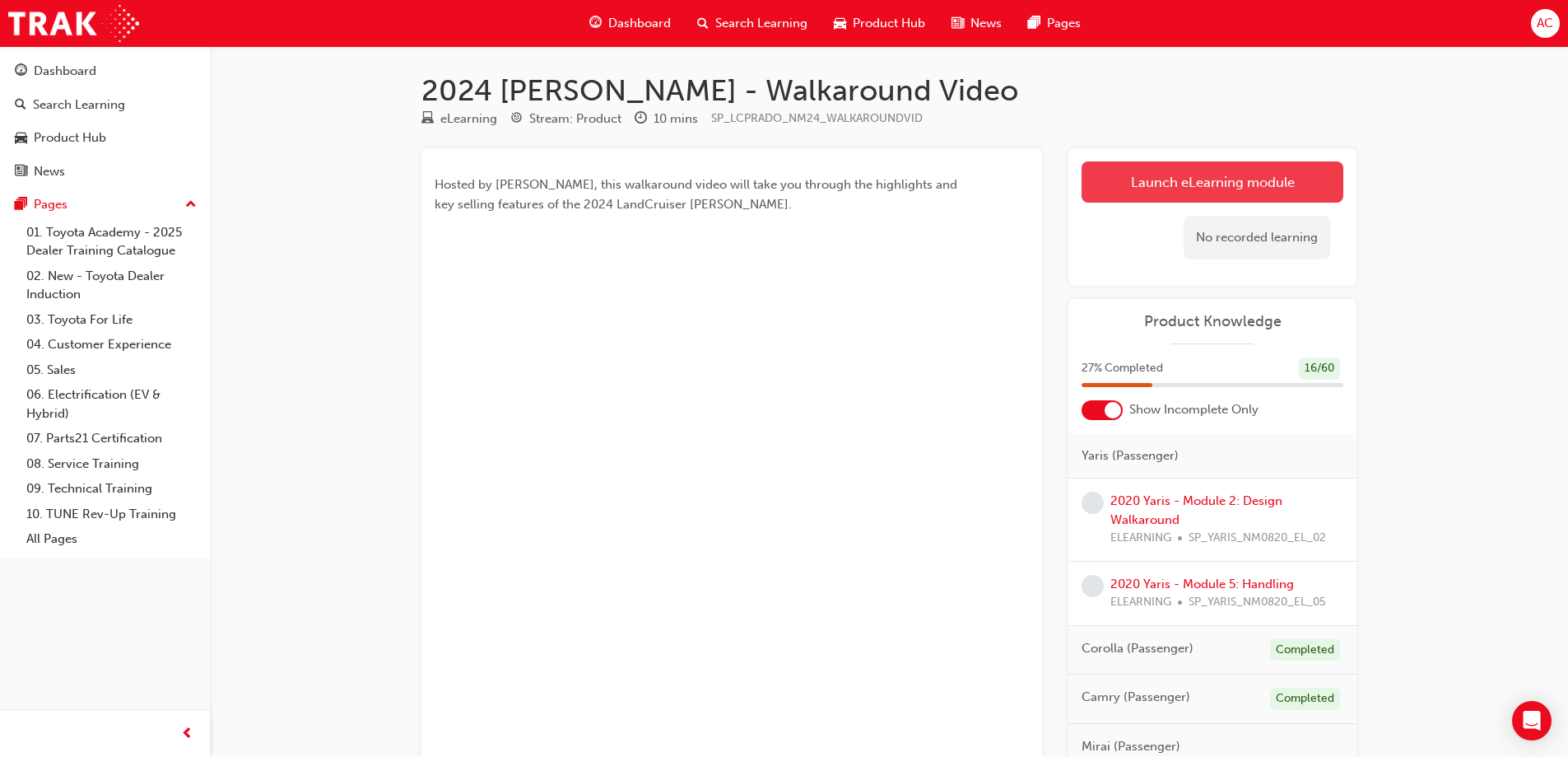
click at [1199, 169] on link "Launch eLearning module" at bounding box center [1213, 182] width 262 height 41
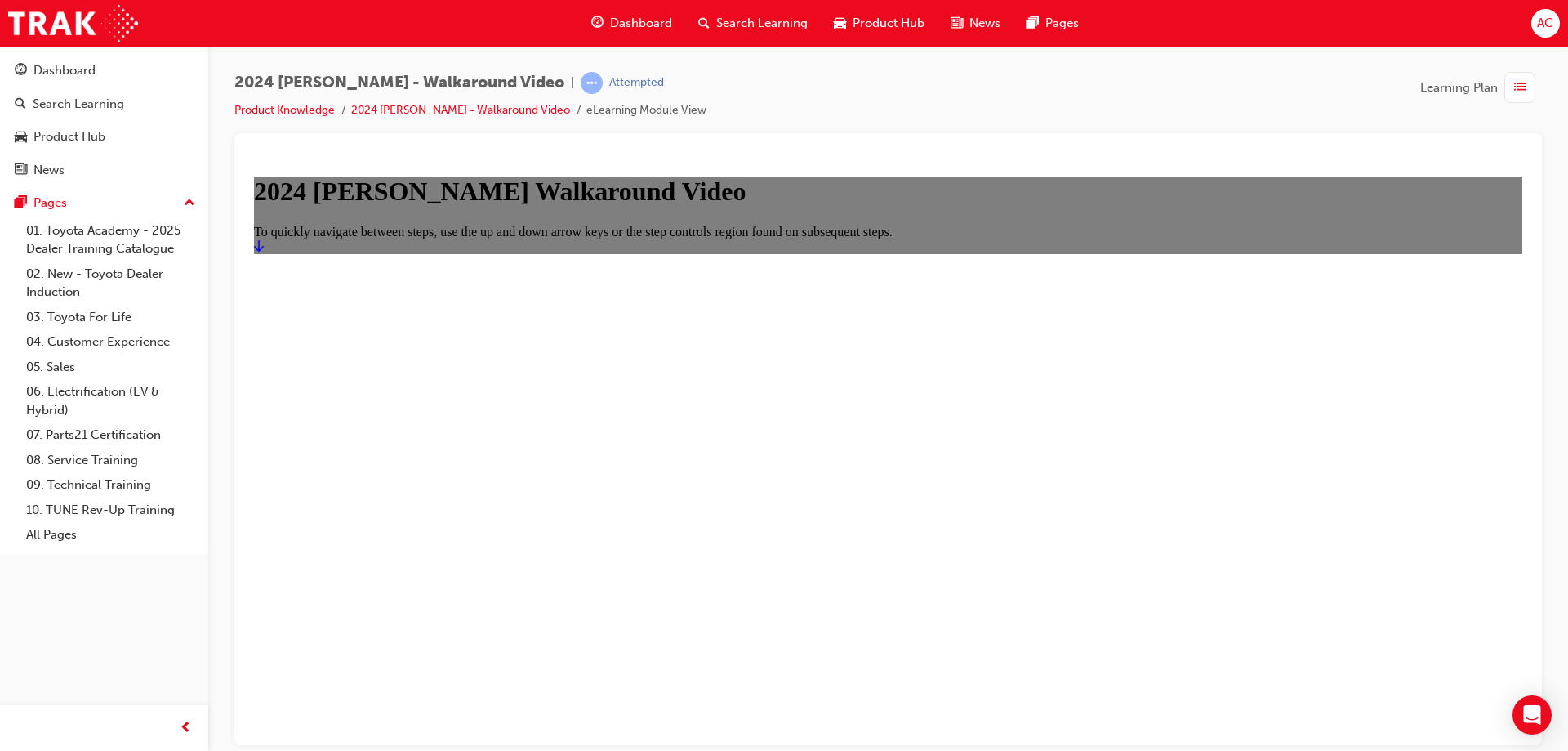
click at [814, 252] on main "2024 [PERSON_NAME] Walkaround Video To quickly navigate between steps, use the …" at bounding box center [888, 213] width 1268 height 76
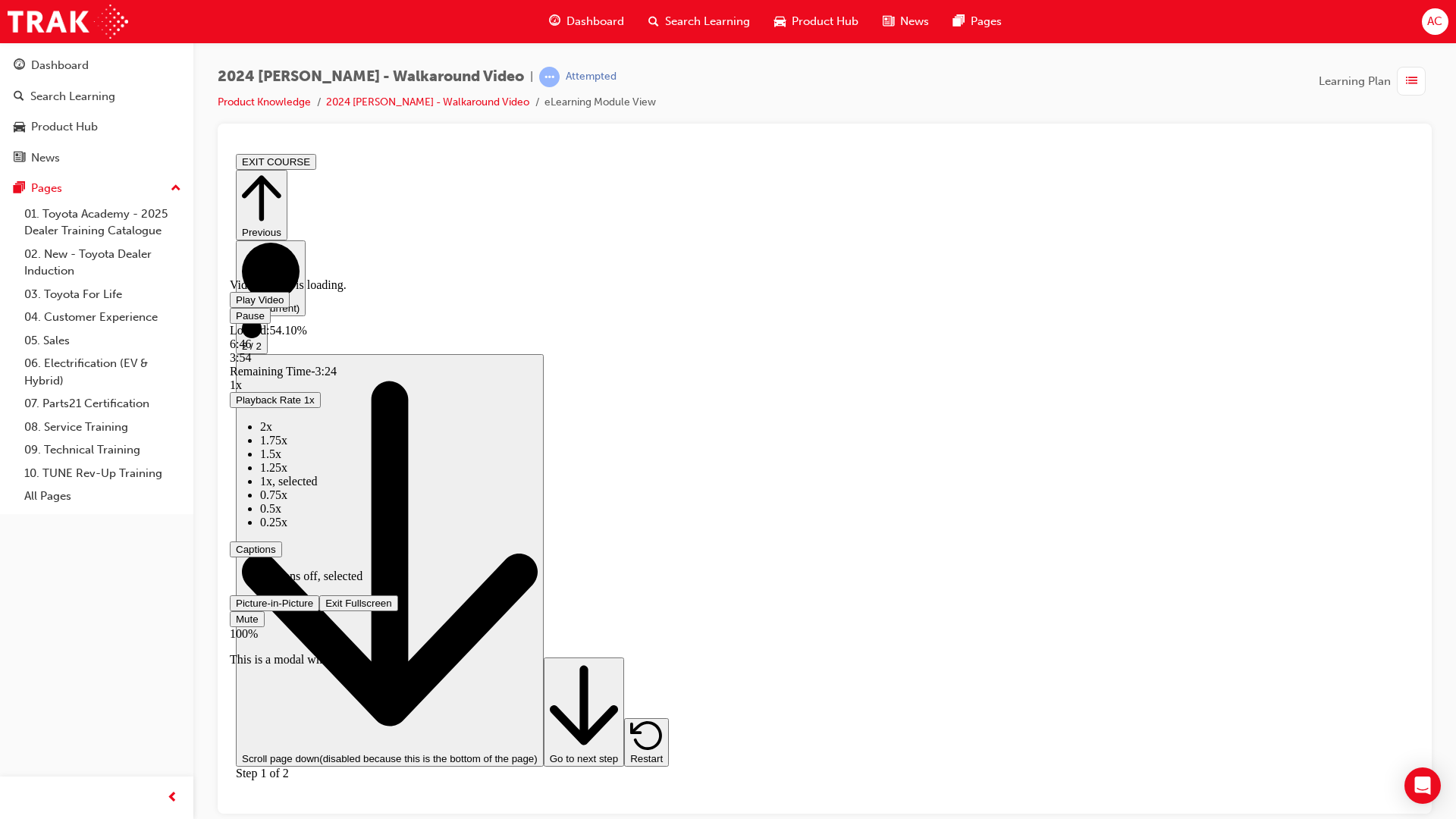
click at [319, 595] on button "Exit Fullscreen" at bounding box center [358, 603] width 78 height 16
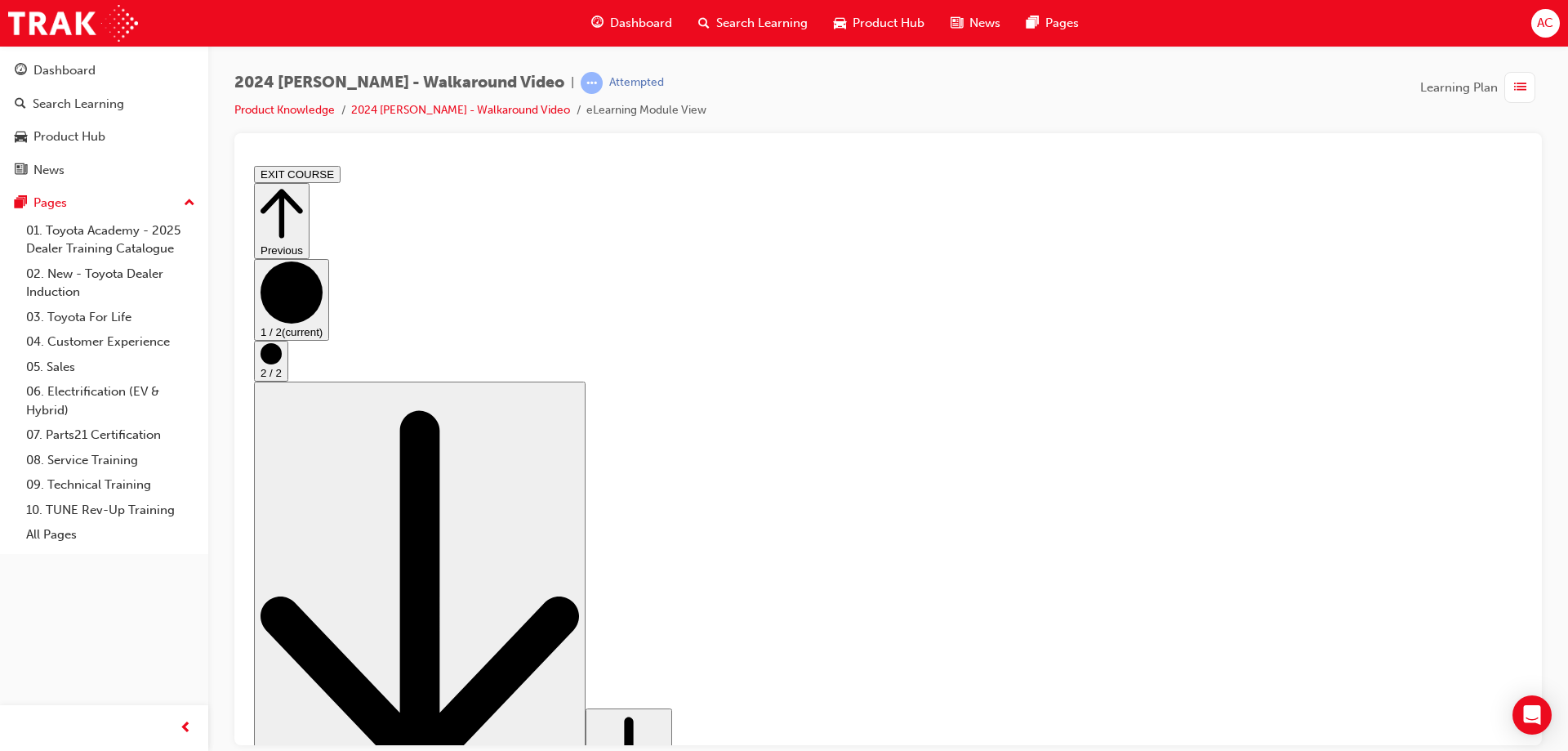
drag, startPoint x: 327, startPoint y: 252, endPoint x: 296, endPoint y: 118, distance: 137.5
click at [296, 158] on html "EXIT COURSE Previous 1 / 2 (current) 2 / 2 Scroll page down (disabled because t…" at bounding box center [888, 569] width 1282 height 822
click at [1042, 114] on div "2024 [PERSON_NAME] - Walkaround Video | Attempted Product Knowledge 2024 [PERSO…" at bounding box center [888, 103] width 1308 height 61
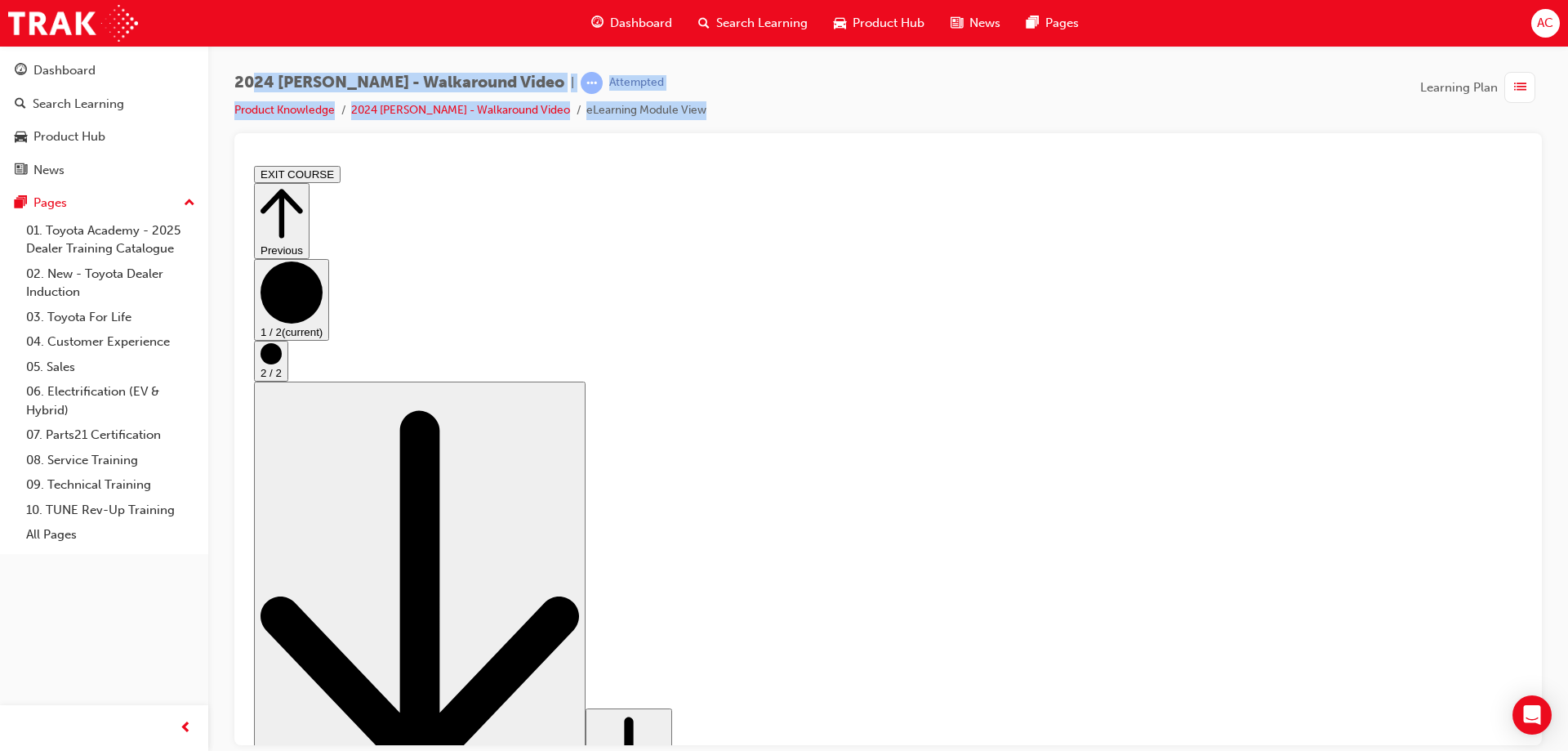
drag, startPoint x: 1042, startPoint y: 114, endPoint x: 258, endPoint y: 86, distance: 784.5
click at [258, 86] on div "2024 [PERSON_NAME] - Walkaround Video | Attempted Product Knowledge 2024 [PERSO…" at bounding box center [888, 103] width 1308 height 61
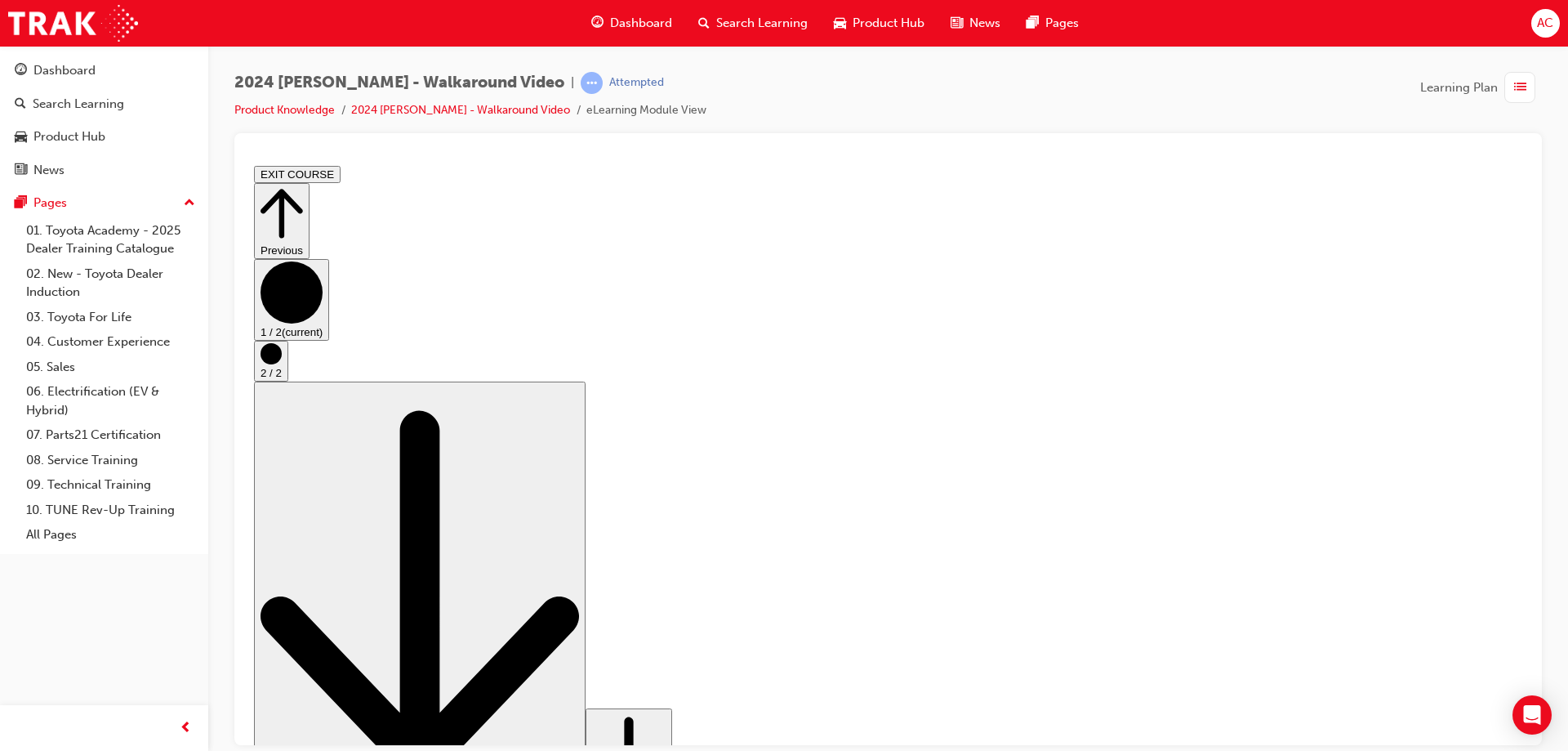
click at [262, 140] on div at bounding box center [888, 439] width 1308 height 611
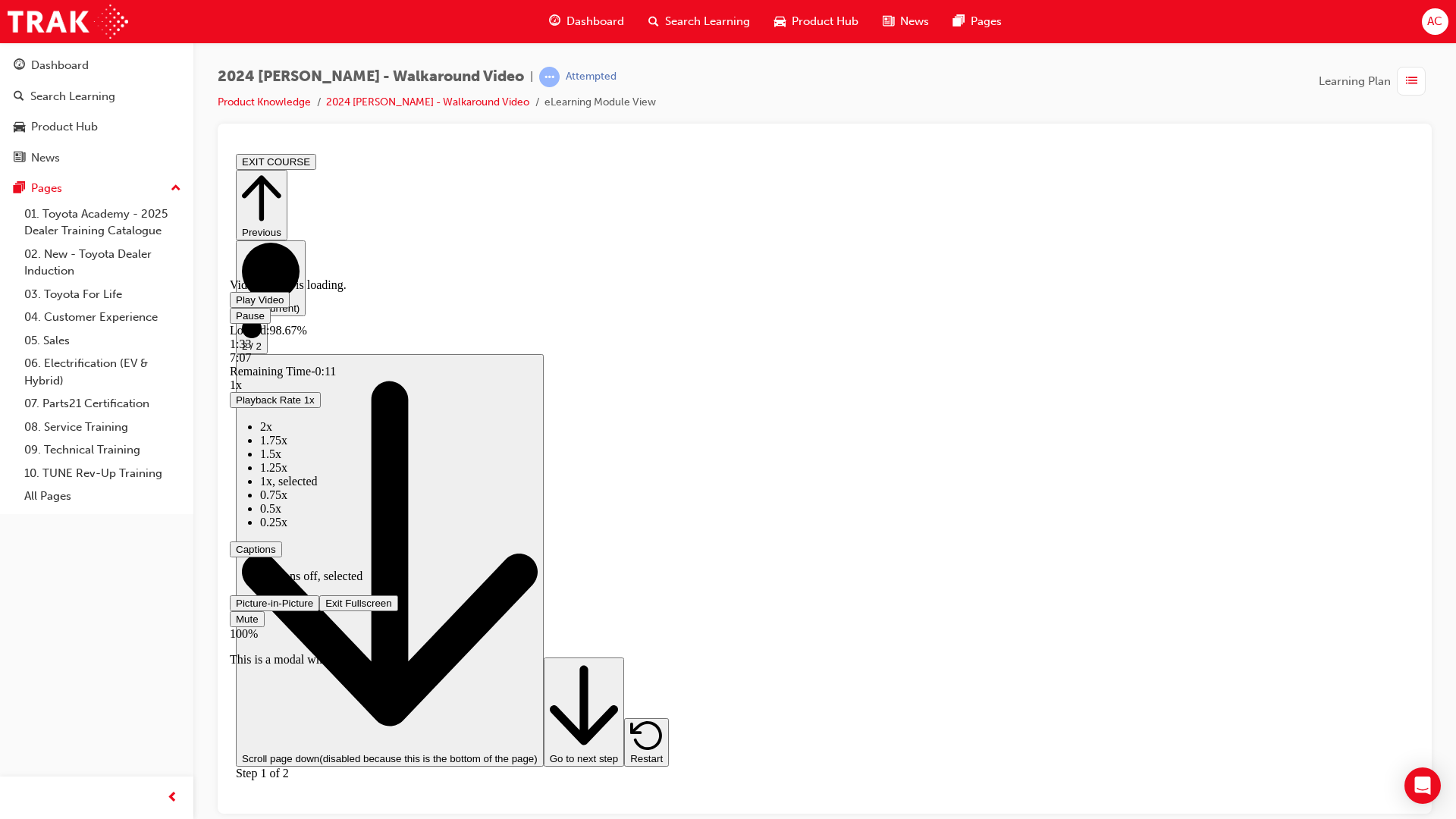
click at [325, 609] on span "Video player" at bounding box center [325, 603] width 0 height 11
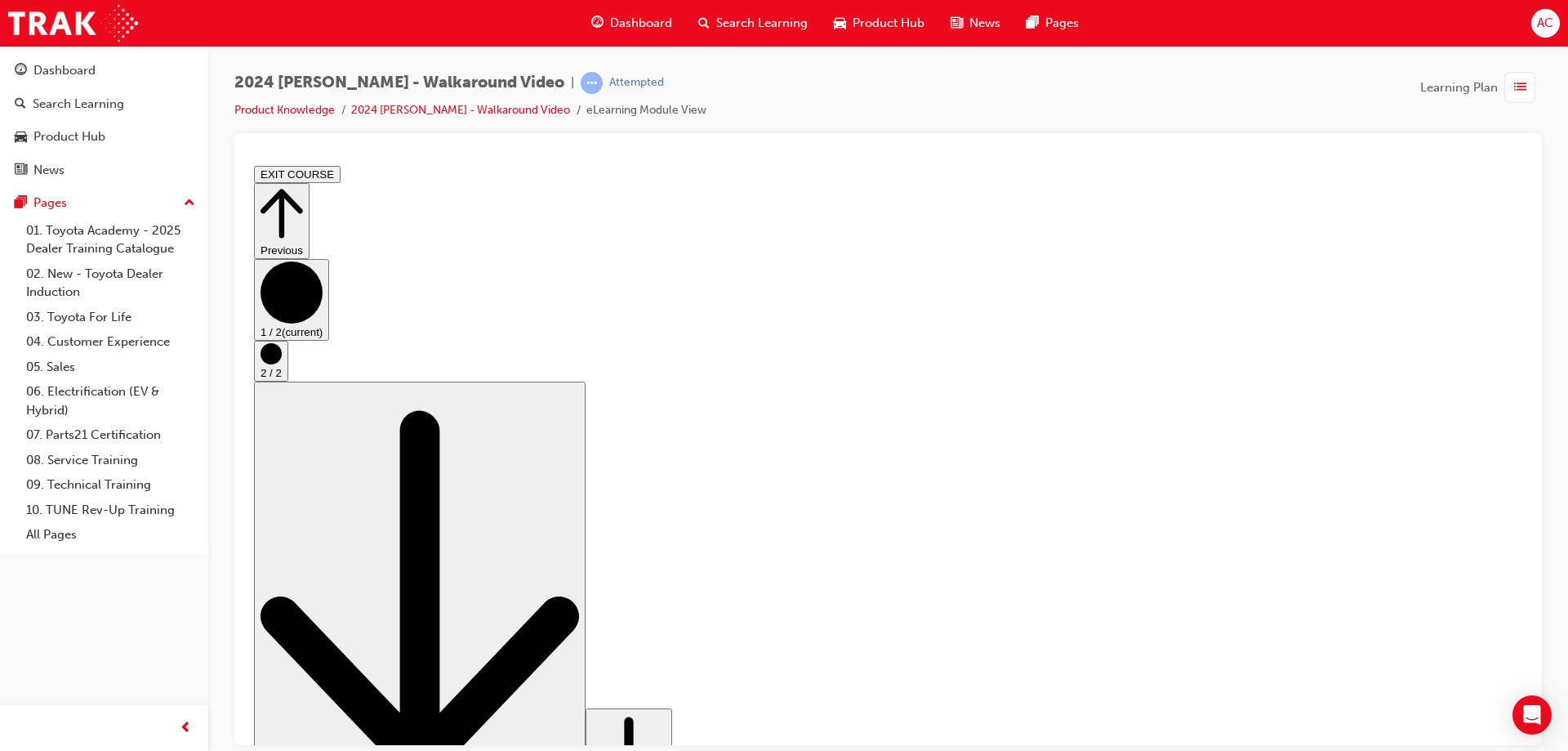
click at [282, 364] on circle "Step controls" at bounding box center [271, 353] width 21 height 21
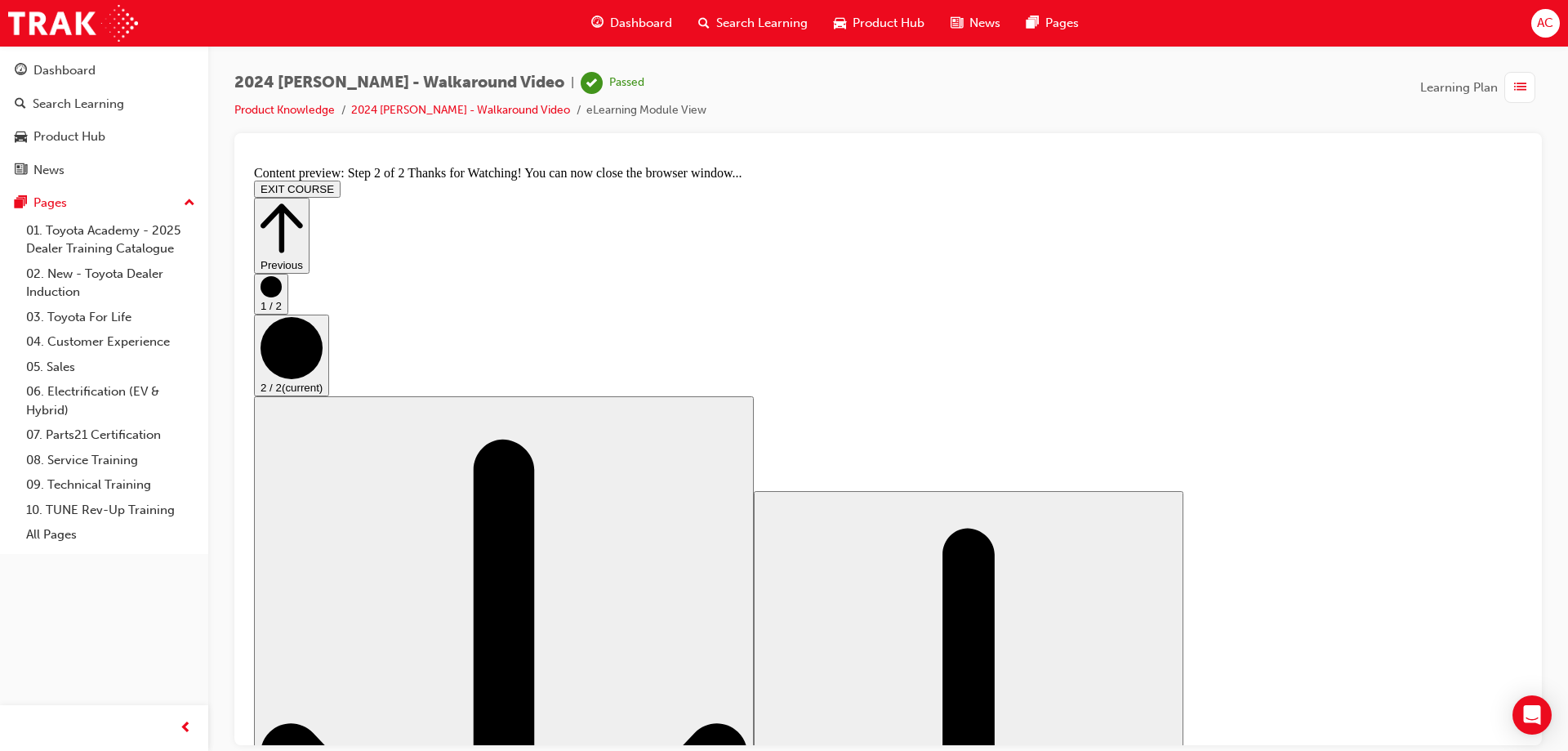
click at [626, 19] on span "Dashboard" at bounding box center [641, 23] width 62 height 18
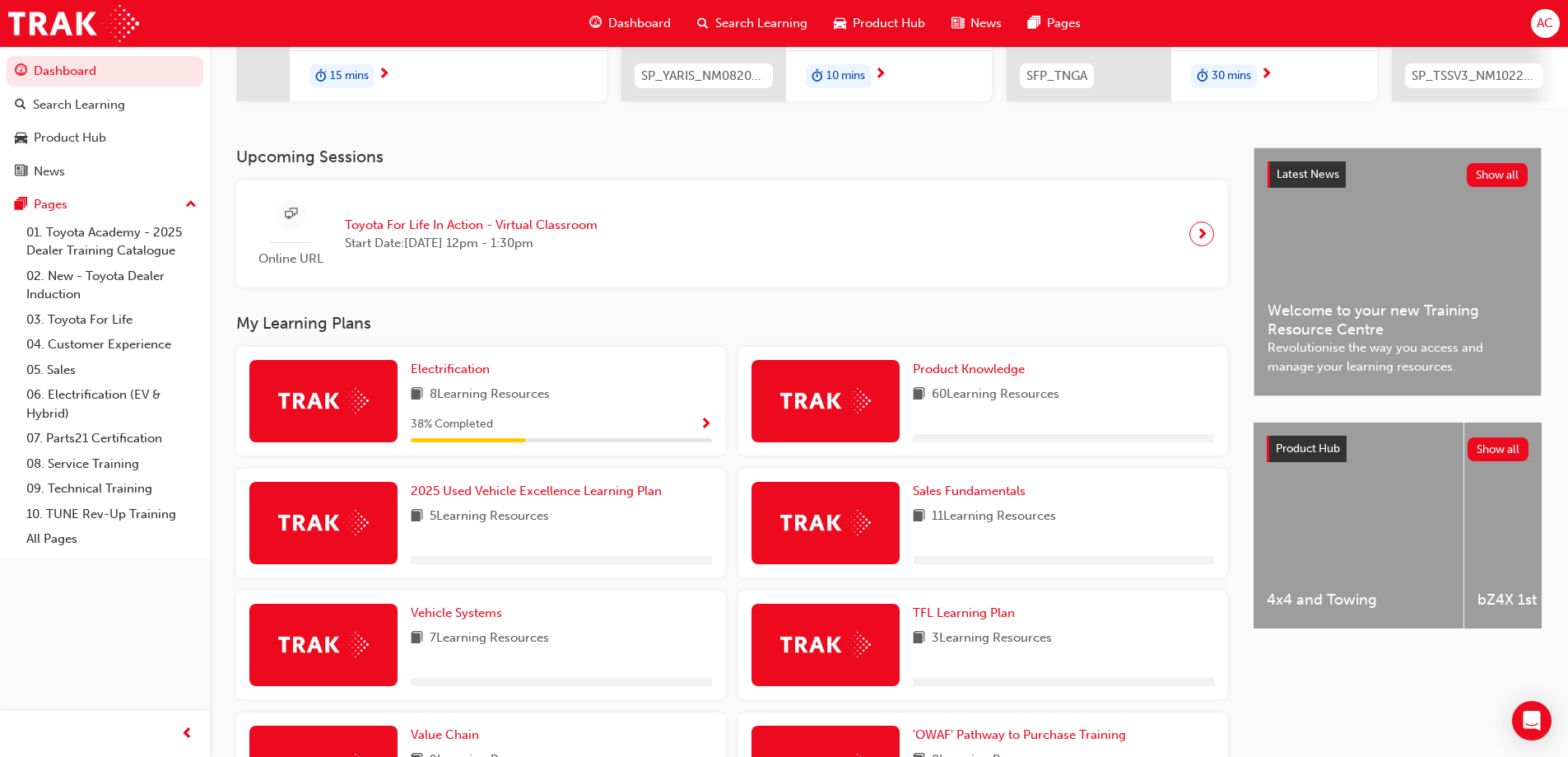
scroll to position [329, 0]
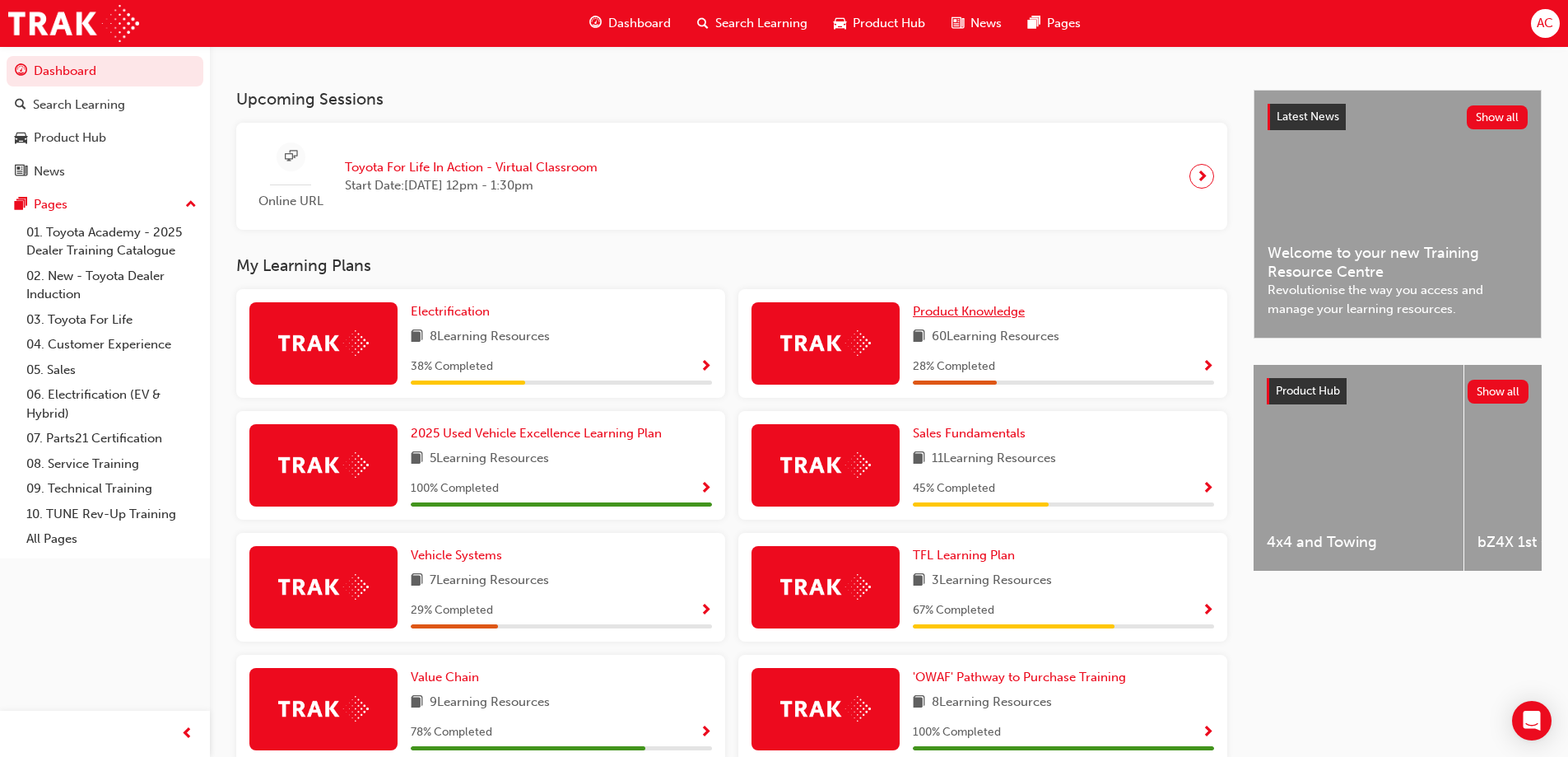
click at [932, 316] on span "Product Knowledge" at bounding box center [969, 311] width 112 height 15
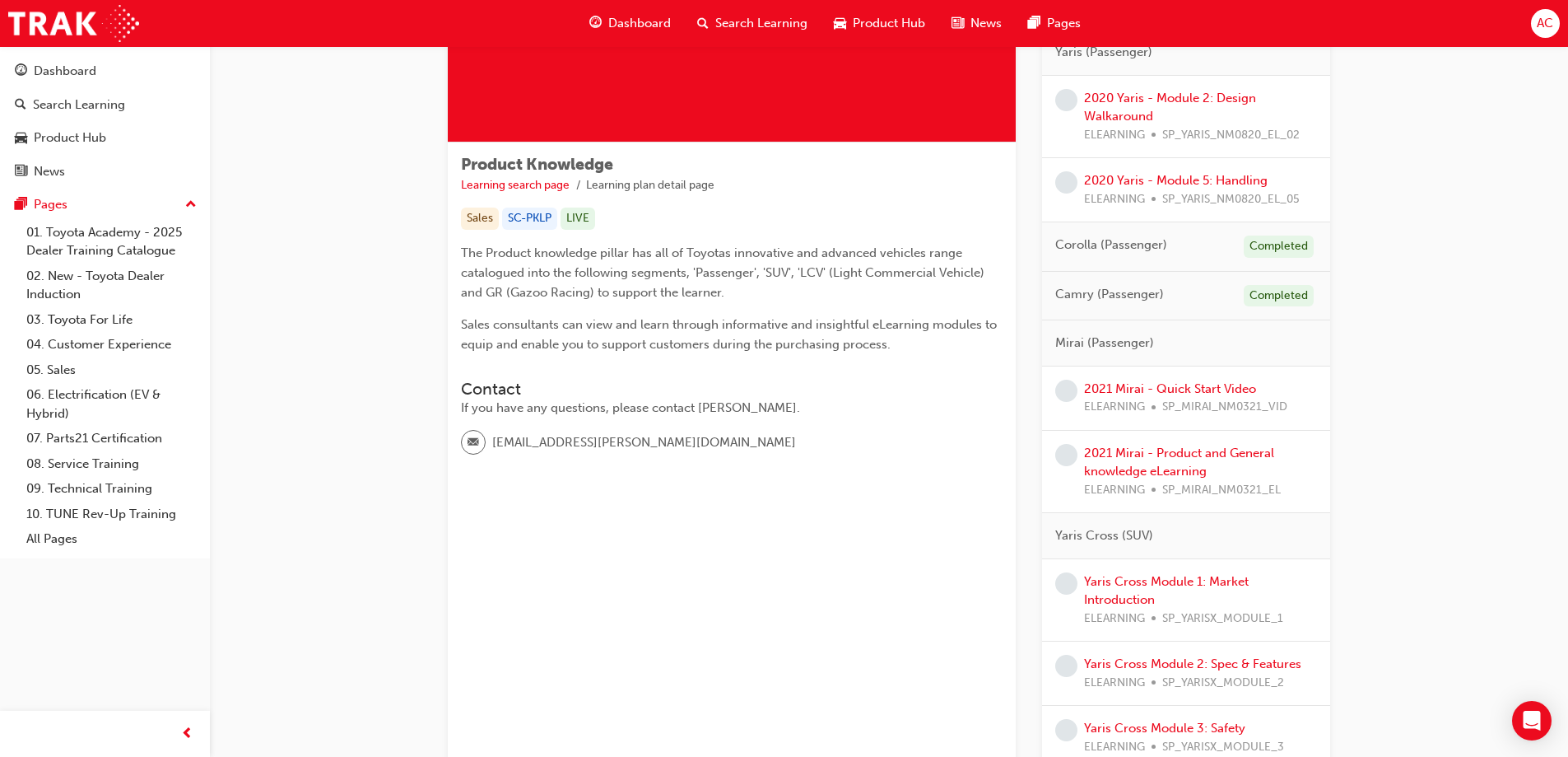
scroll to position [42, 0]
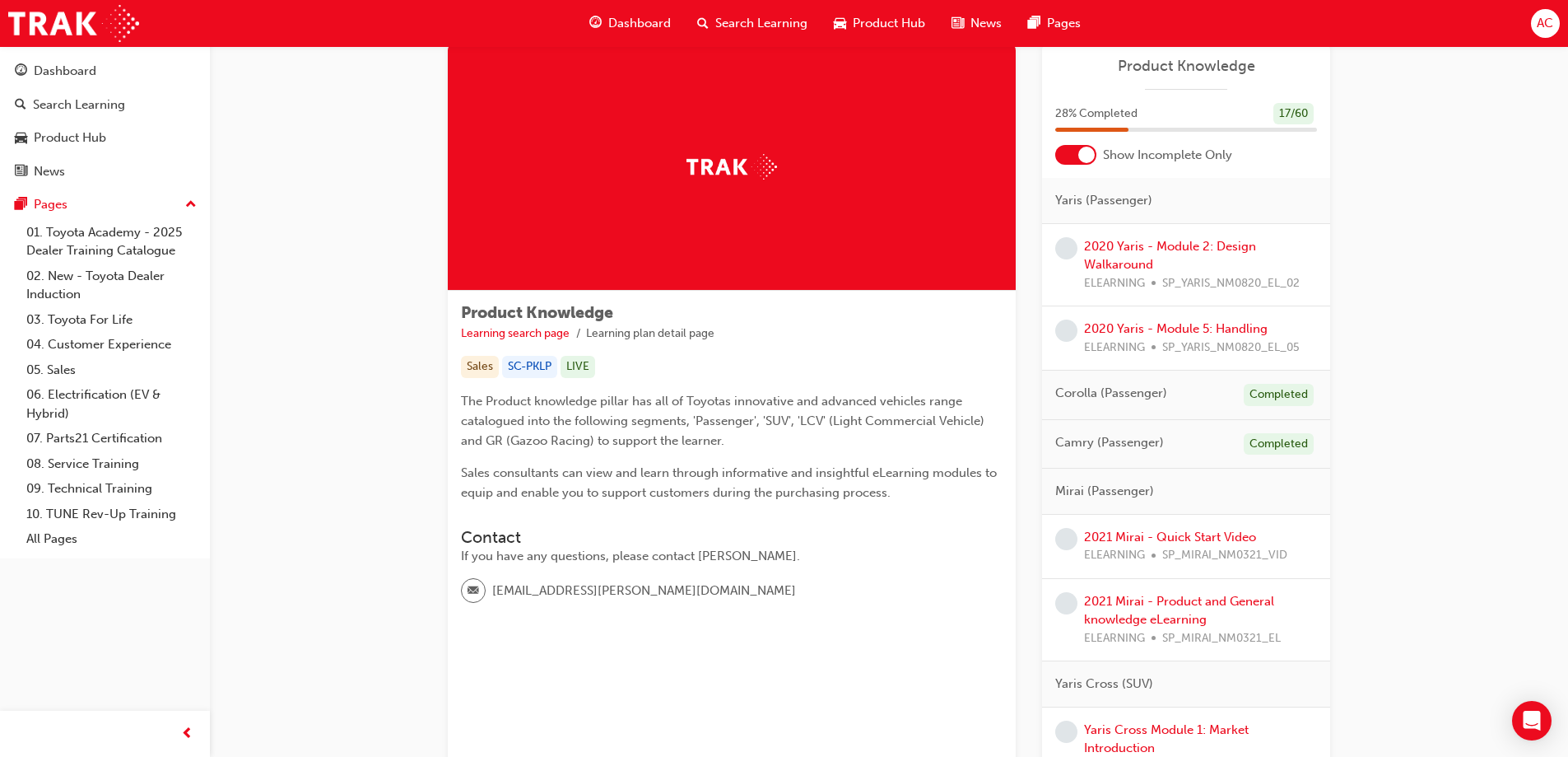
click at [651, 25] on span "Dashboard" at bounding box center [639, 23] width 63 height 19
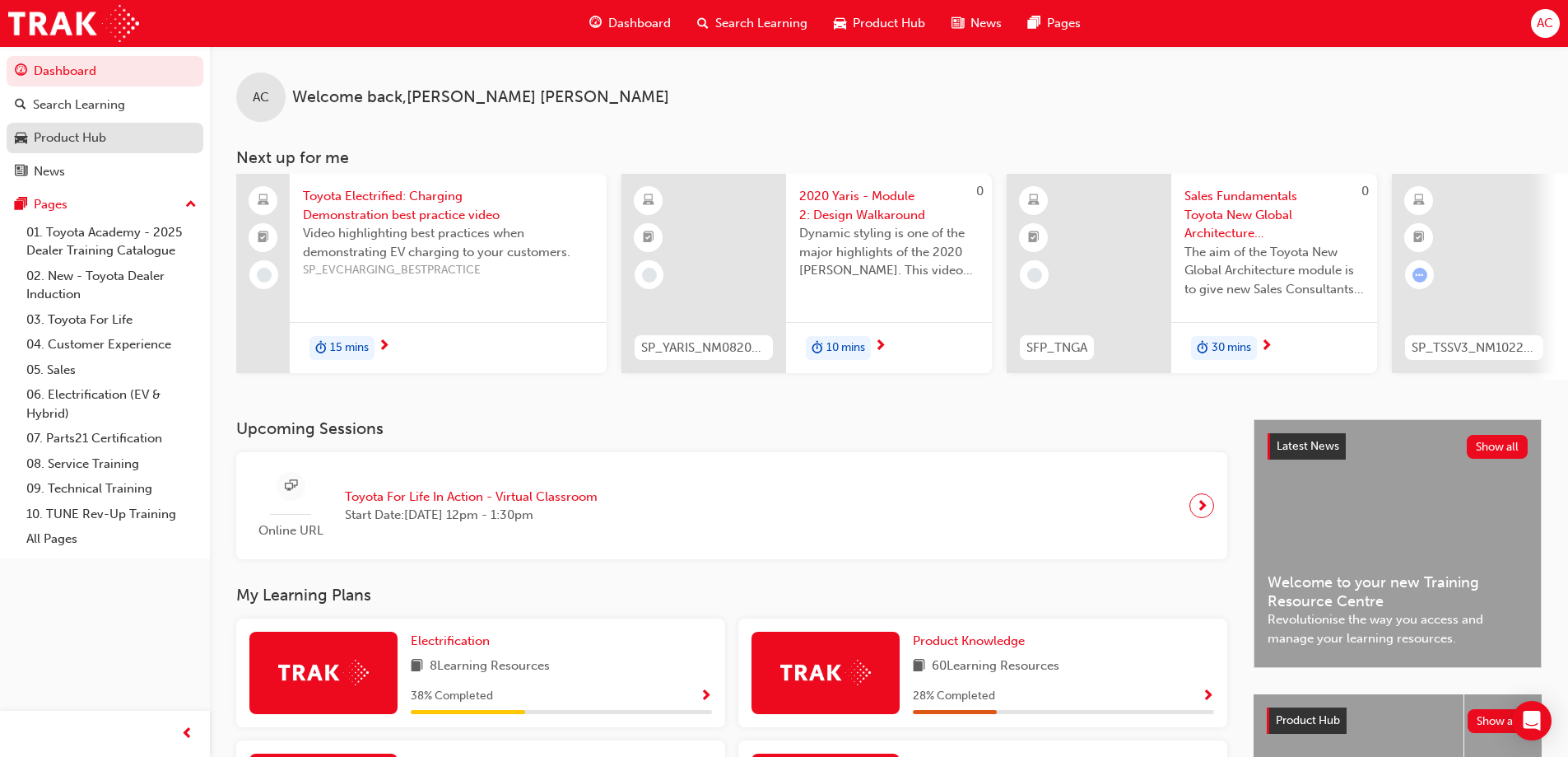
click at [79, 124] on link "Product Hub" at bounding box center [104, 138] width 197 height 30
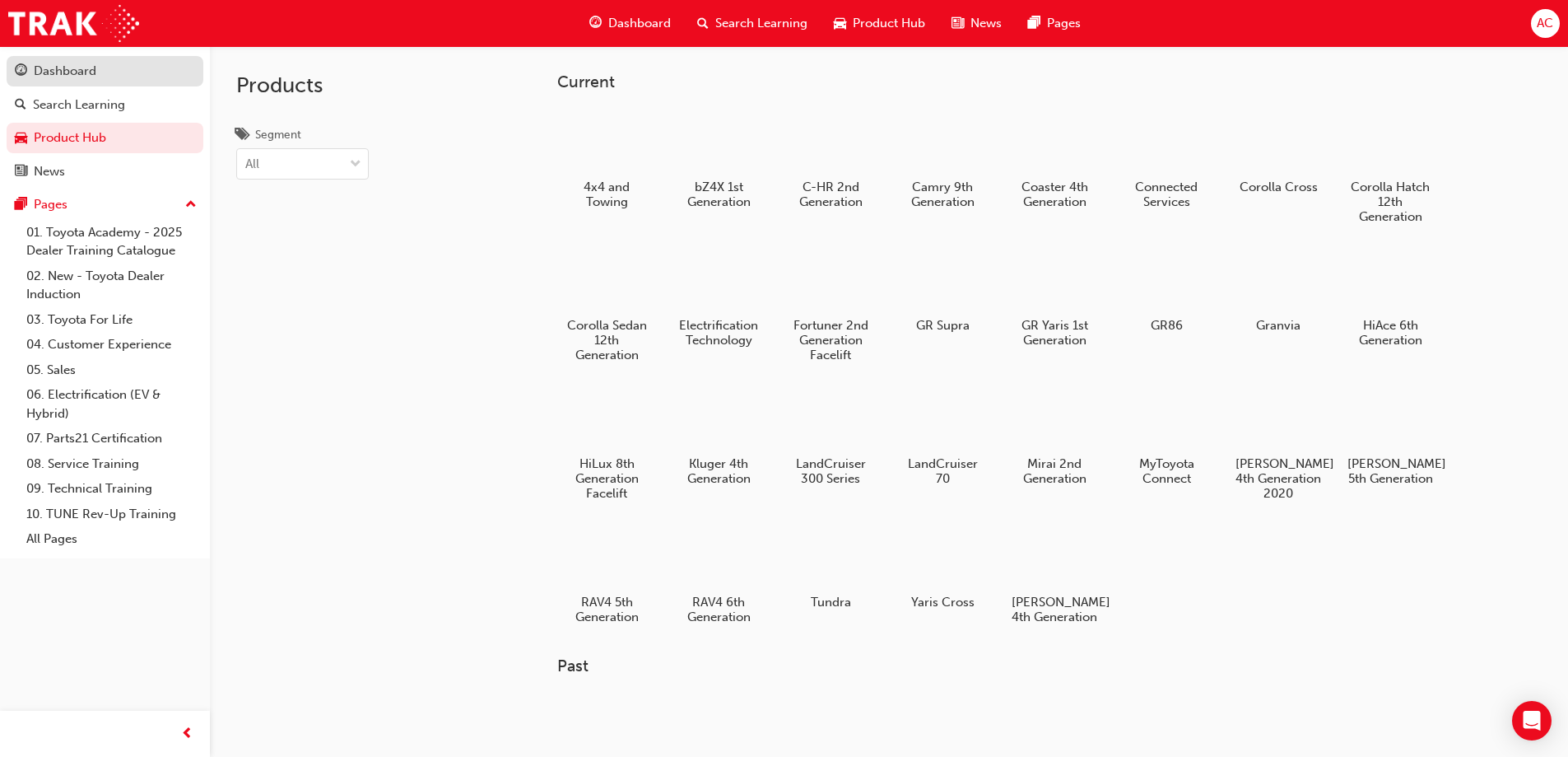
click at [100, 81] on link "Dashboard" at bounding box center [104, 71] width 197 height 30
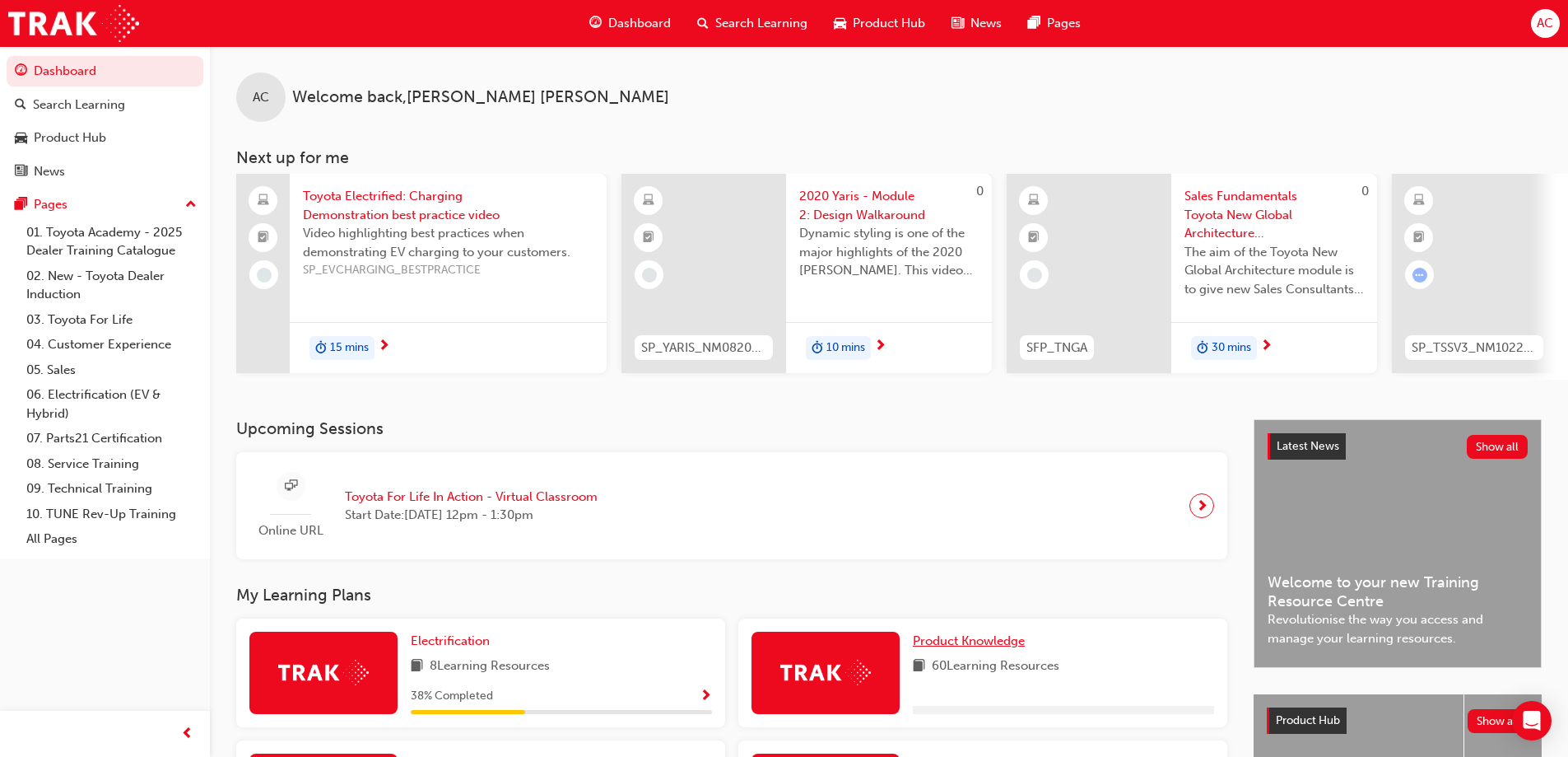
click at [966, 648] on span "Product Knowledge" at bounding box center [969, 640] width 112 height 15
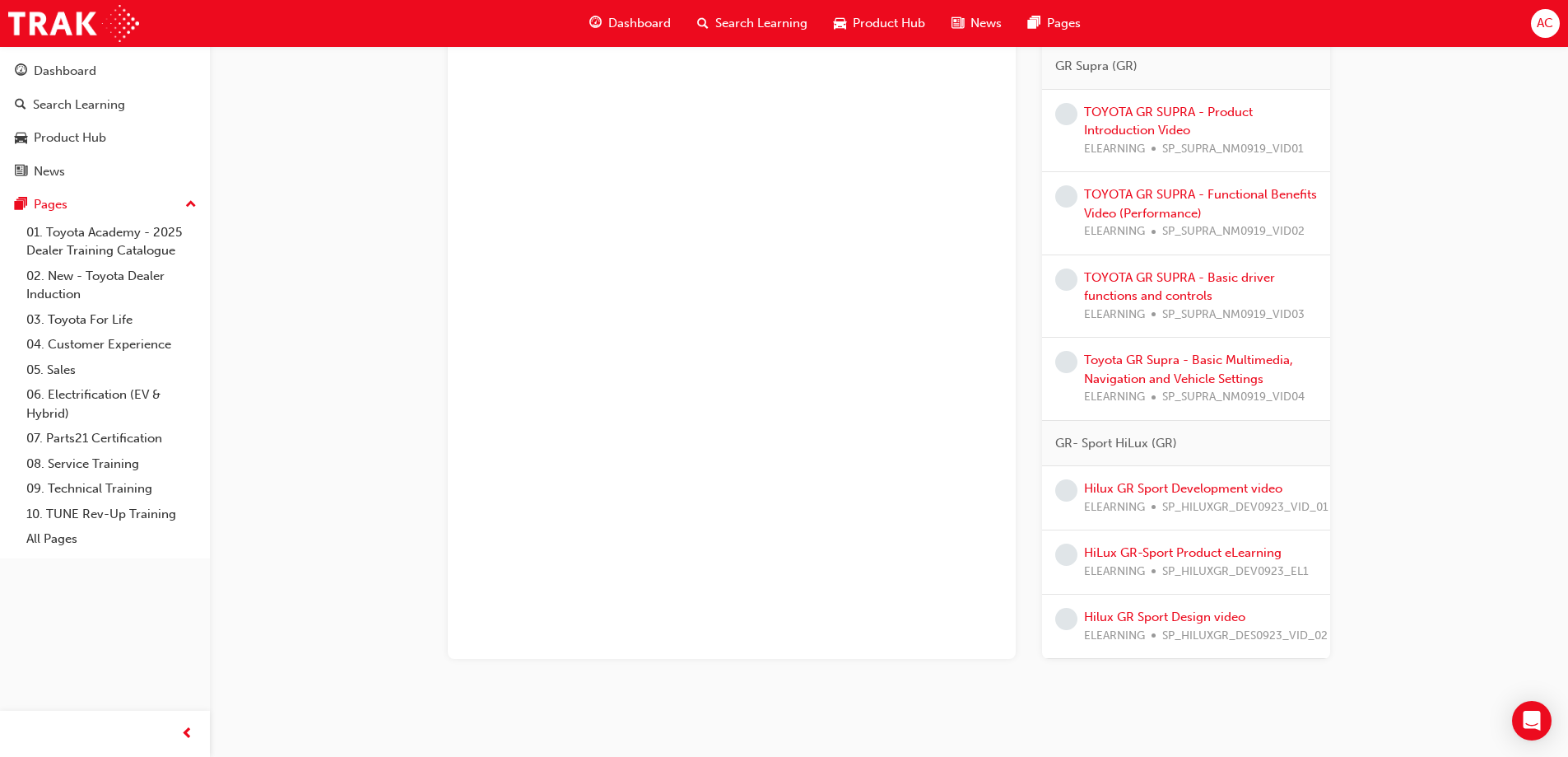
scroll to position [3747, 0]
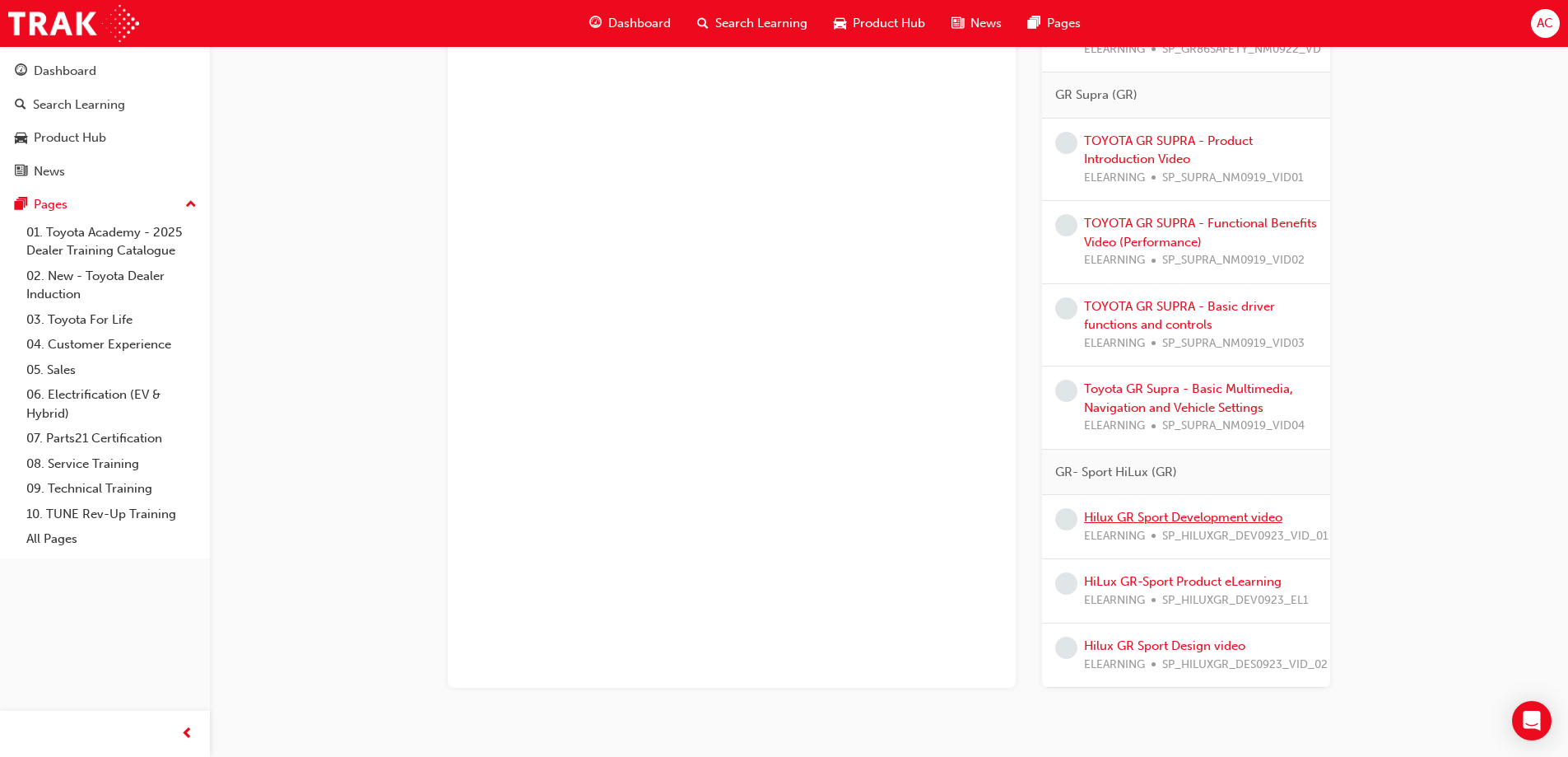
click at [1201, 524] on link "Hilux GR Sport Development video" at bounding box center [1184, 517] width 198 height 15
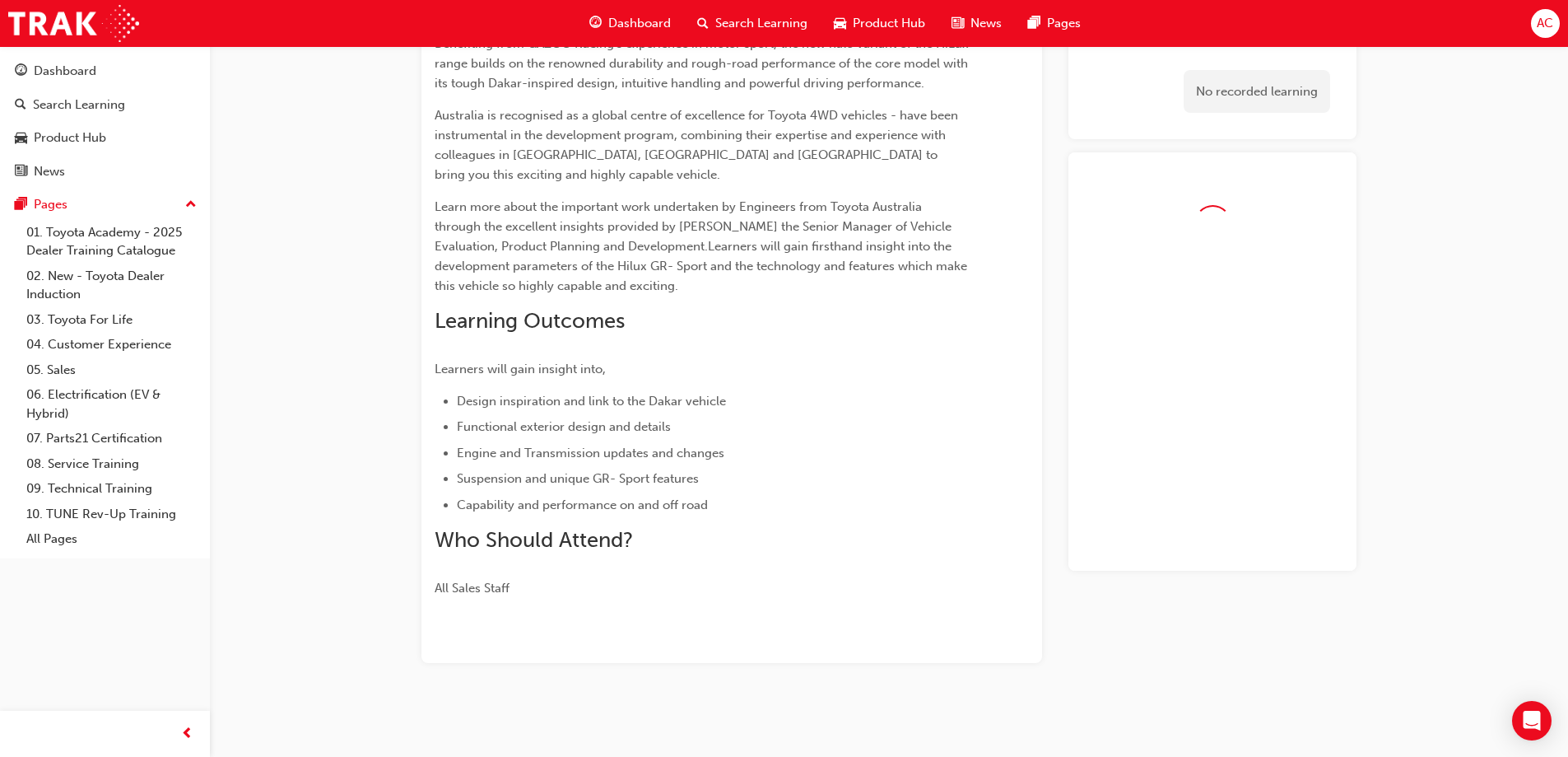
scroll to position [264, 0]
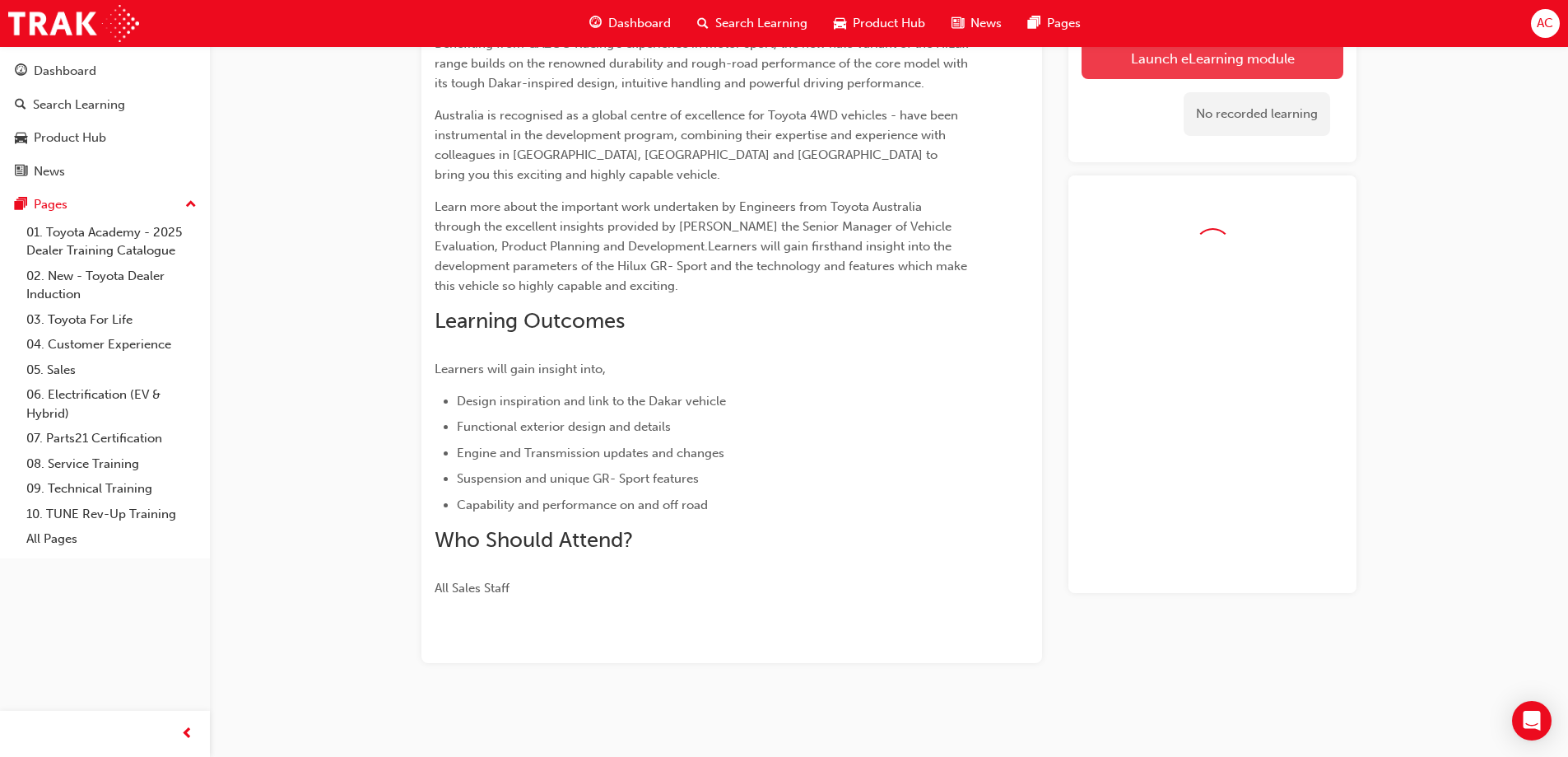
click at [1199, 74] on link "Launch eLearning module" at bounding box center [1213, 58] width 262 height 41
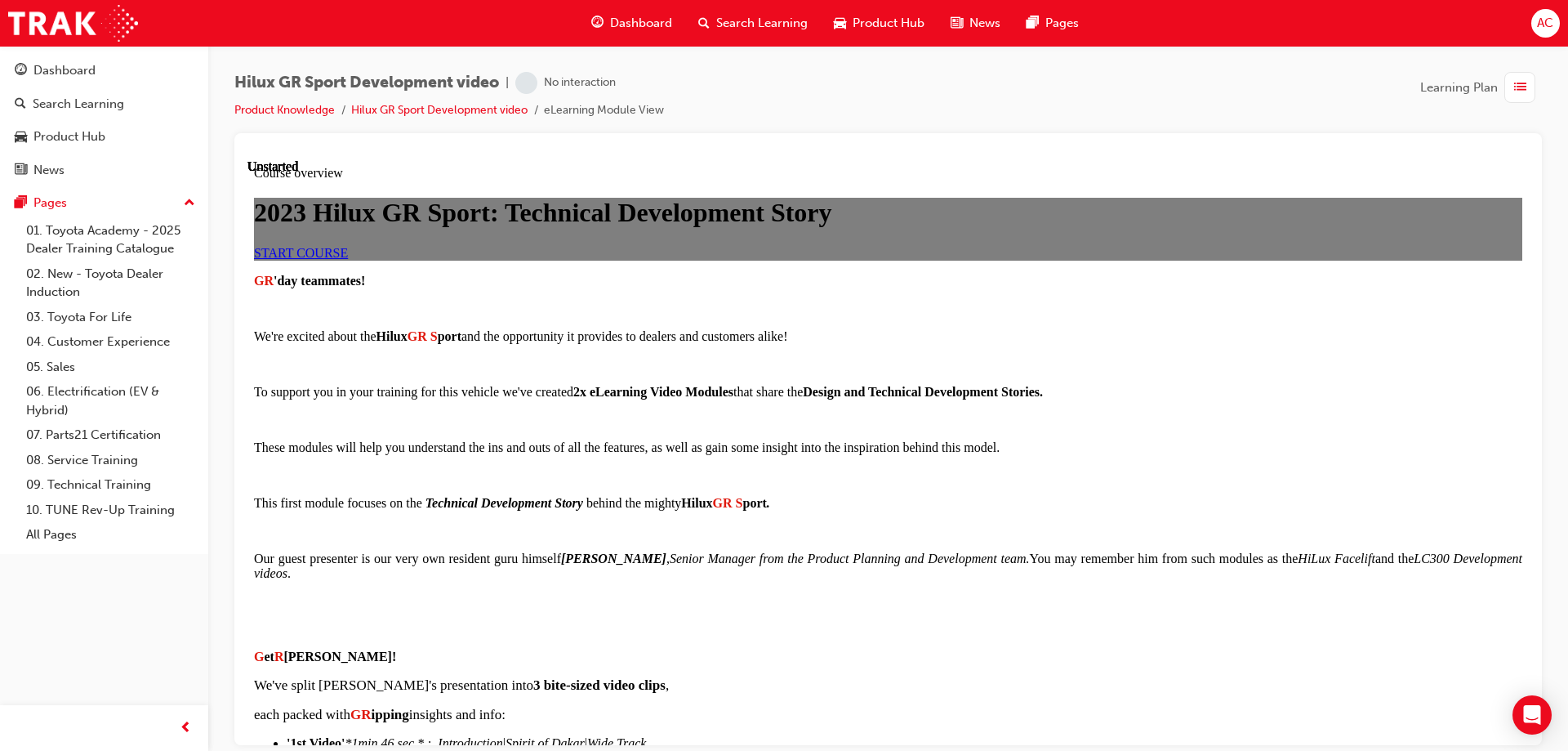
click at [348, 259] on link "START COURSE" at bounding box center [300, 252] width 94 height 14
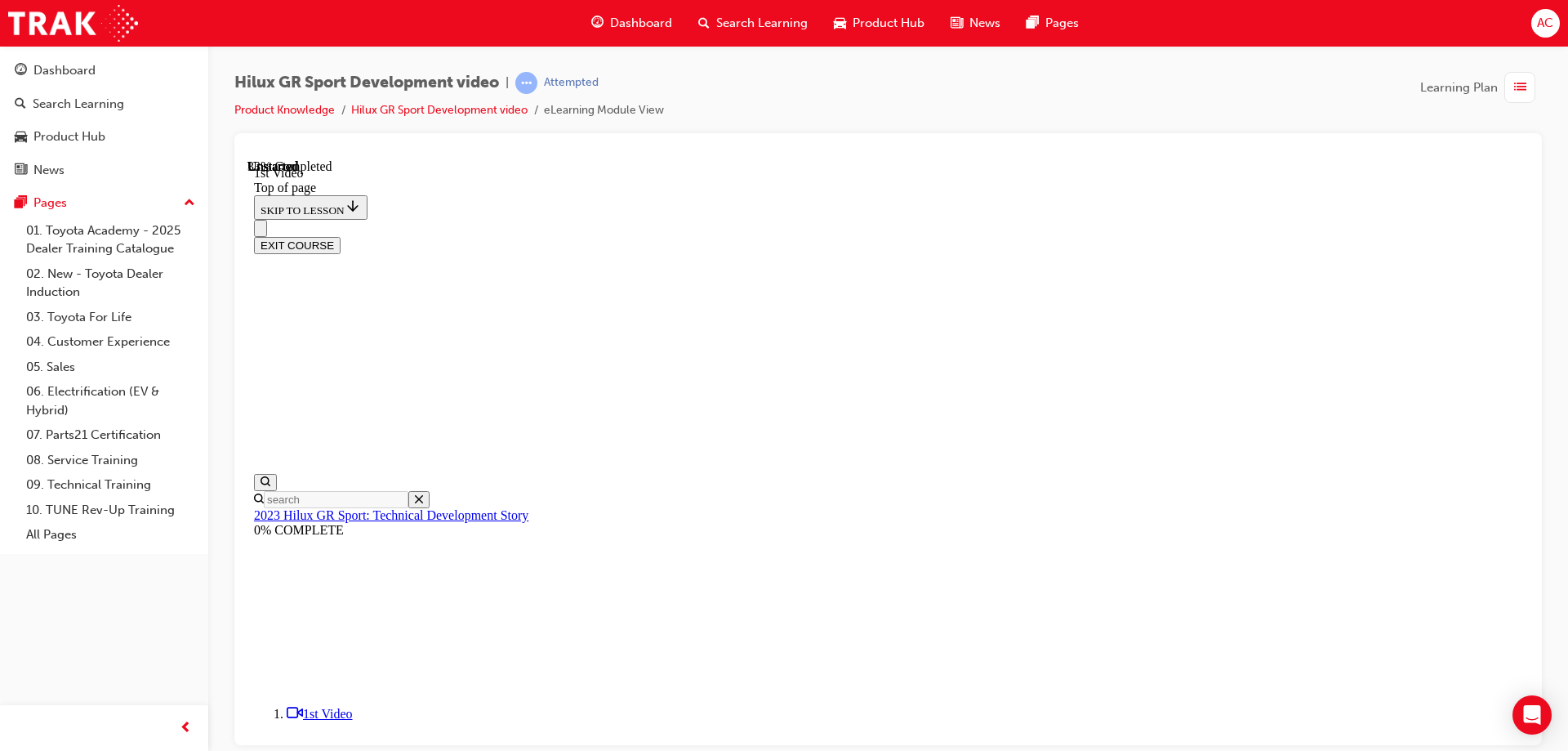
scroll to position [541, 0]
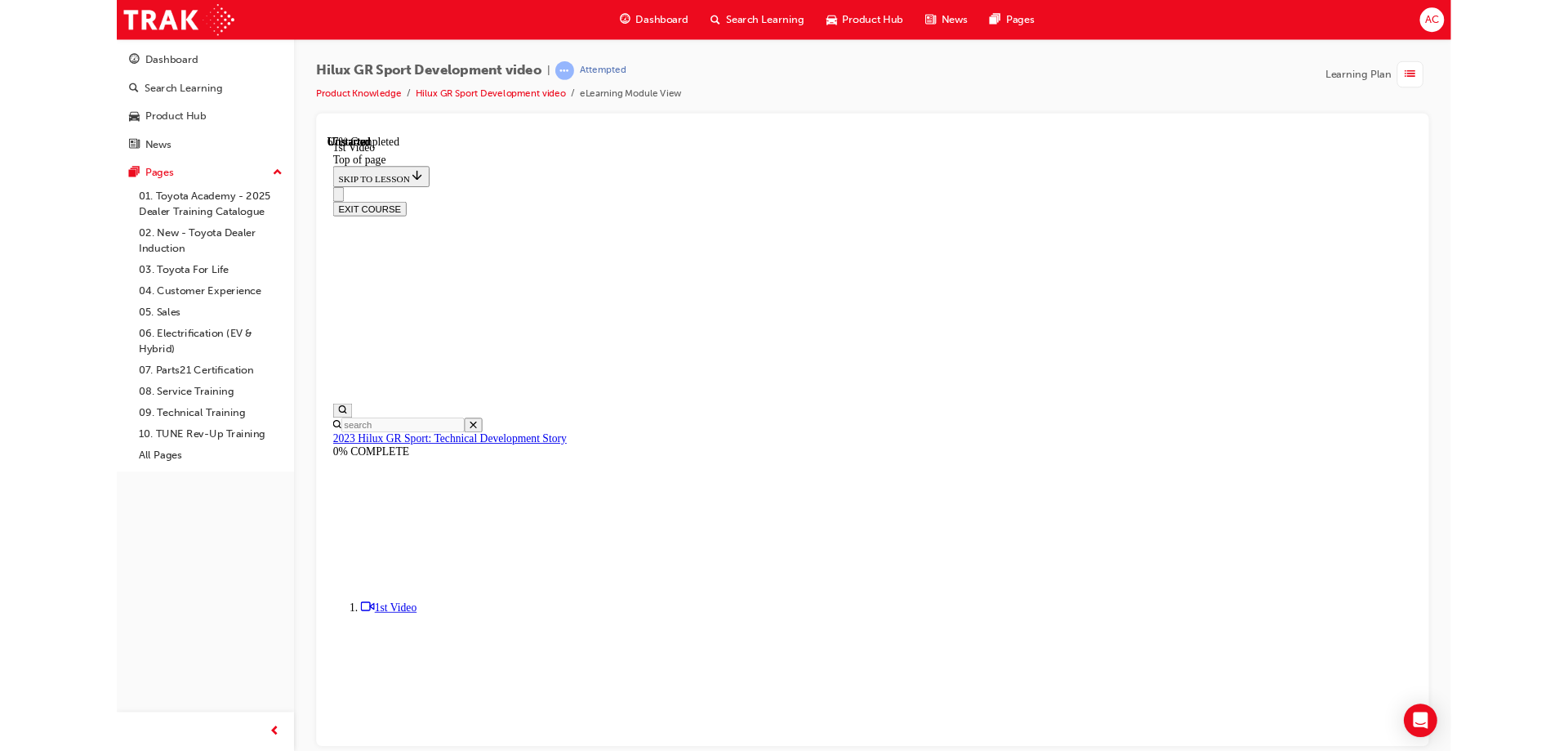
scroll to position [321, 0]
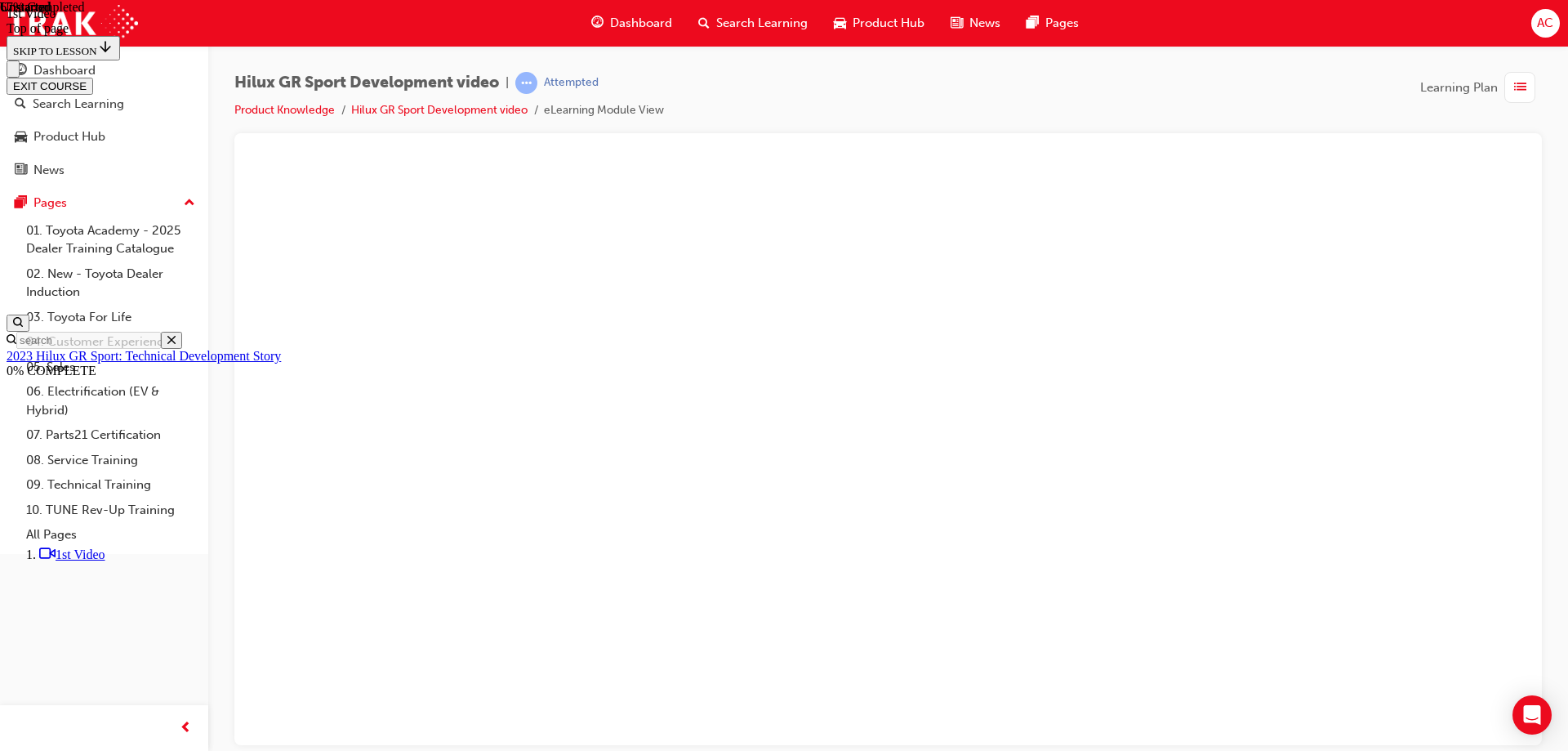
scroll to position [618, 0]
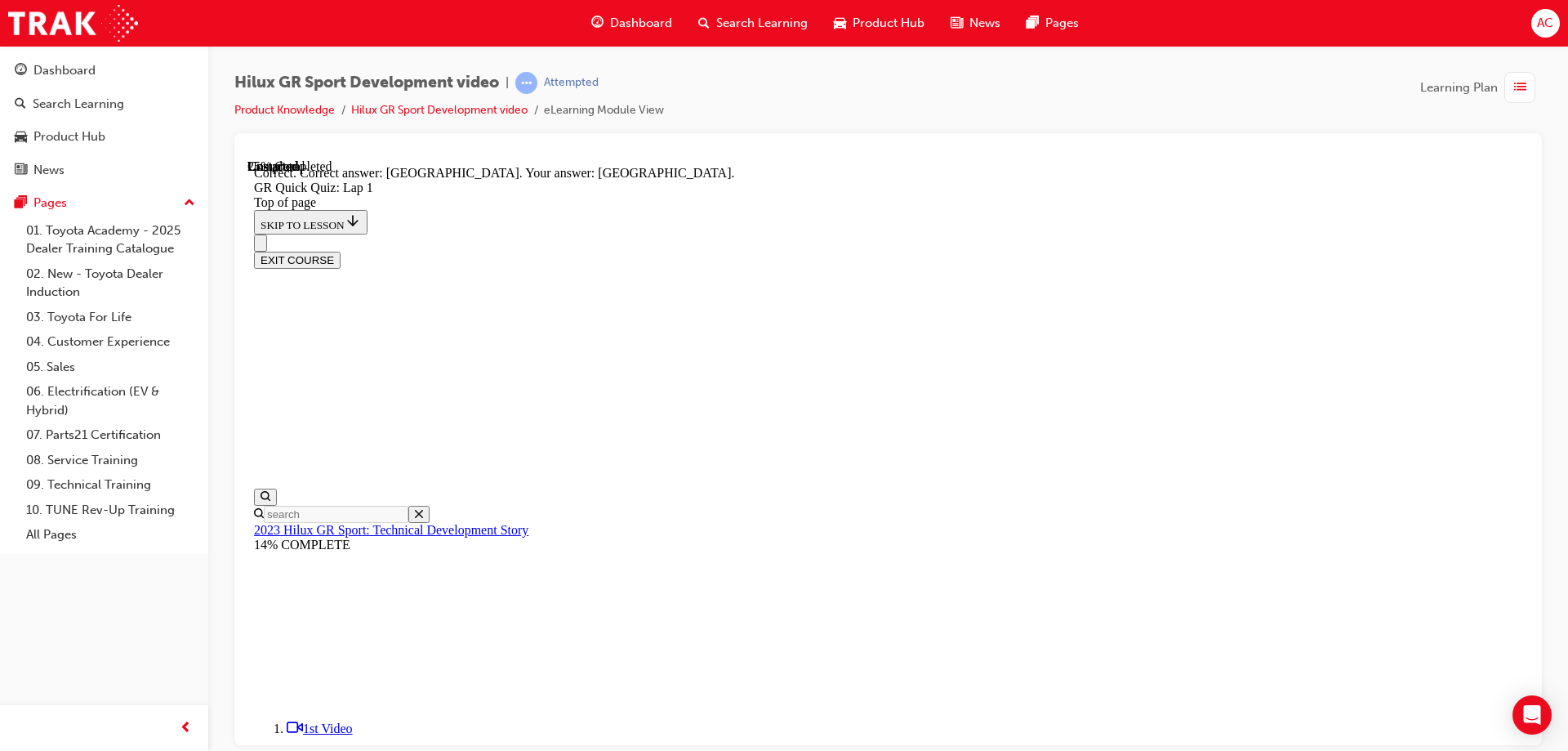
scroll to position [320, 0]
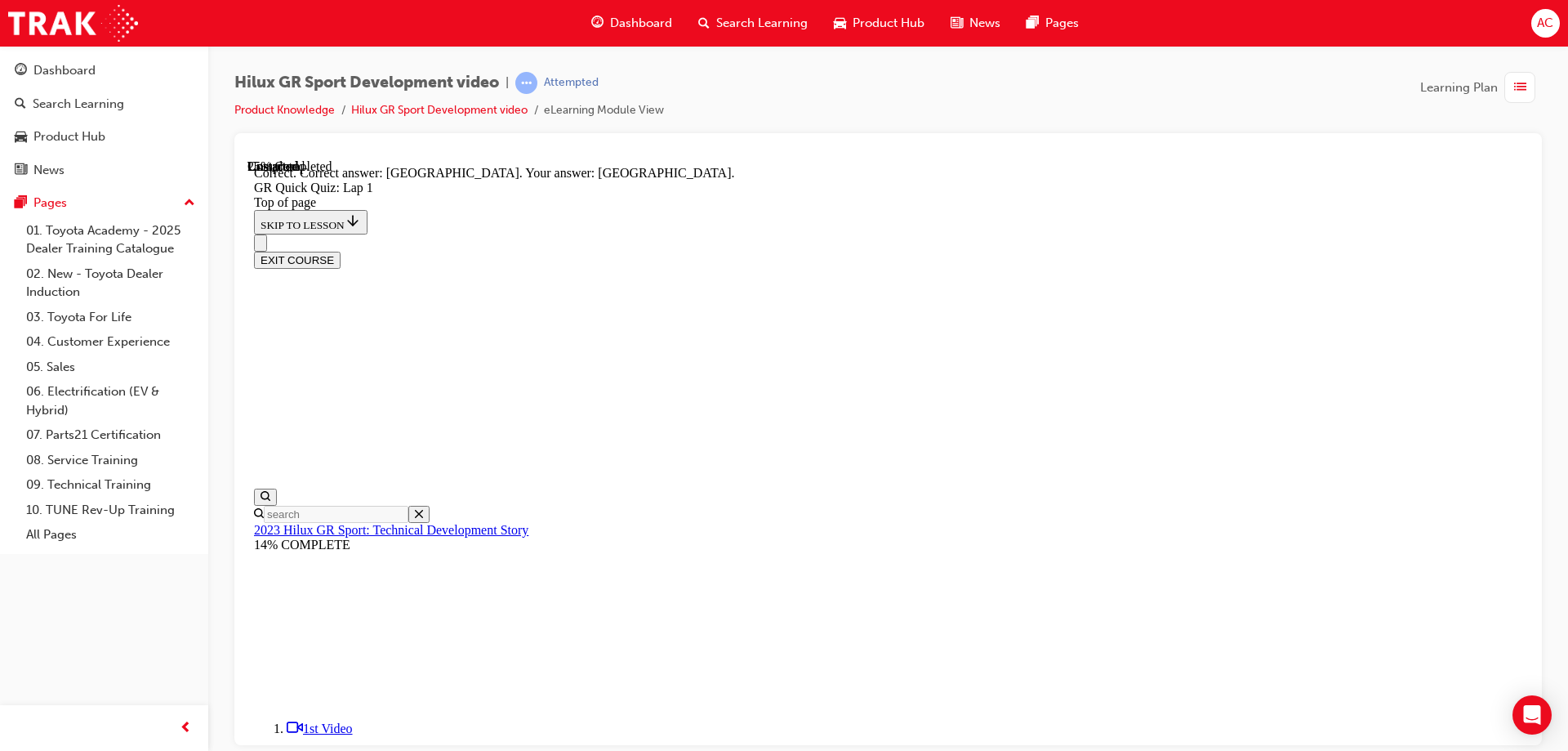
drag, startPoint x: 850, startPoint y: 611, endPoint x: 855, endPoint y: 621, distance: 11.2
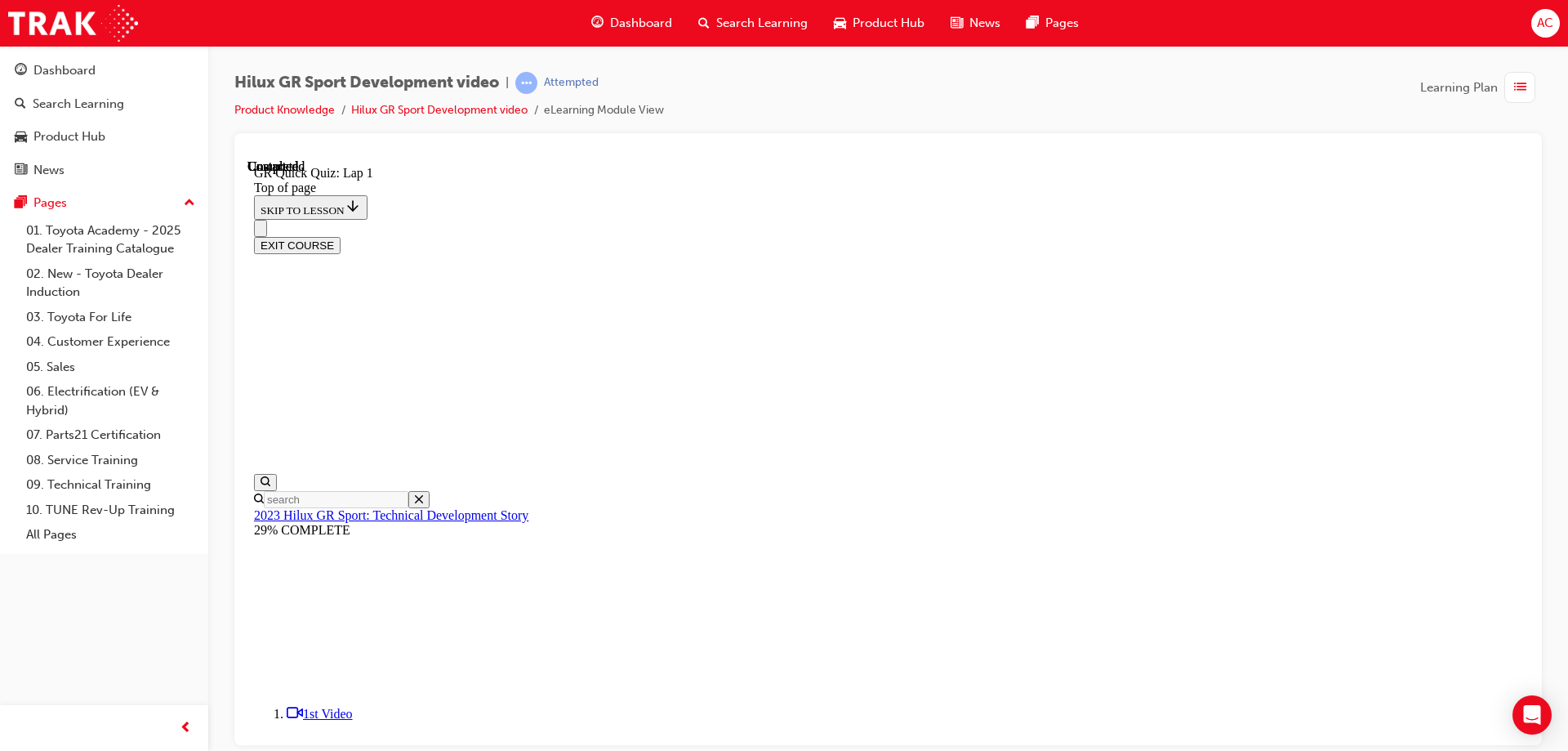
scroll to position [227, 0]
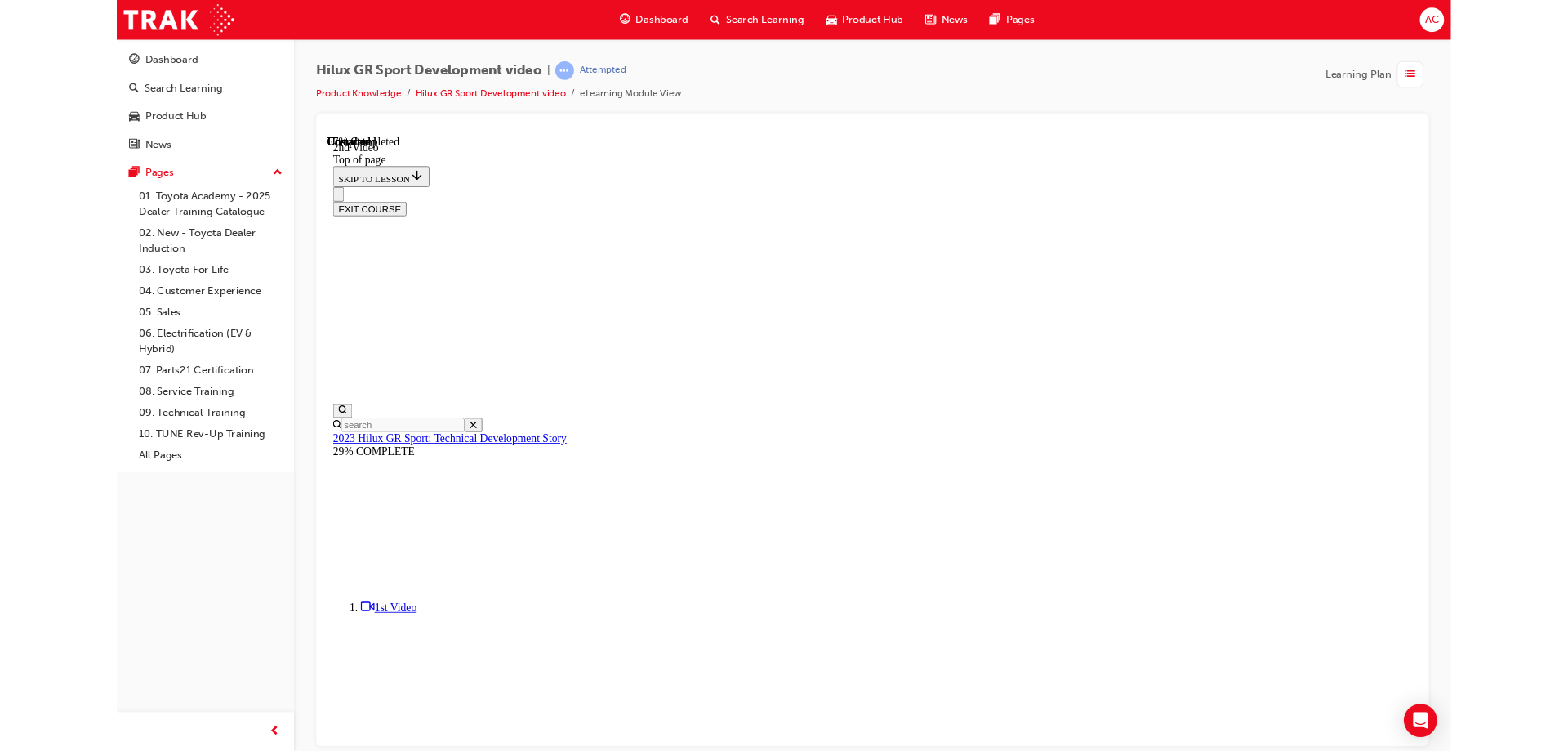
scroll to position [273, 0]
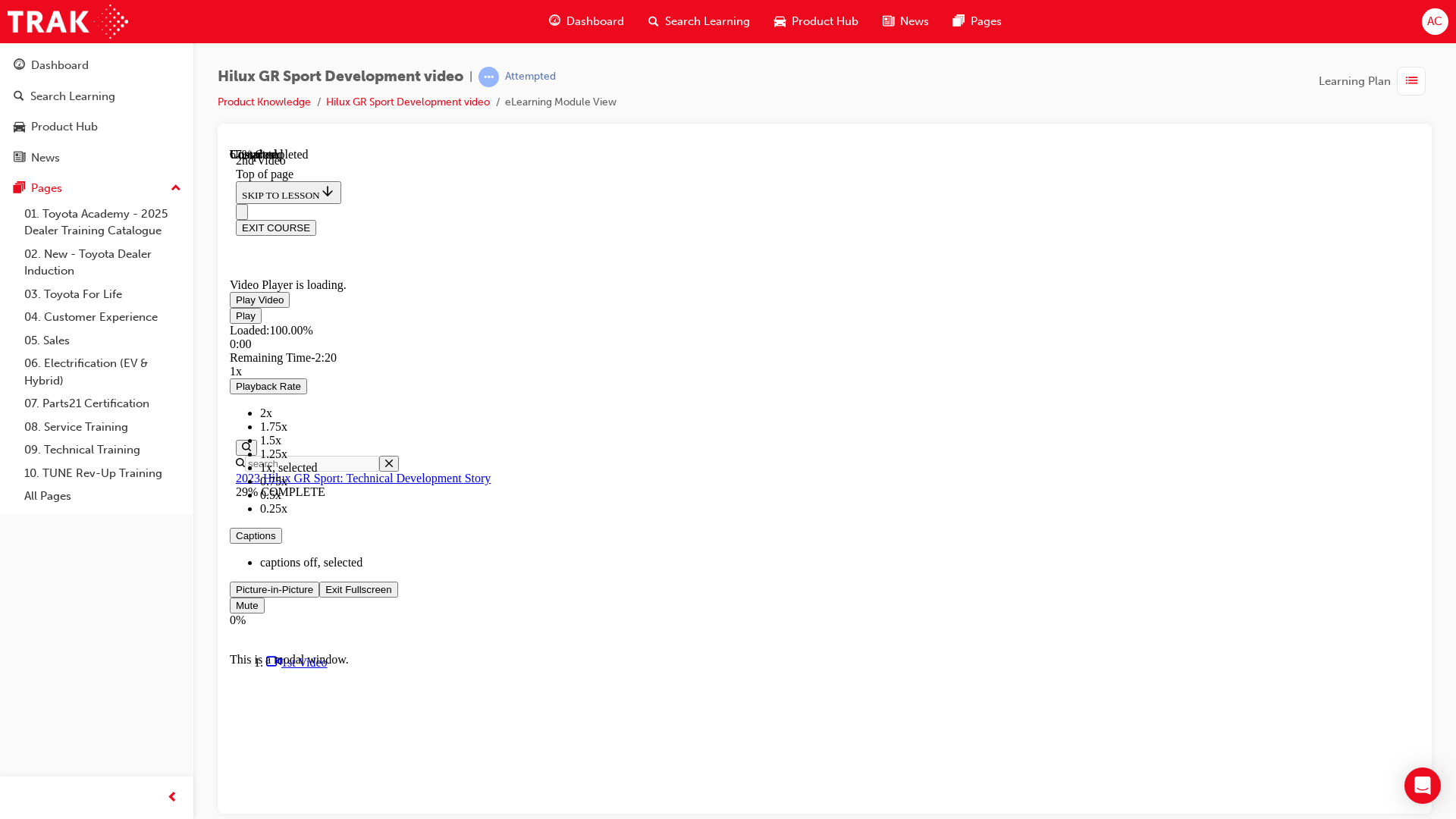
click at [325, 595] on span "Video player" at bounding box center [325, 589] width 0 height 11
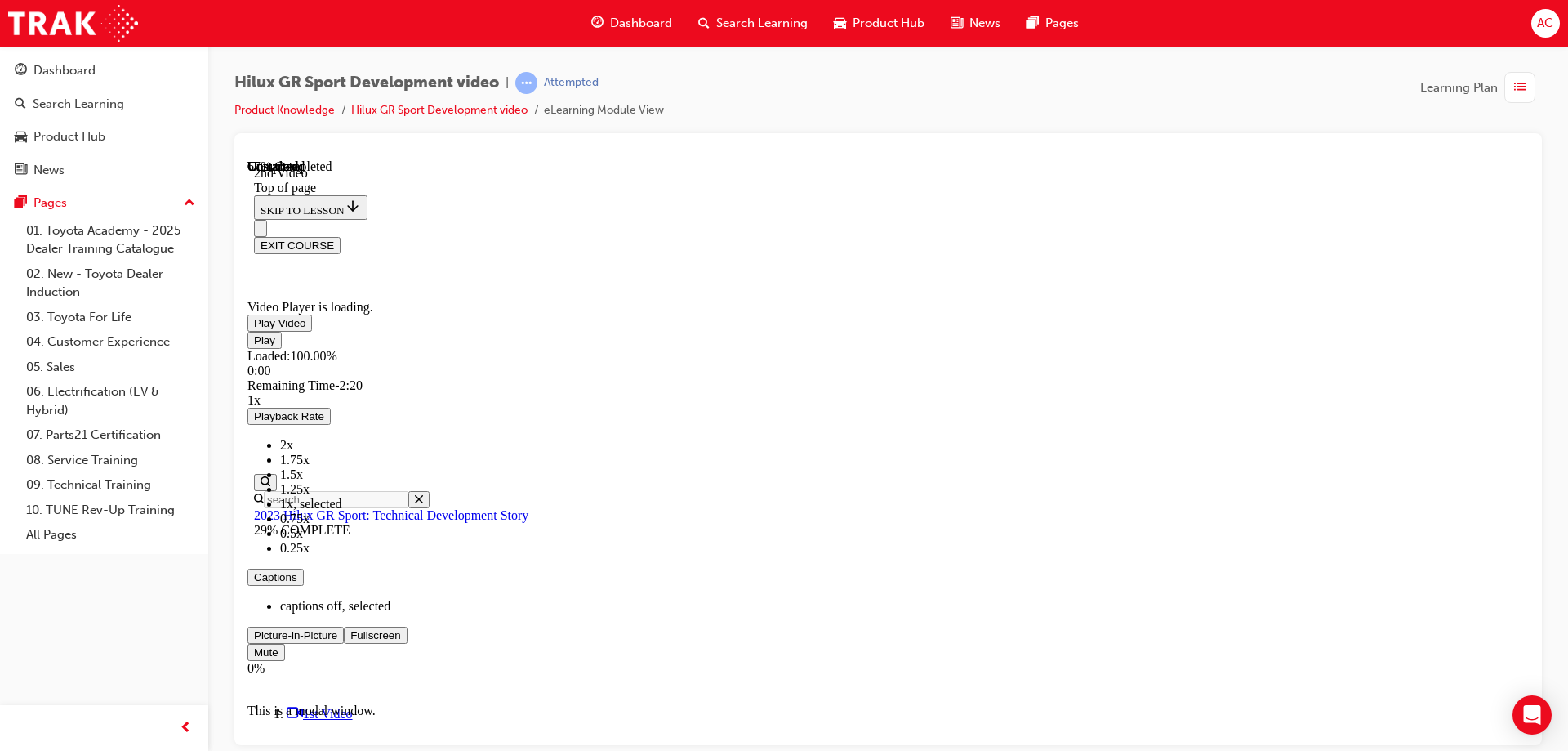
scroll to position [569, 0]
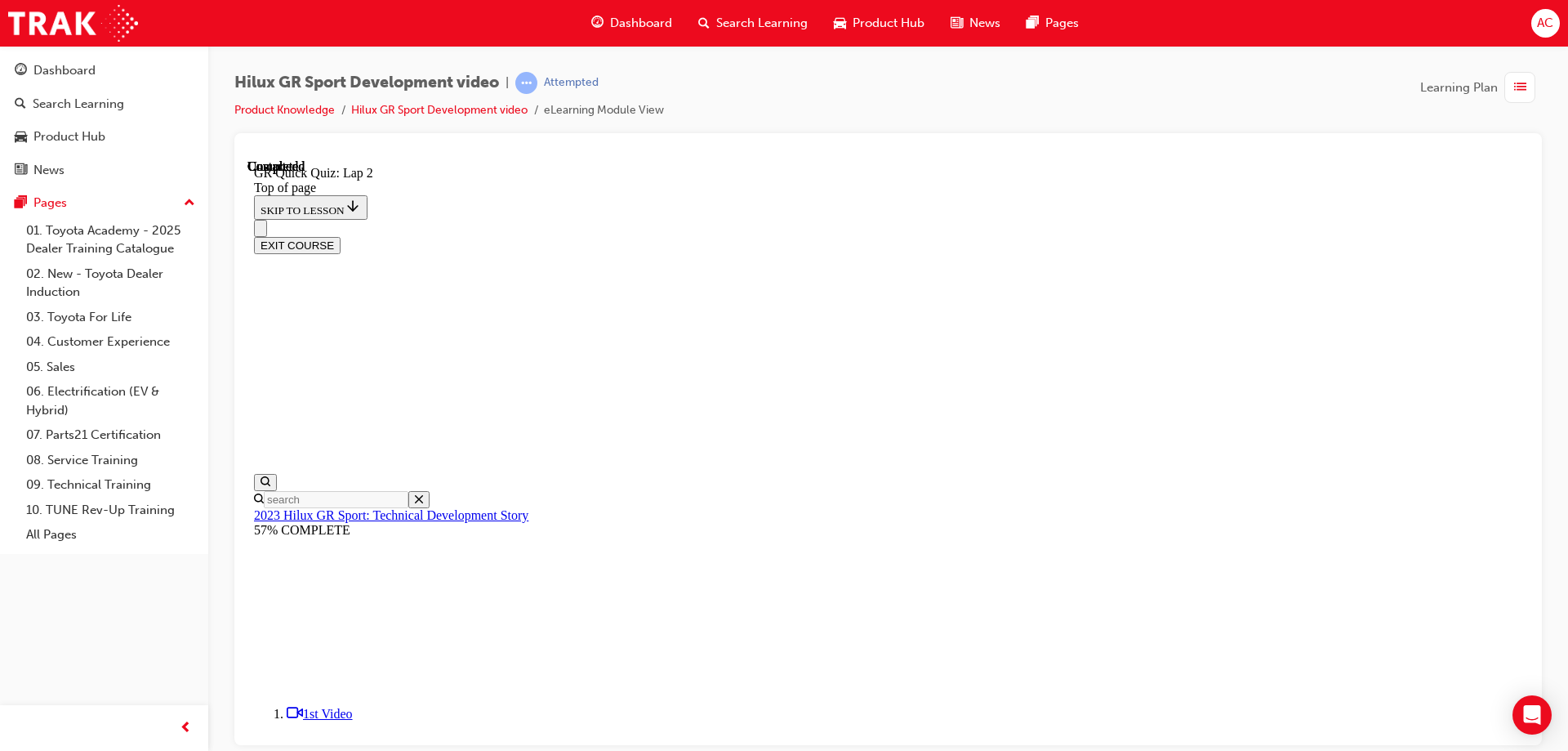
scroll to position [227, 0]
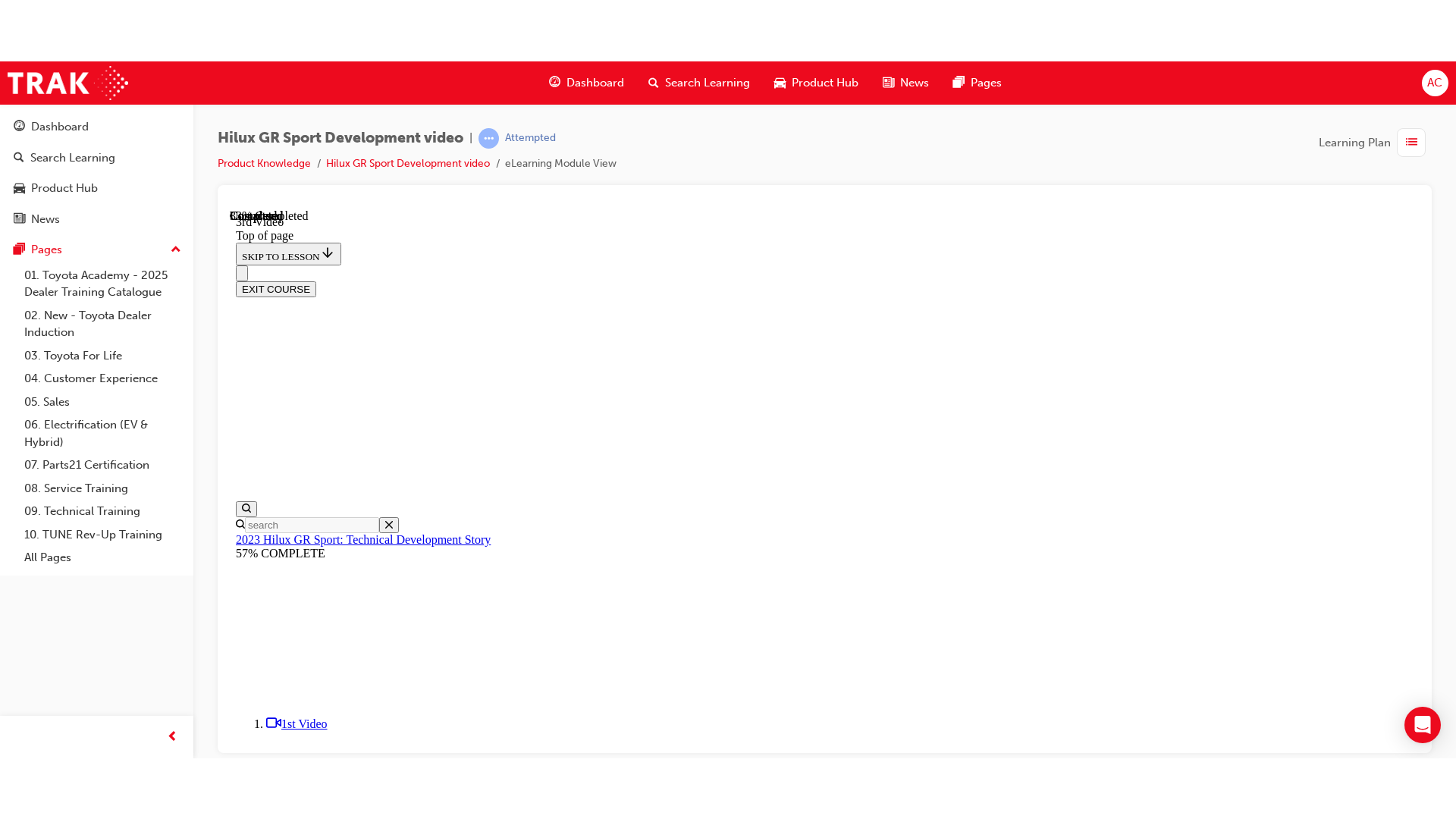
scroll to position [419, 0]
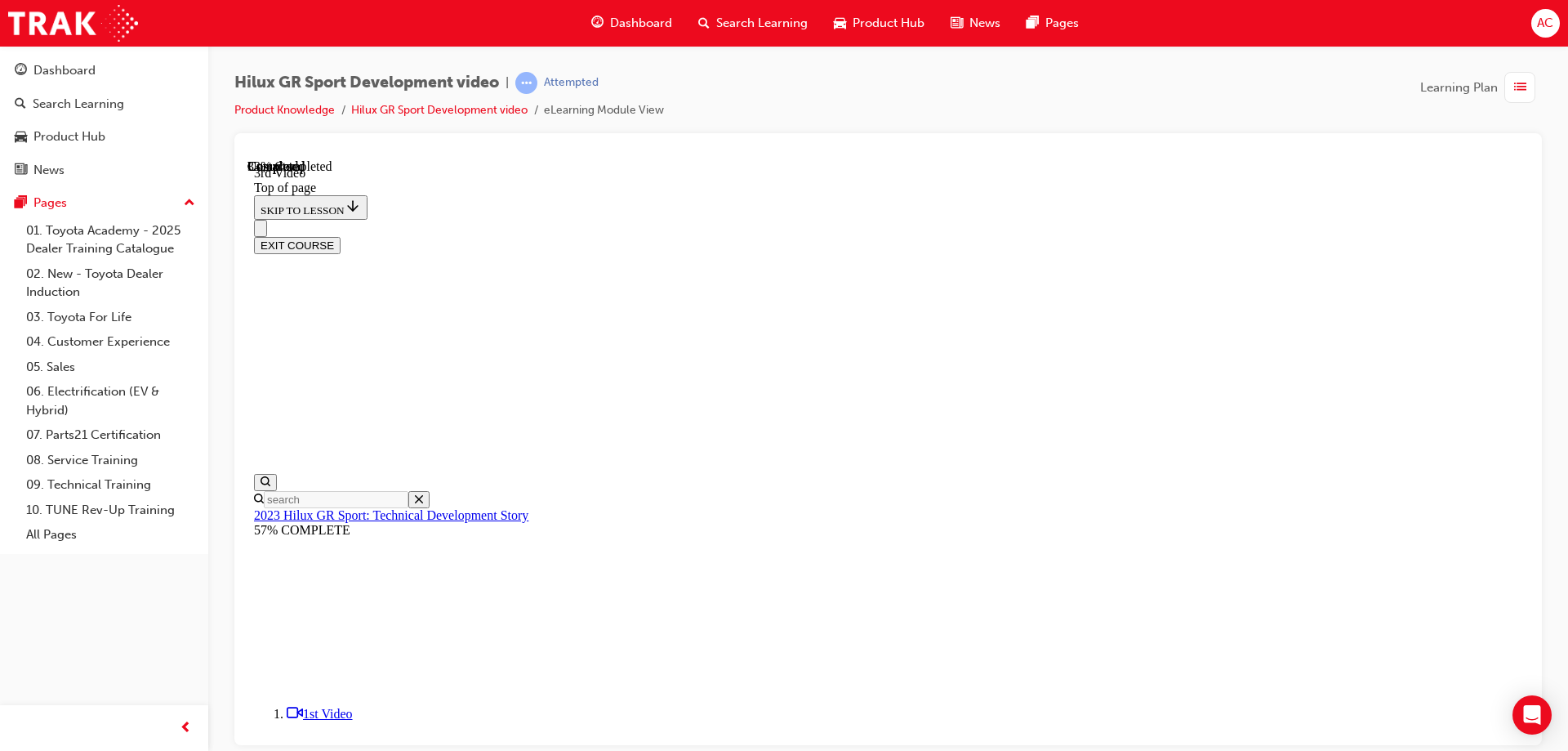
drag, startPoint x: 1385, startPoint y: 636, endPoint x: 1644, endPoint y: 894, distance: 365.6
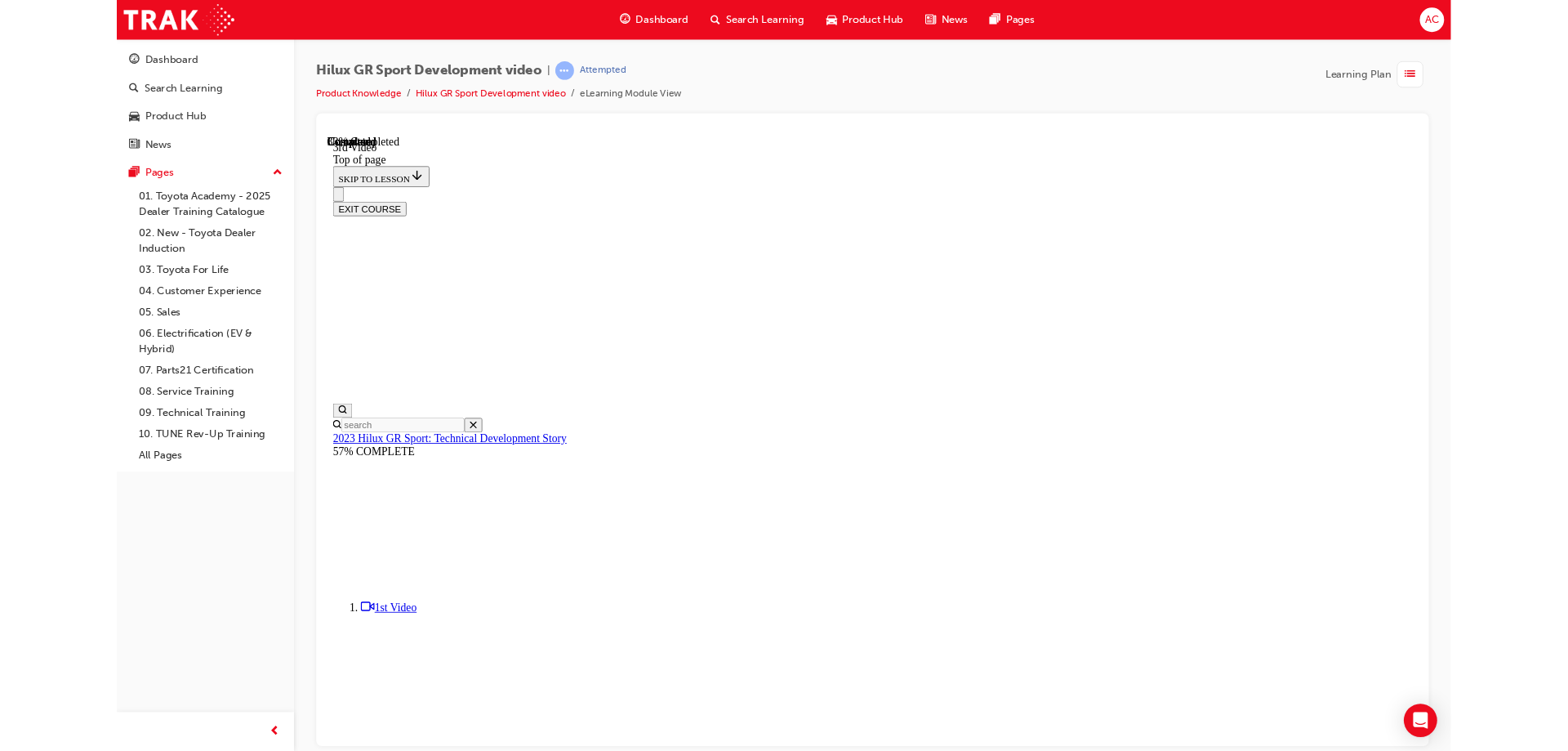
scroll to position [325, 0]
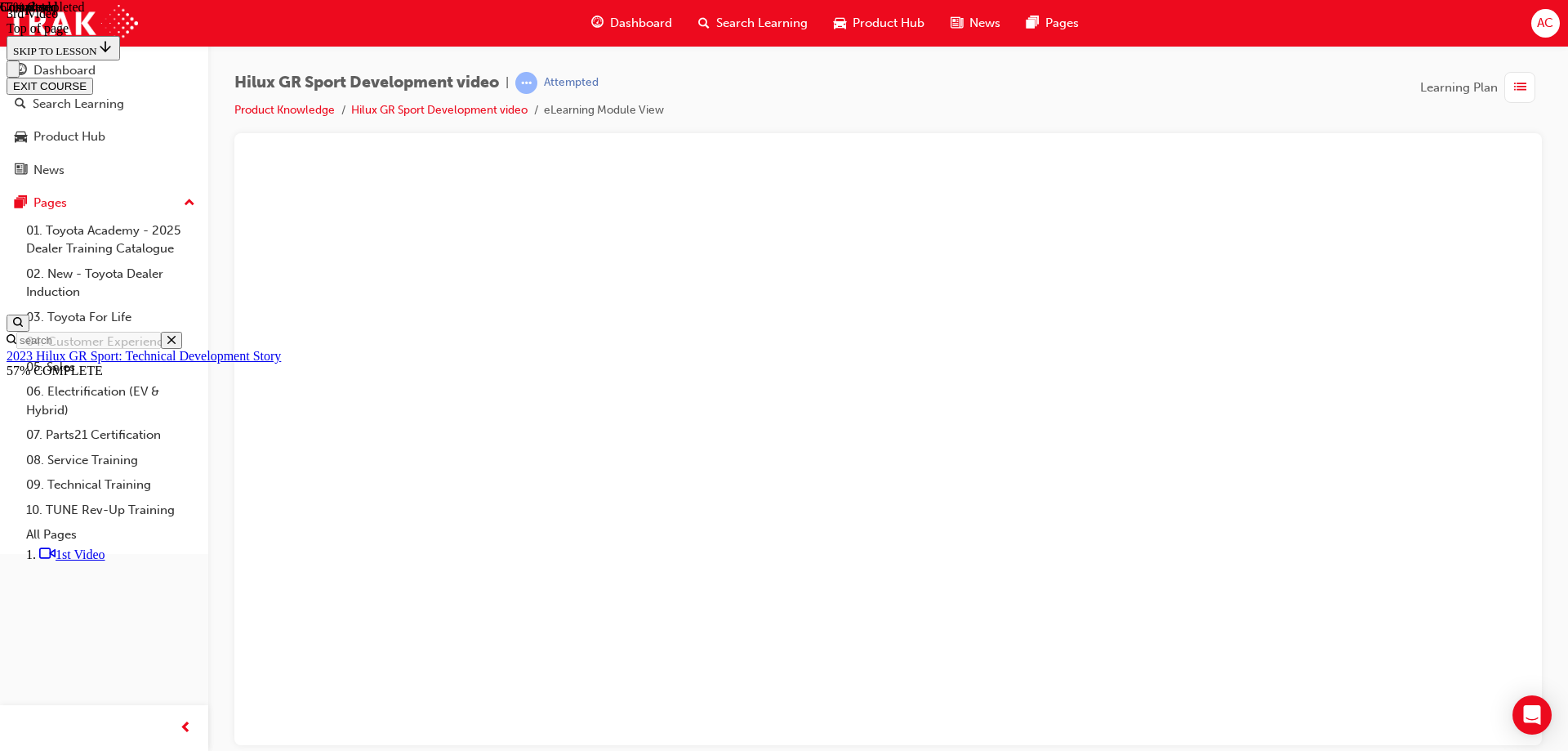
scroll to position [618, 0]
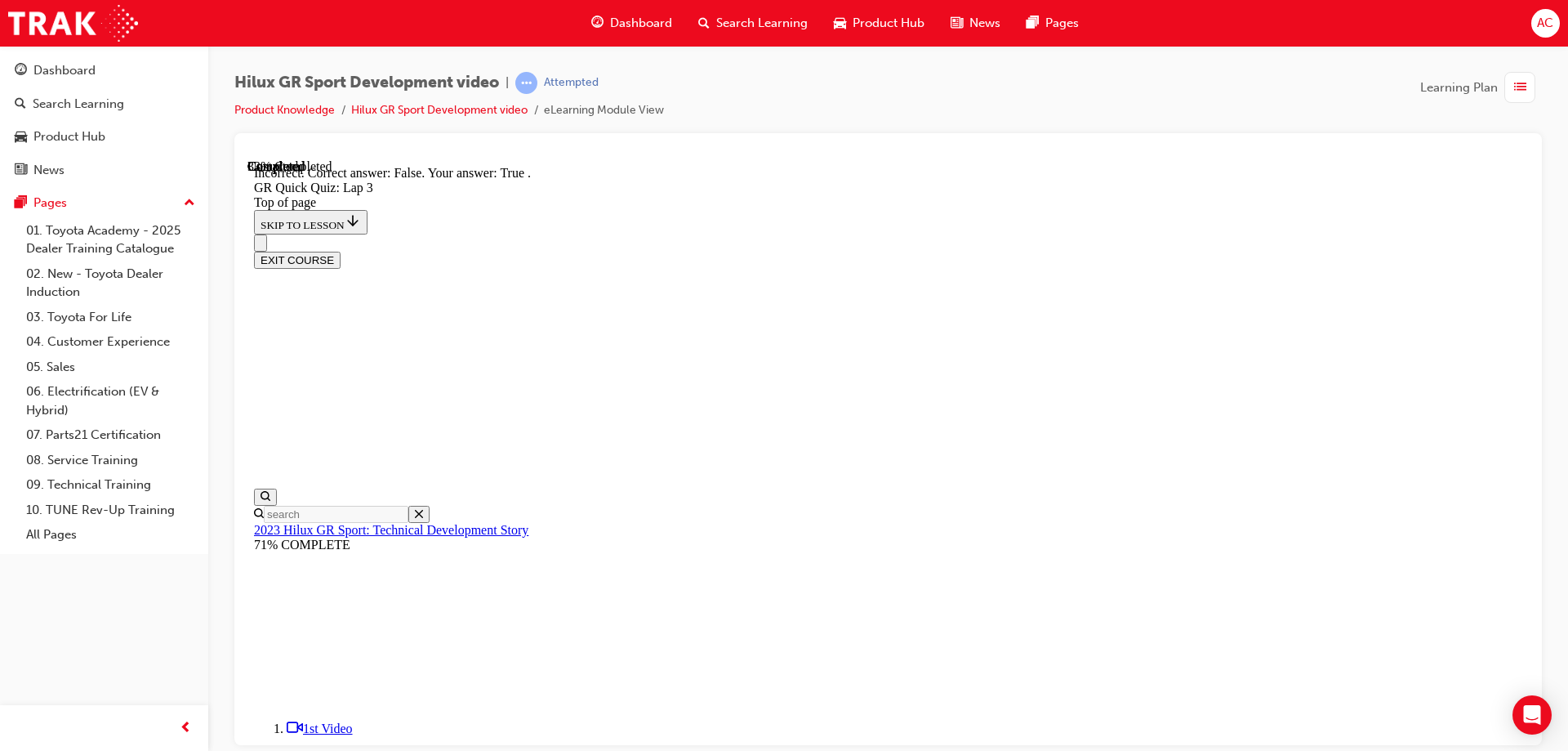
scroll to position [244, 0]
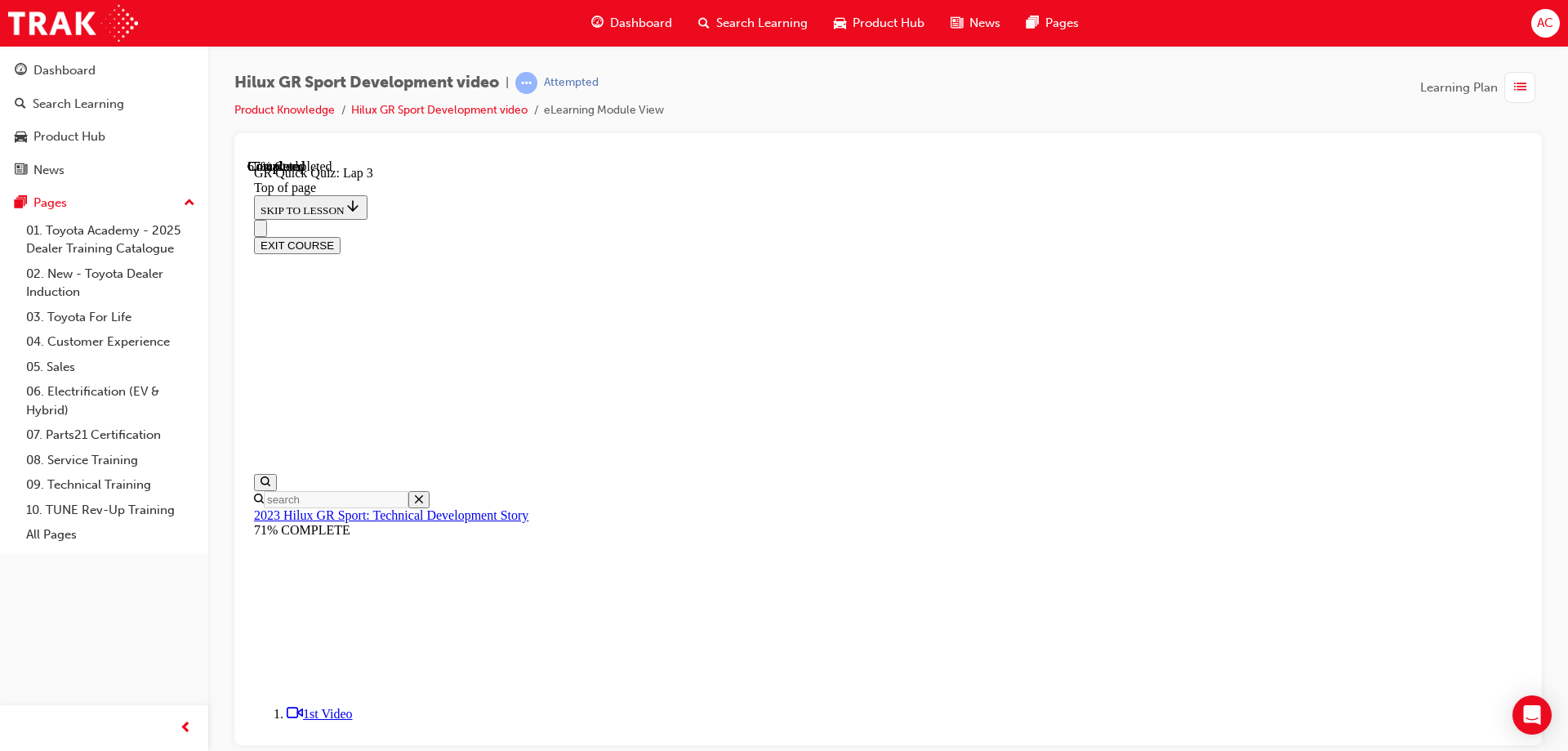
scroll to position [50, 0]
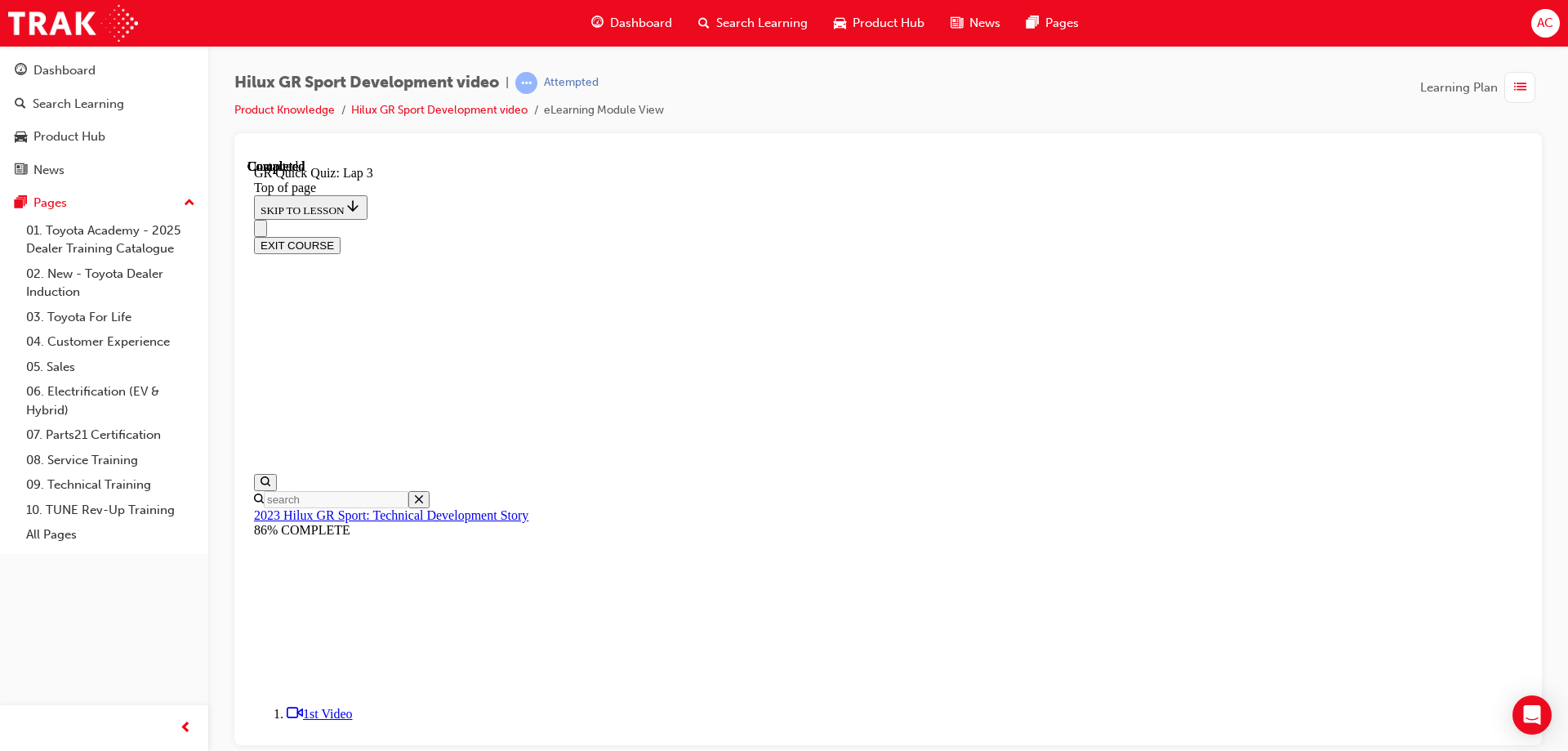
scroll to position [227, 0]
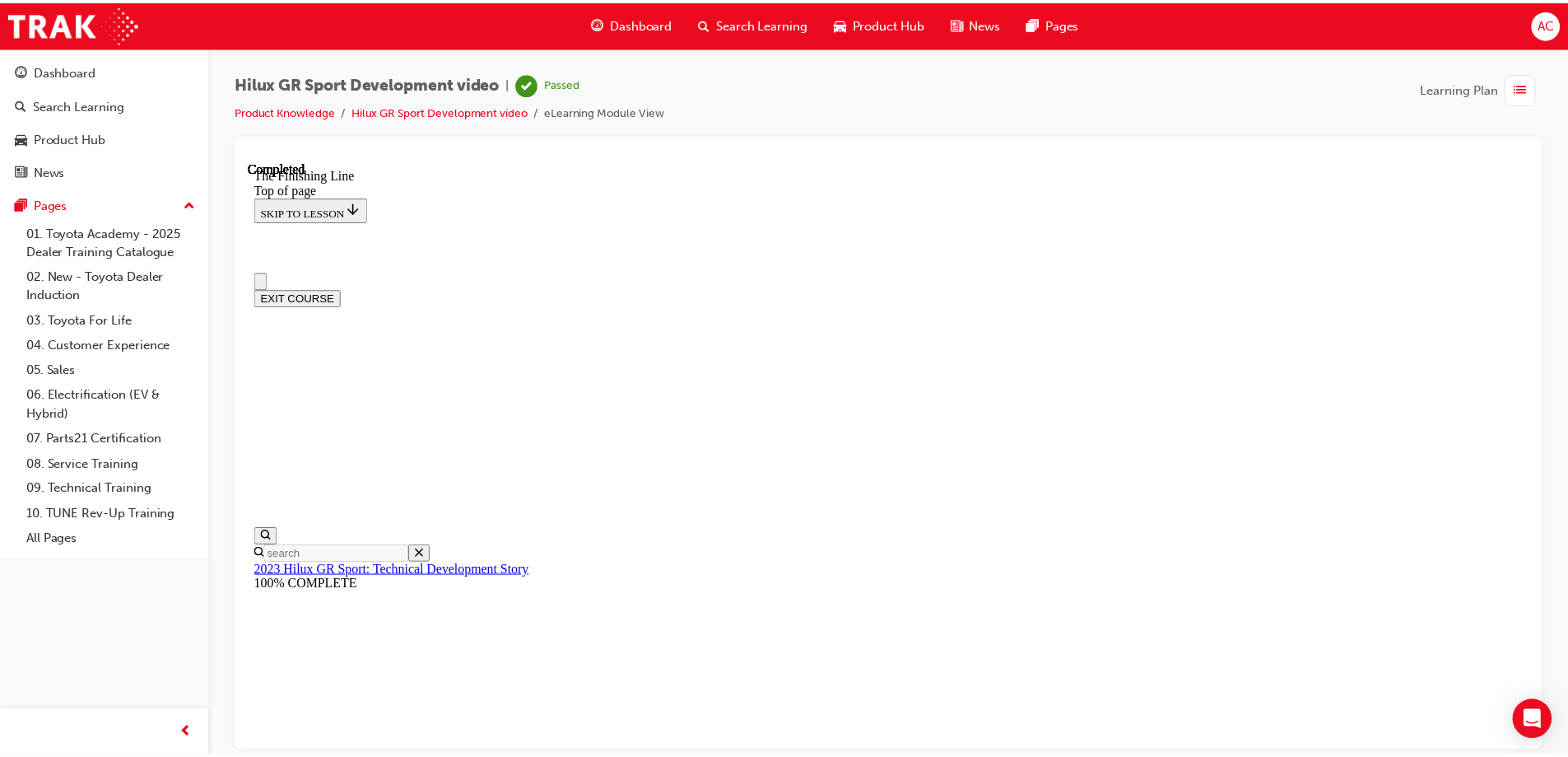
scroll to position [0, 0]
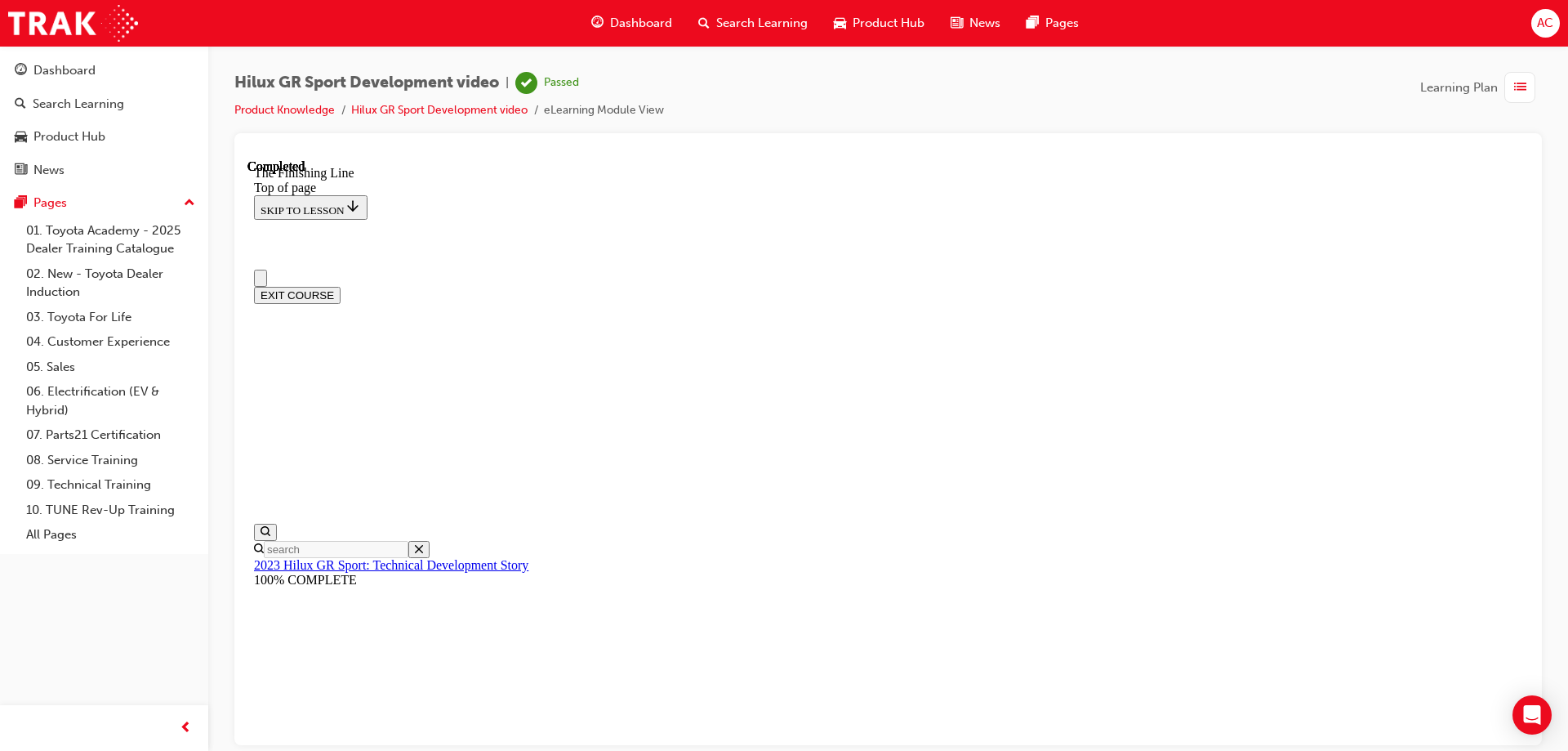
click at [642, 39] on div "Dashboard" at bounding box center [632, 23] width 107 height 33
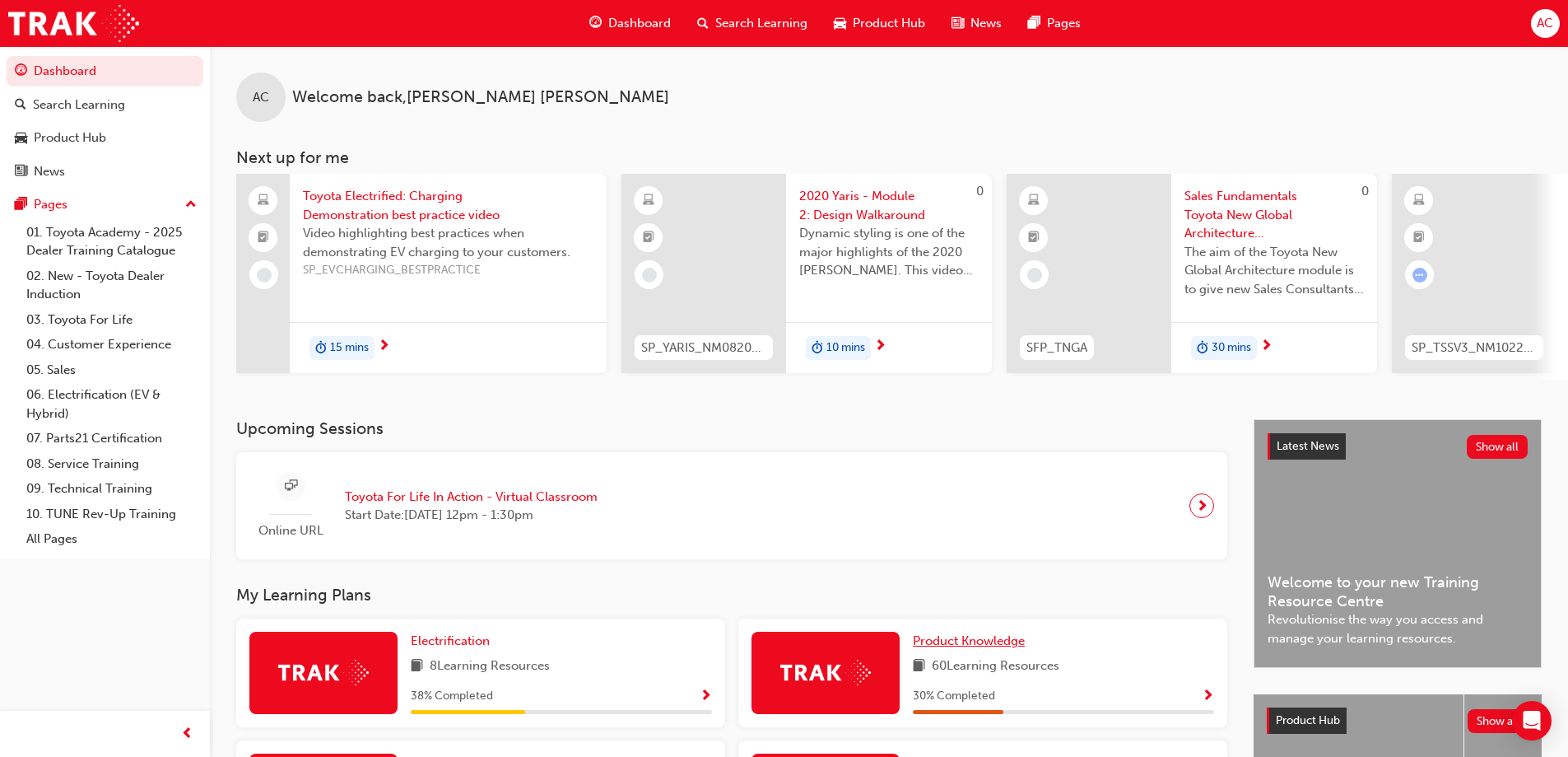
click at [1002, 641] on span "Product Knowledge" at bounding box center [969, 640] width 112 height 15
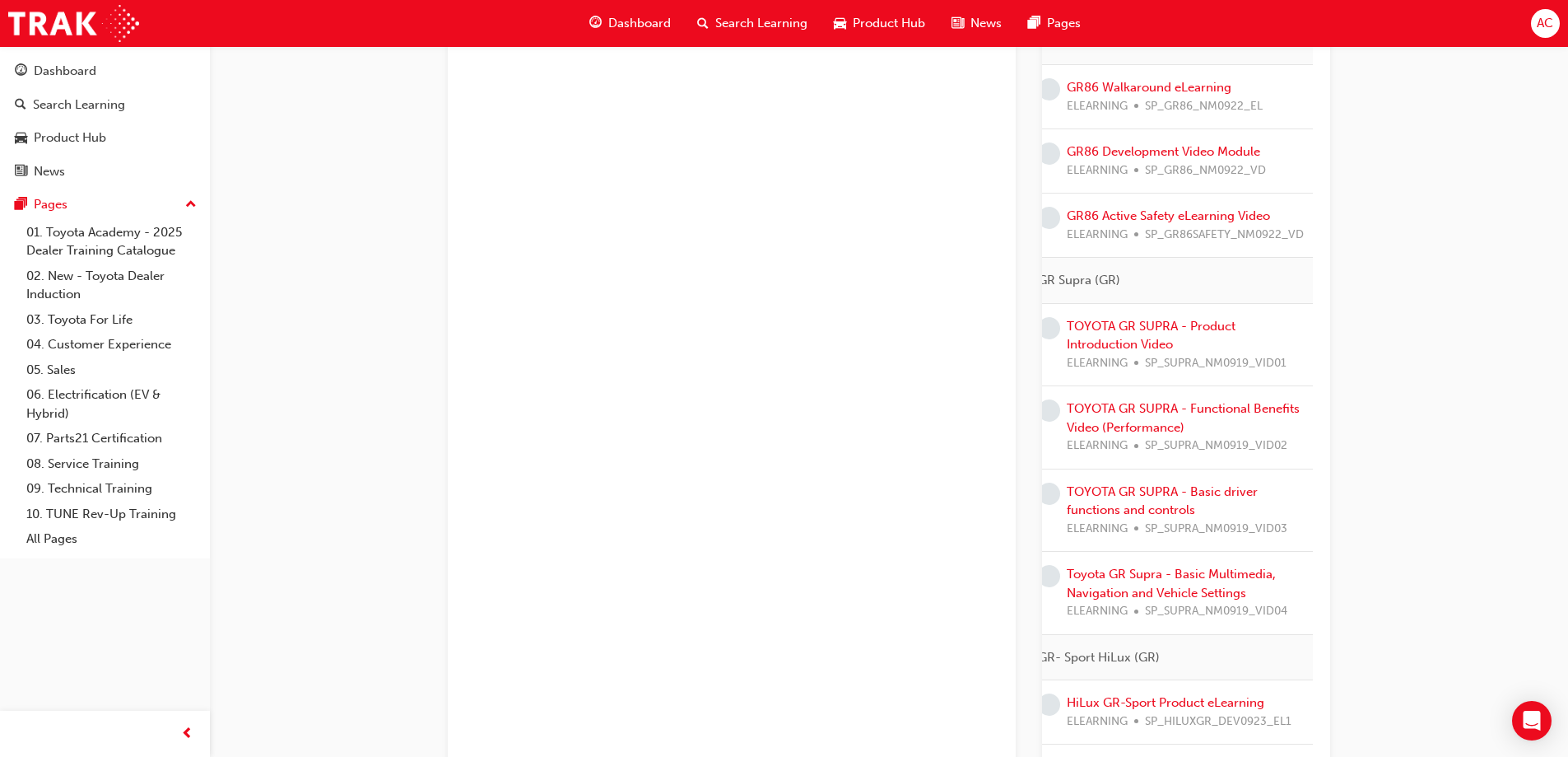
scroll to position [3765, 0]
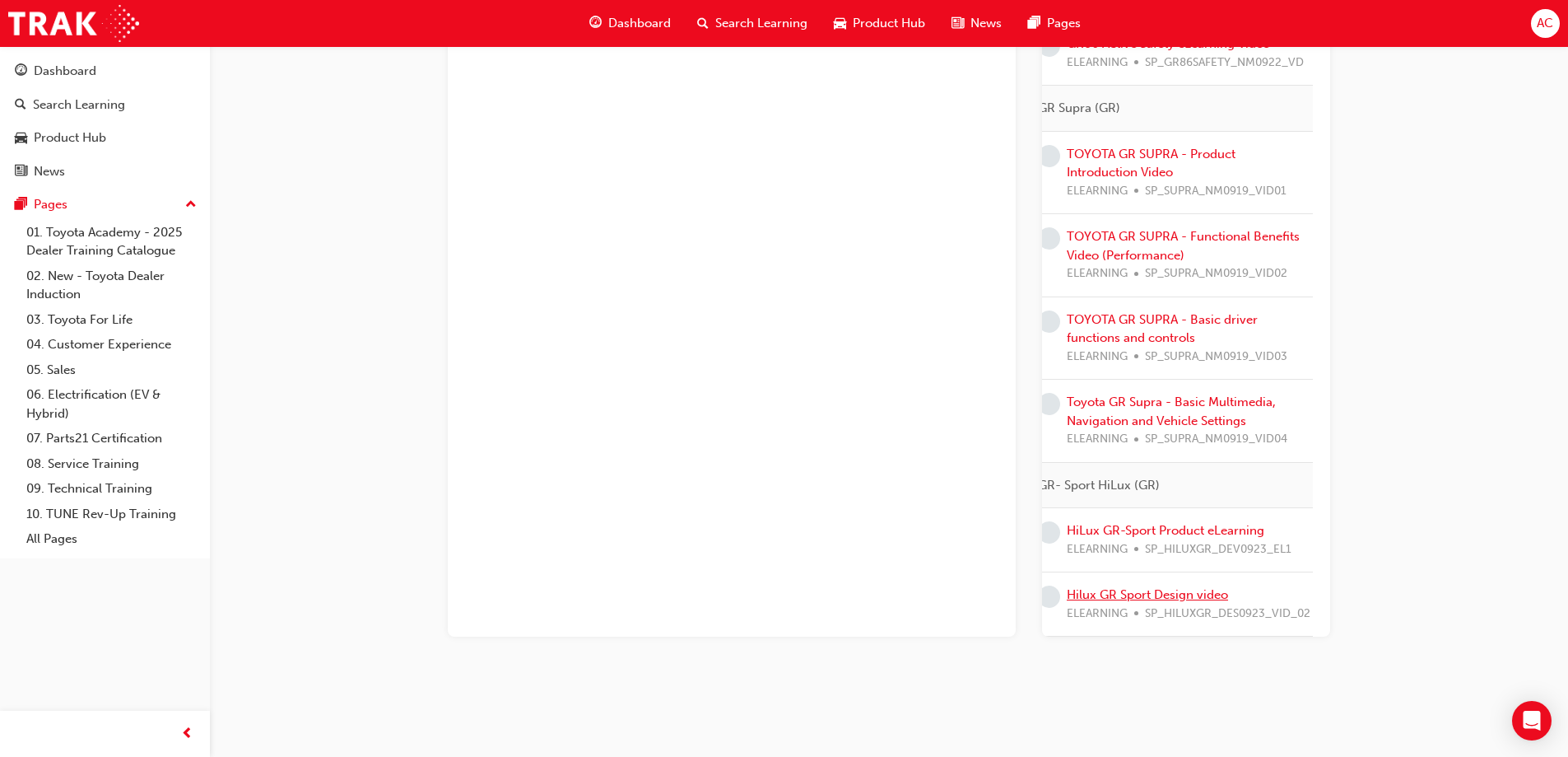
click at [1194, 587] on link "Hilux GR Sport Design video" at bounding box center [1147, 594] width 161 height 15
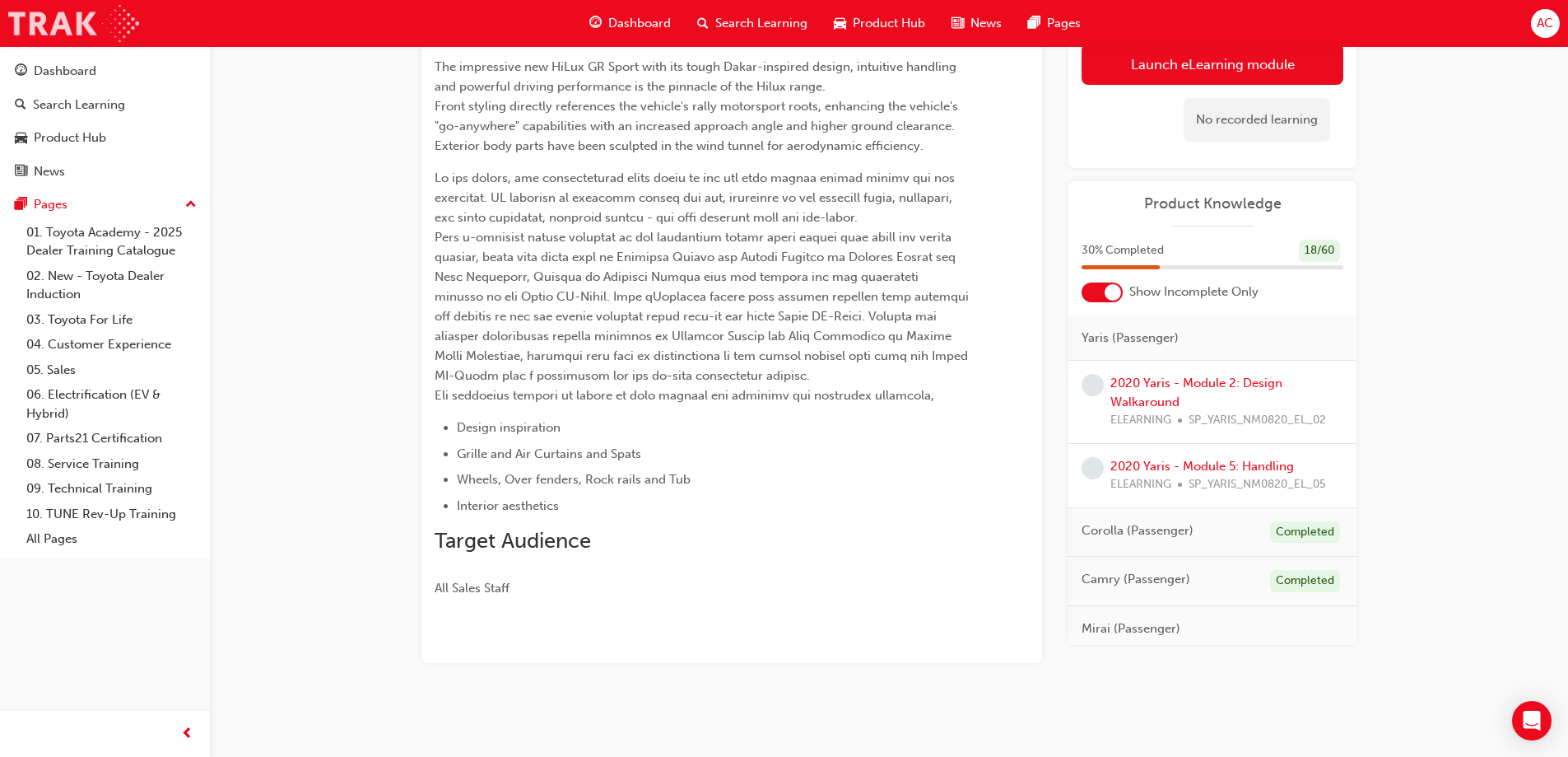
scroll to position [118, 0]
